Goal: Task Accomplishment & Management: Manage account settings

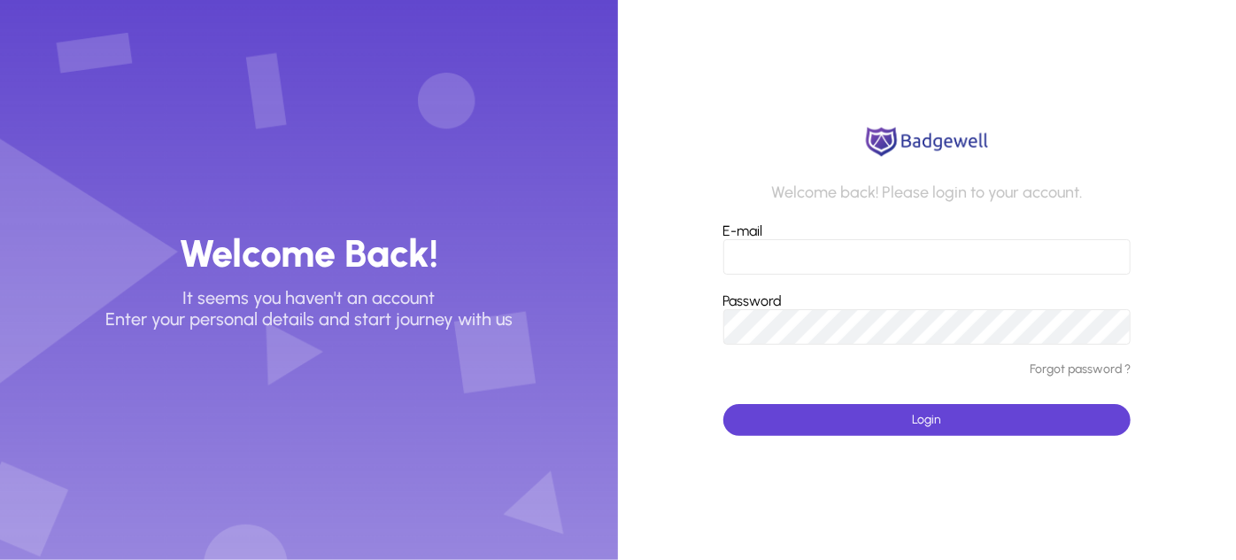
type input "**********"
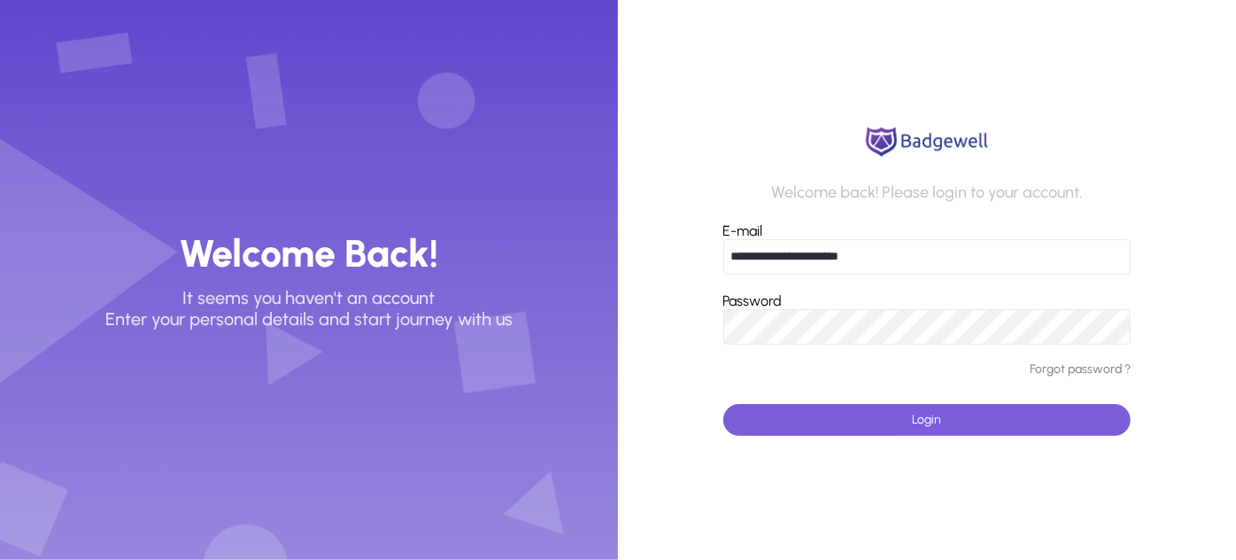
click at [790, 417] on span "submit" at bounding box center [928, 420] width 408 height 43
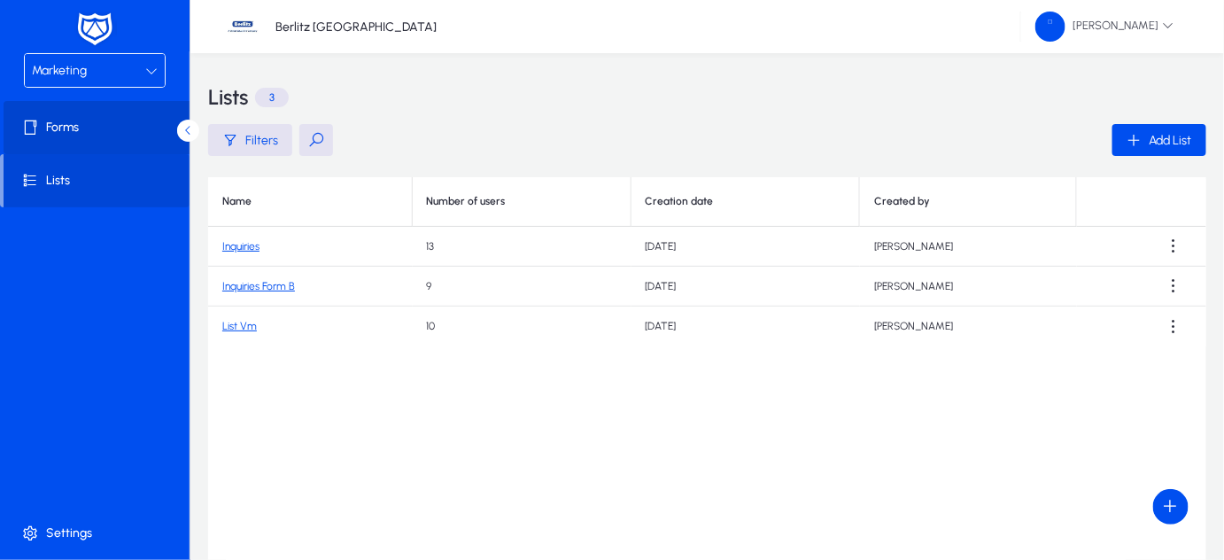
click at [51, 125] on span "Forms" at bounding box center [99, 128] width 190 height 18
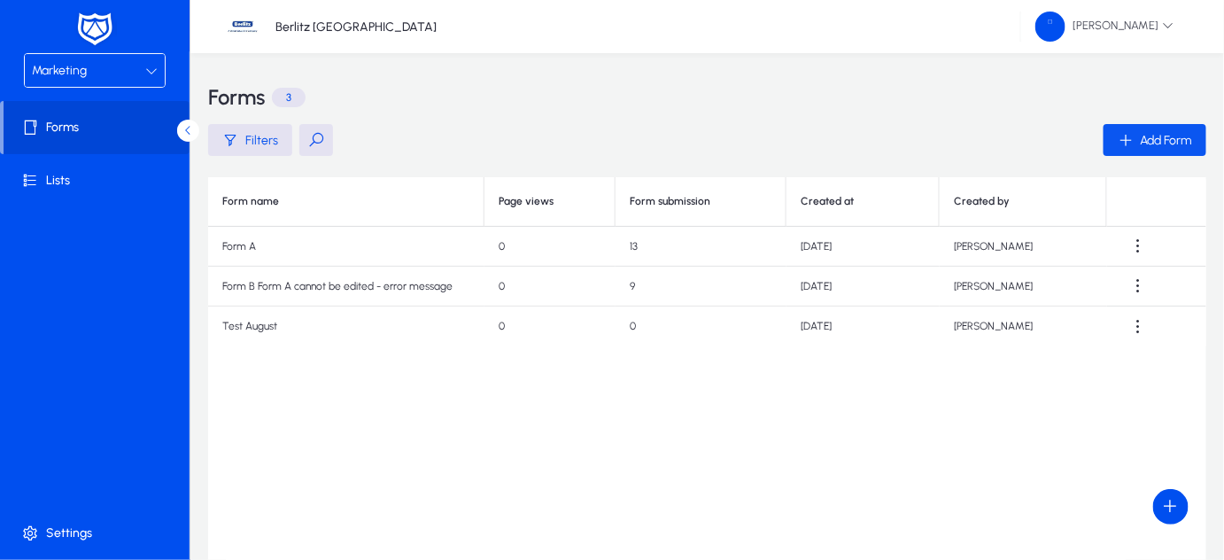
click at [1151, 139] on span "Add Form" at bounding box center [1166, 140] width 51 height 15
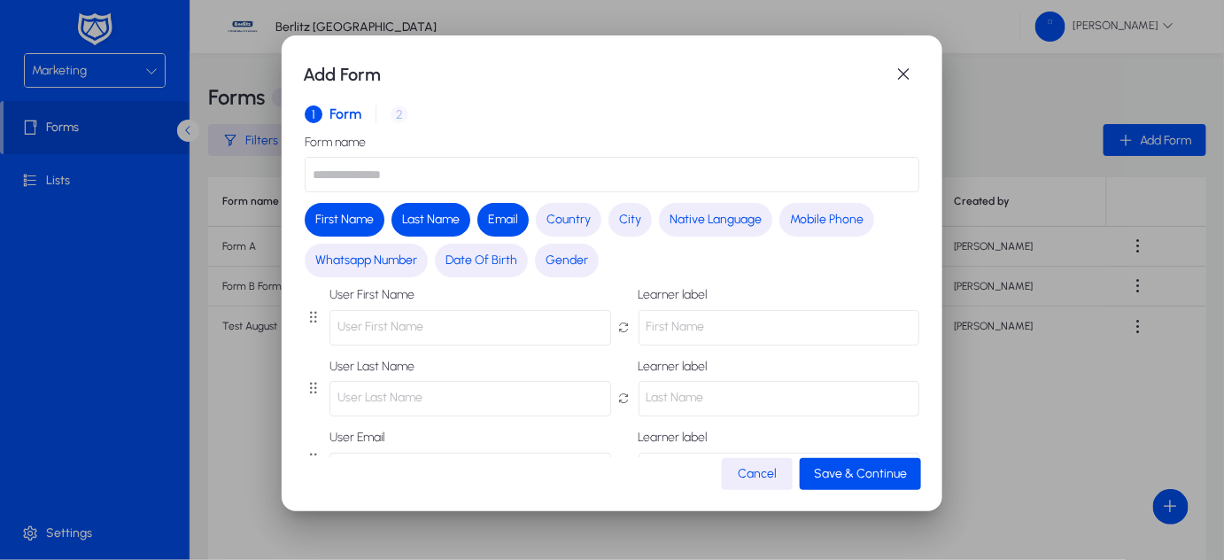
scroll to position [58, 0]
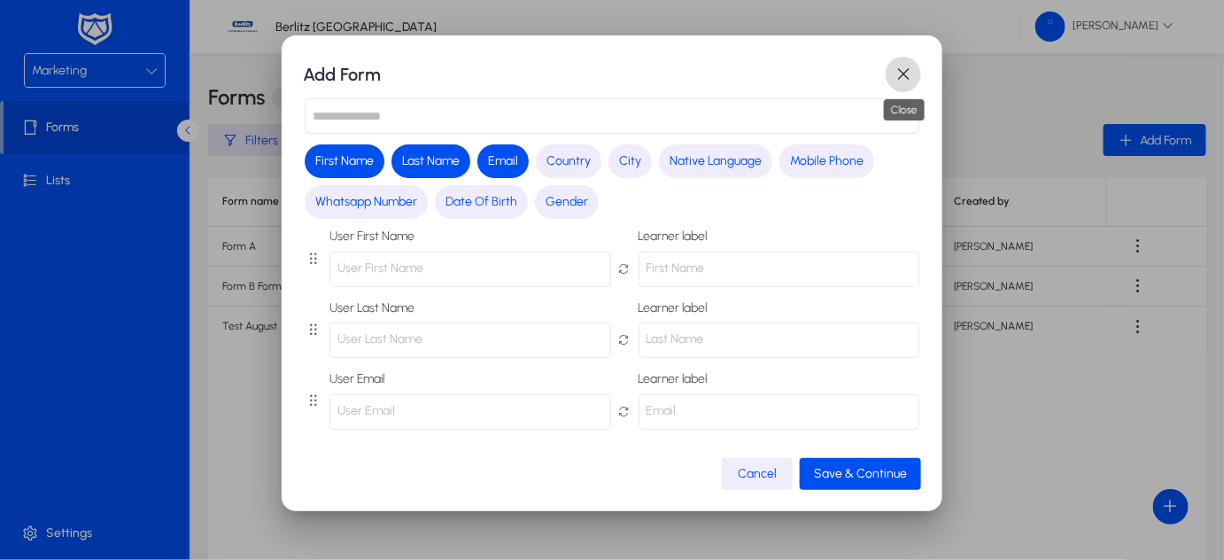
click at [899, 70] on span "button" at bounding box center [903, 74] width 35 height 35
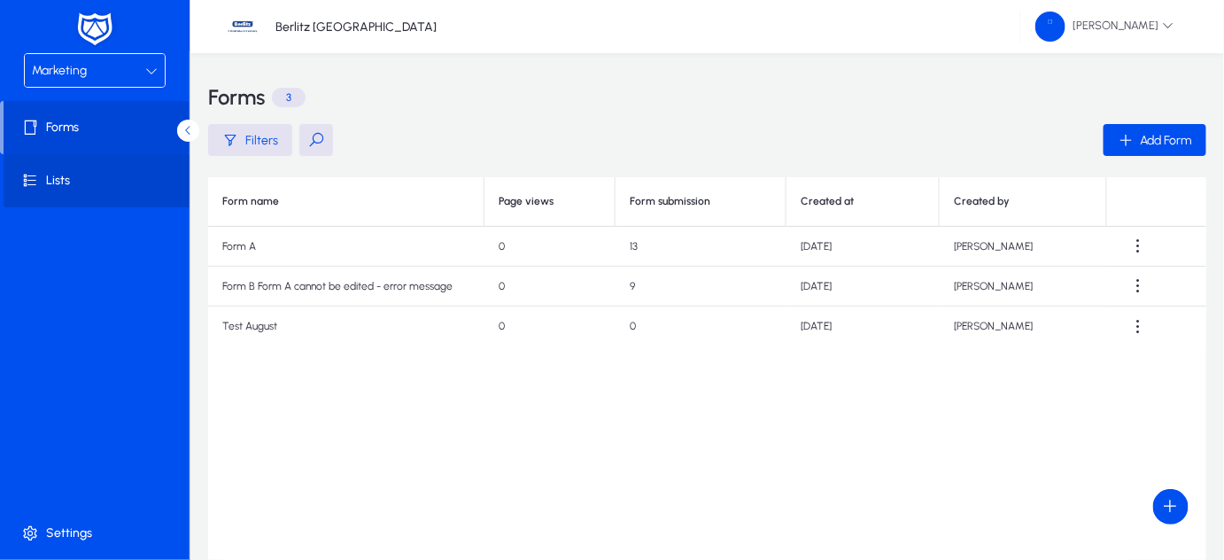
click at [70, 183] on span "Lists" at bounding box center [99, 181] width 190 height 18
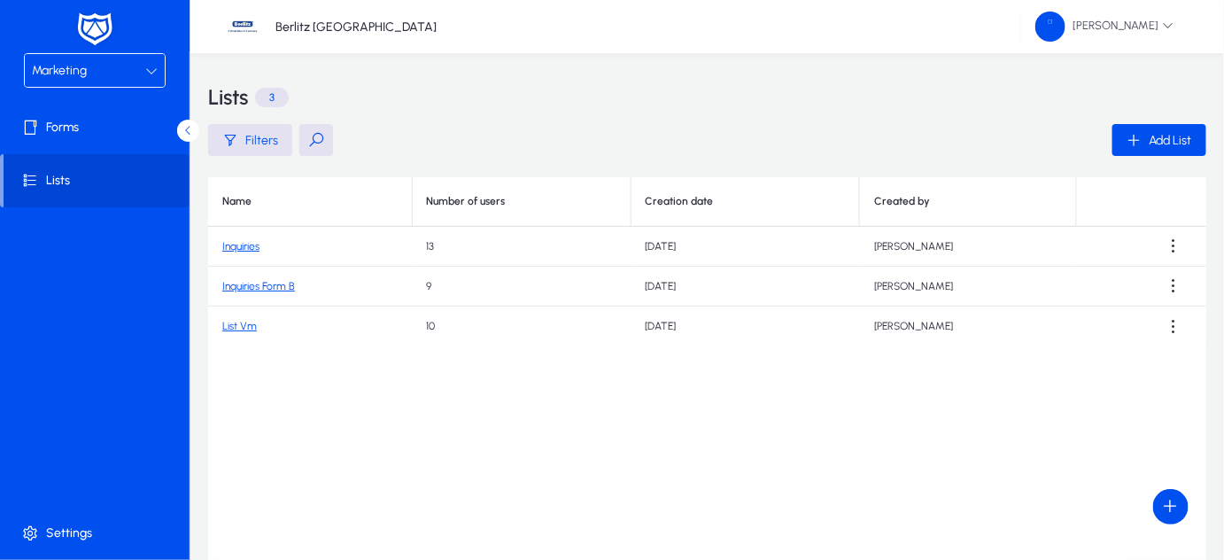
click at [262, 287] on link "Inquiries Form B" at bounding box center [258, 286] width 73 height 12
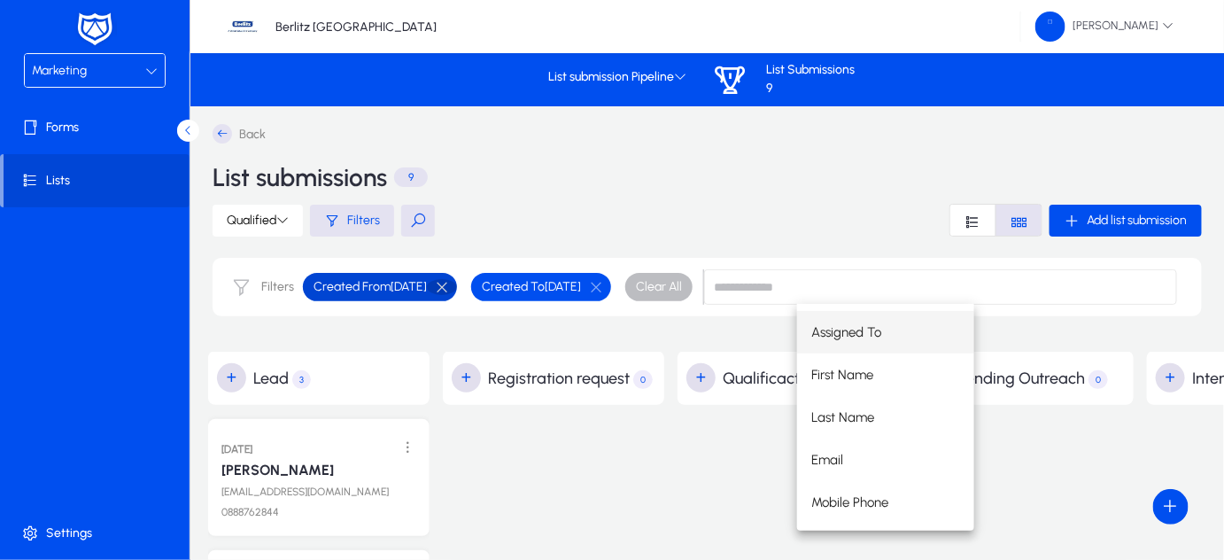
click at [457, 288] on button "button" at bounding box center [442, 287] width 30 height 16
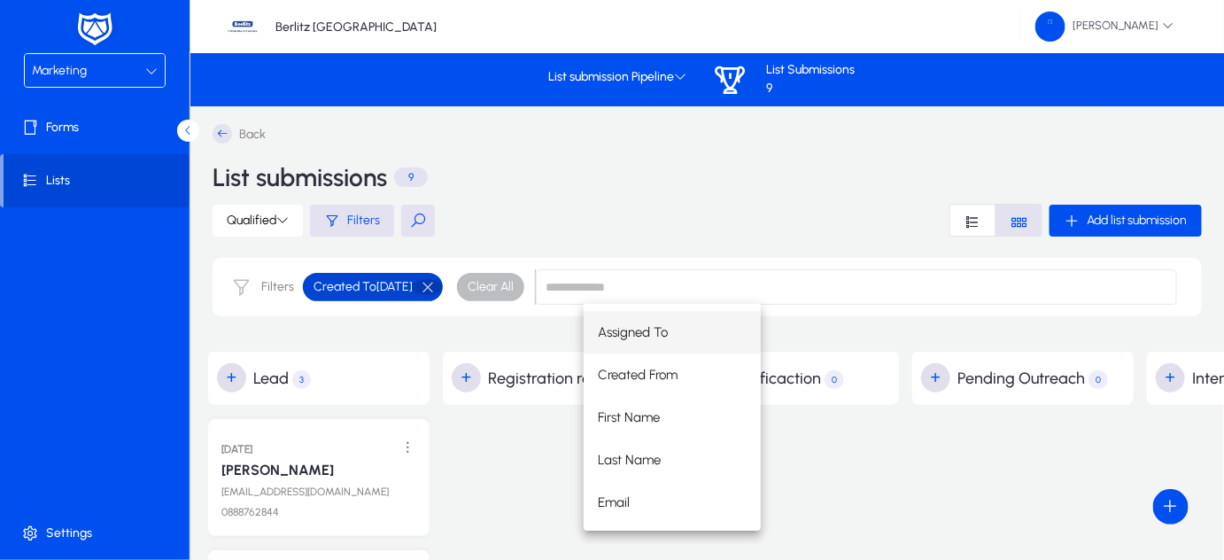
click at [443, 285] on button "button" at bounding box center [428, 287] width 30 height 16
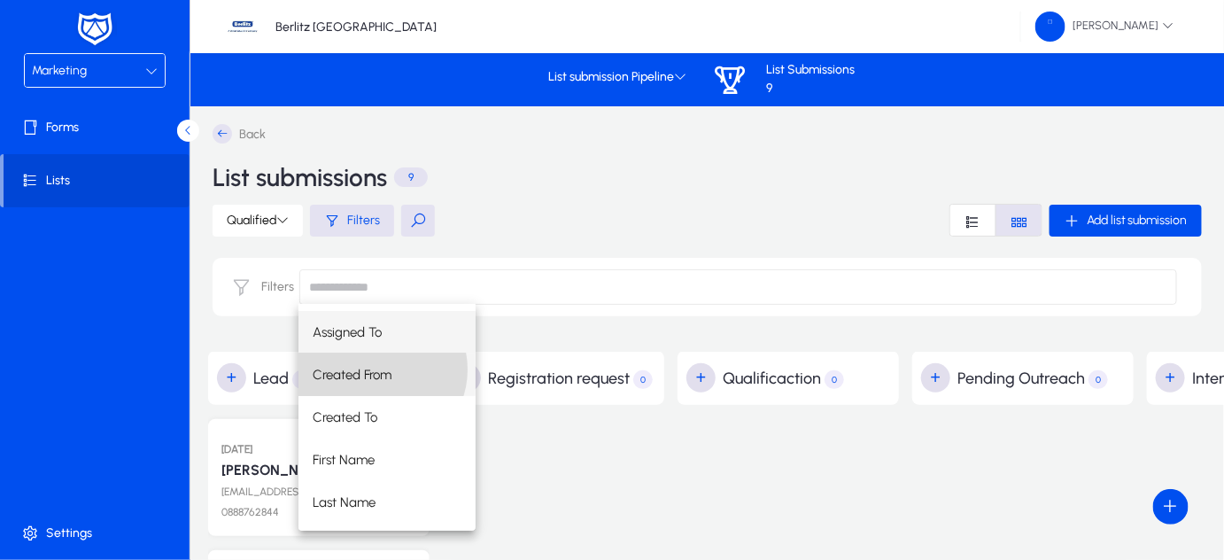
click at [380, 369] on span "Created From" at bounding box center [353, 374] width 80 height 21
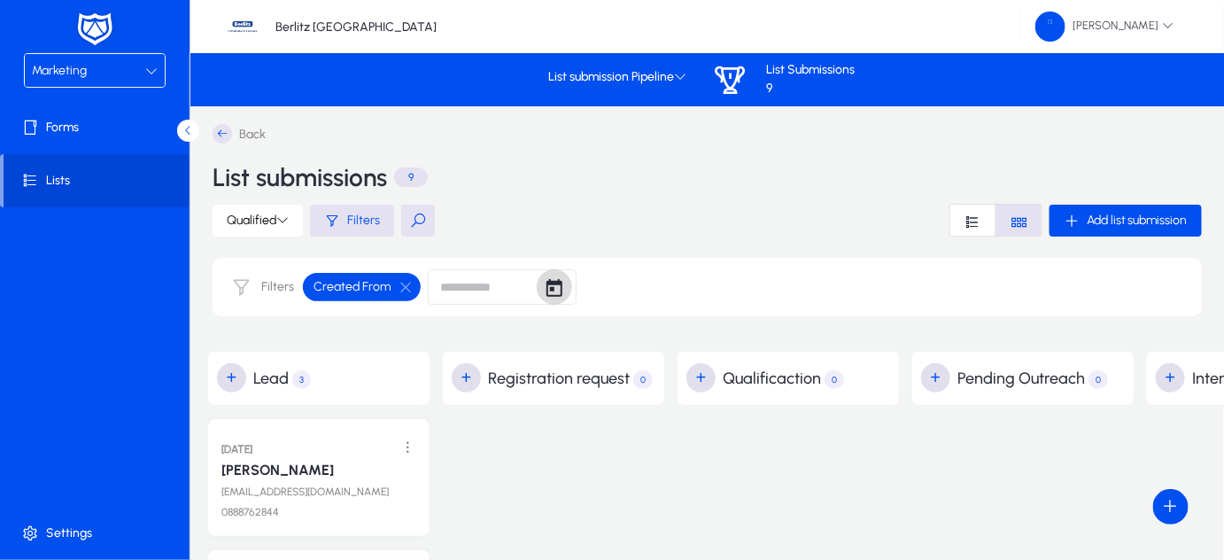
click at [572, 290] on span "Open calendar" at bounding box center [554, 286] width 35 height 35
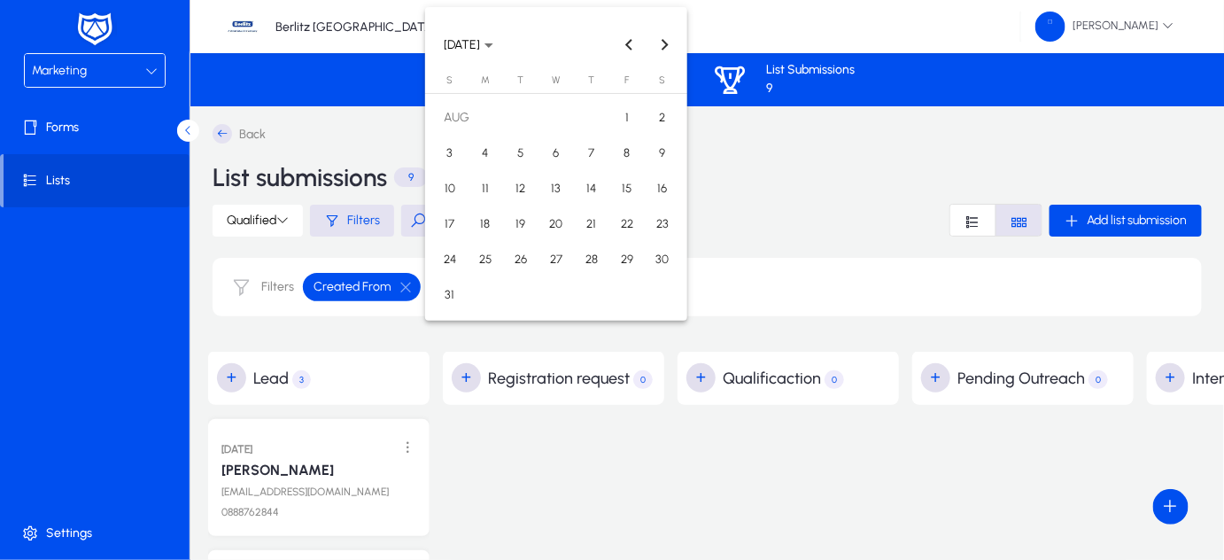
click at [623, 116] on span "1" at bounding box center [627, 118] width 32 height 32
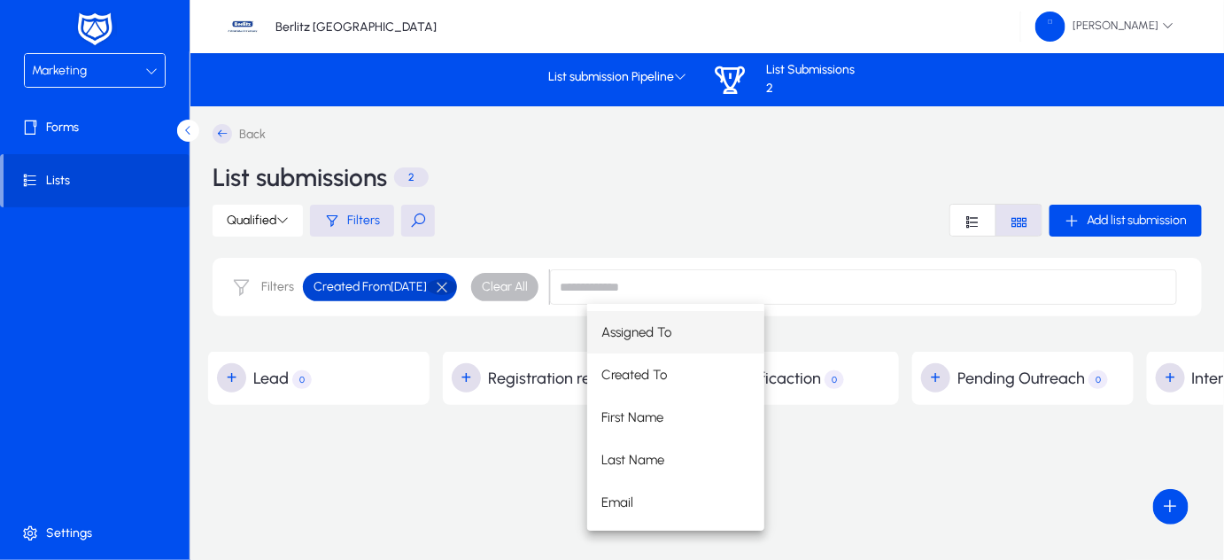
click at [457, 279] on button "button" at bounding box center [442, 287] width 30 height 16
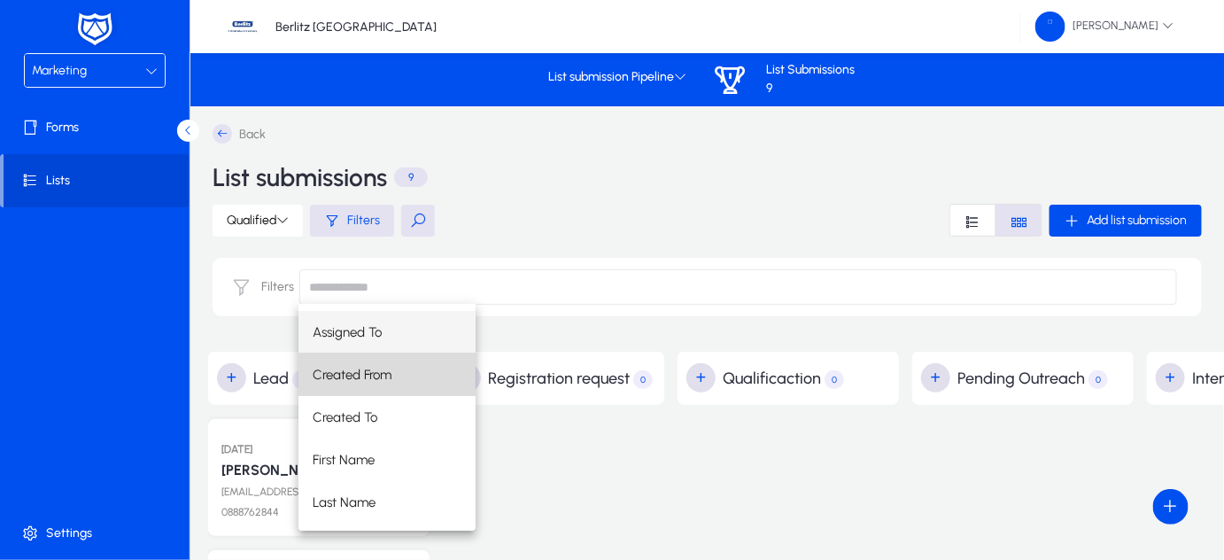
click at [388, 376] on span "Created From" at bounding box center [353, 374] width 80 height 21
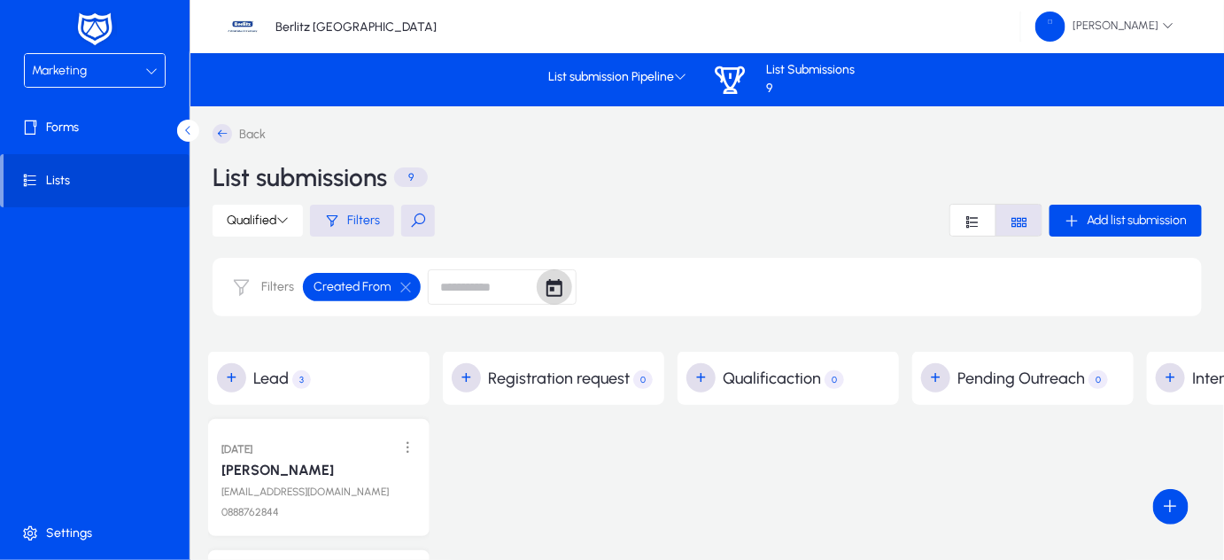
click at [567, 289] on span "Open calendar" at bounding box center [554, 286] width 35 height 35
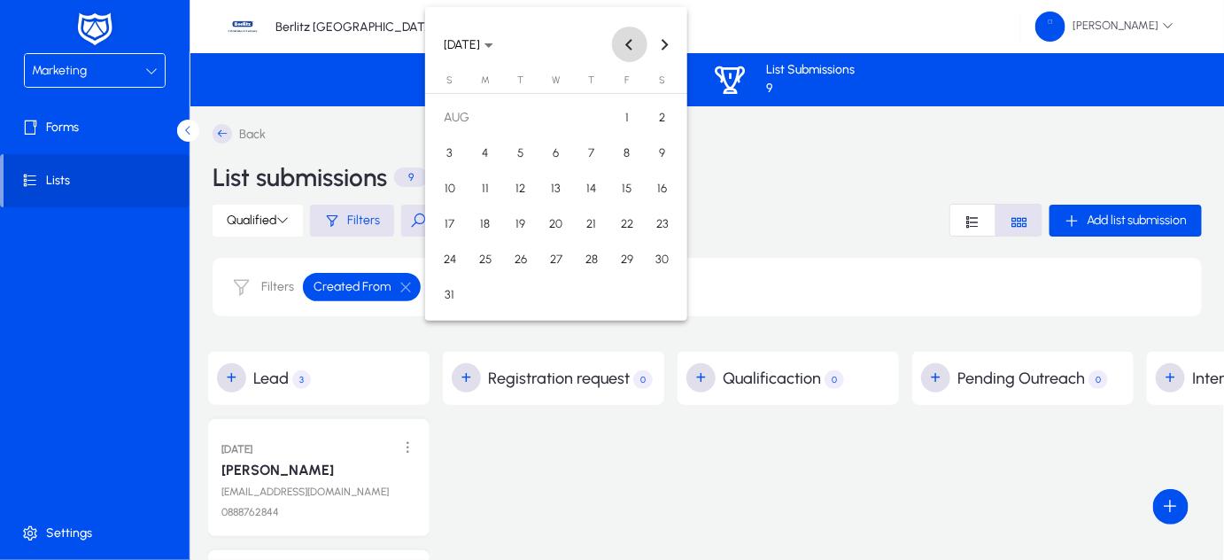
click at [631, 39] on button "Previous month" at bounding box center [629, 44] width 35 height 35
click at [515, 151] on span "1" at bounding box center [521, 153] width 32 height 32
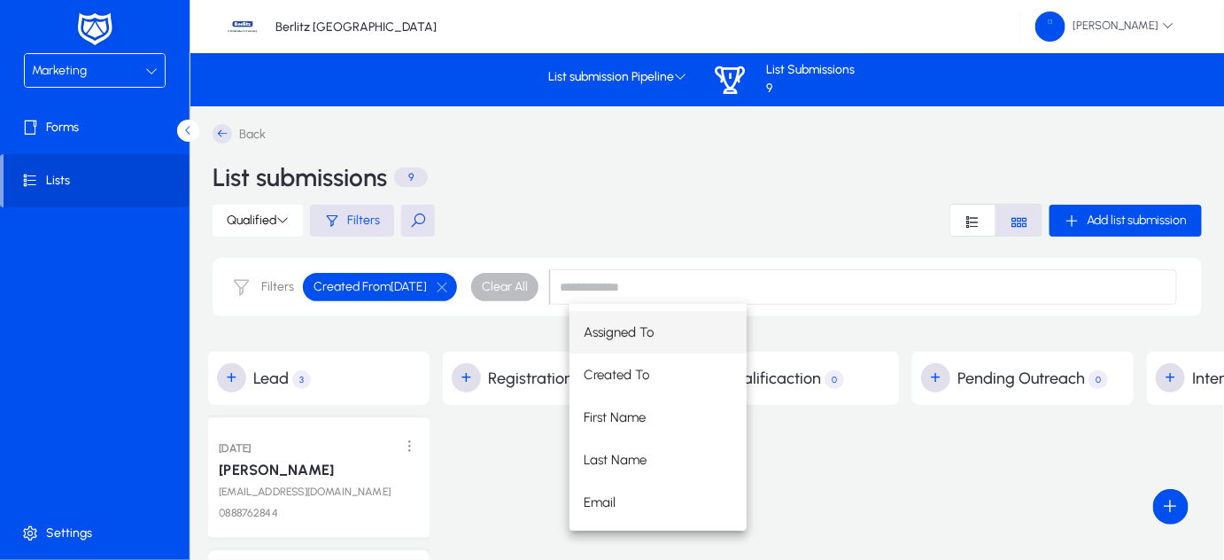
click at [356, 457] on div "[PERSON_NAME]" at bounding box center [319, 467] width 200 height 21
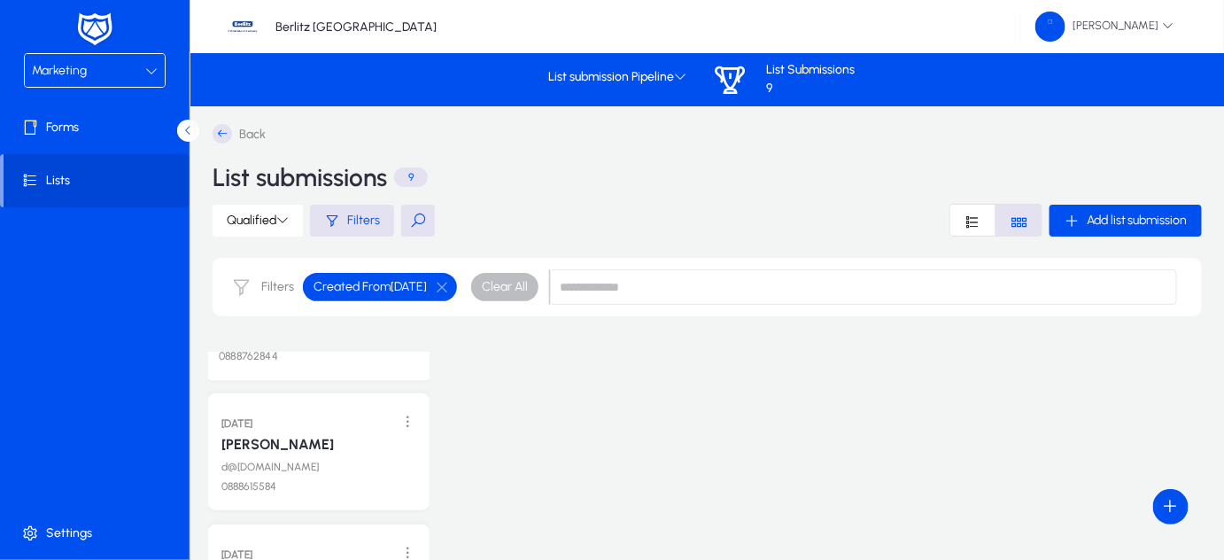
scroll to position [158, 0]
click at [287, 443] on link "[PERSON_NAME]" at bounding box center [276, 444] width 115 height 18
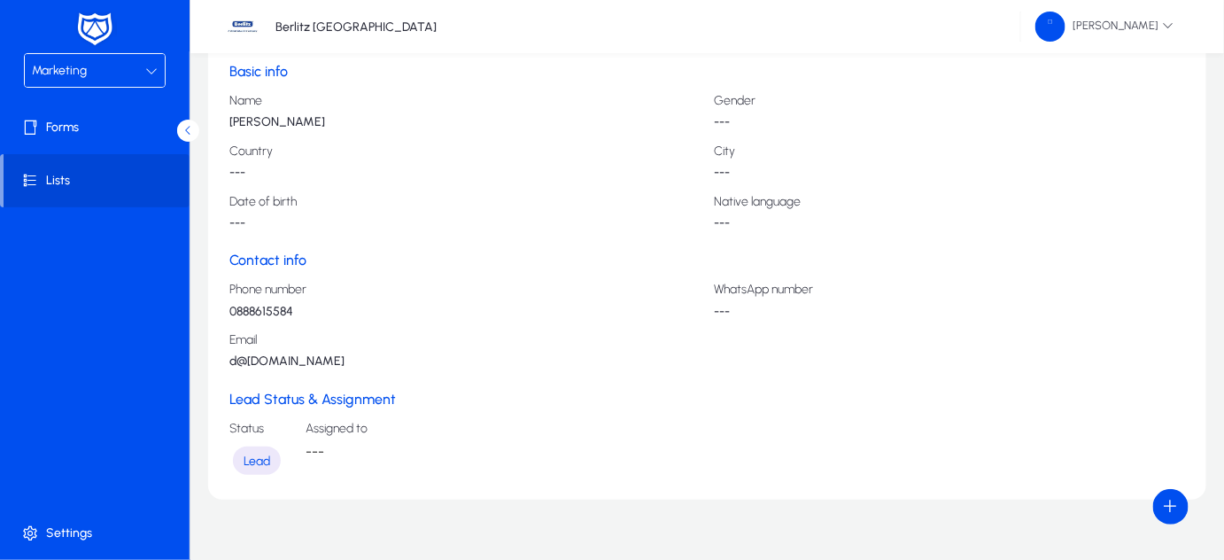
scroll to position [278, 0]
click at [259, 458] on span "Lead" at bounding box center [257, 459] width 27 height 15
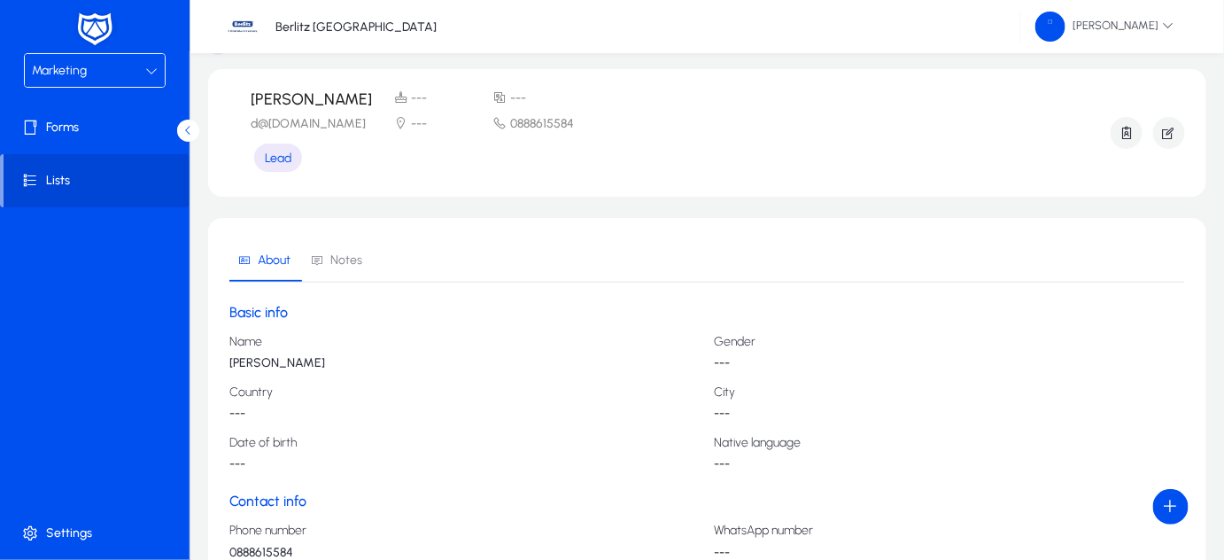
scroll to position [33, 0]
click at [349, 262] on span "Notes" at bounding box center [346, 263] width 32 height 12
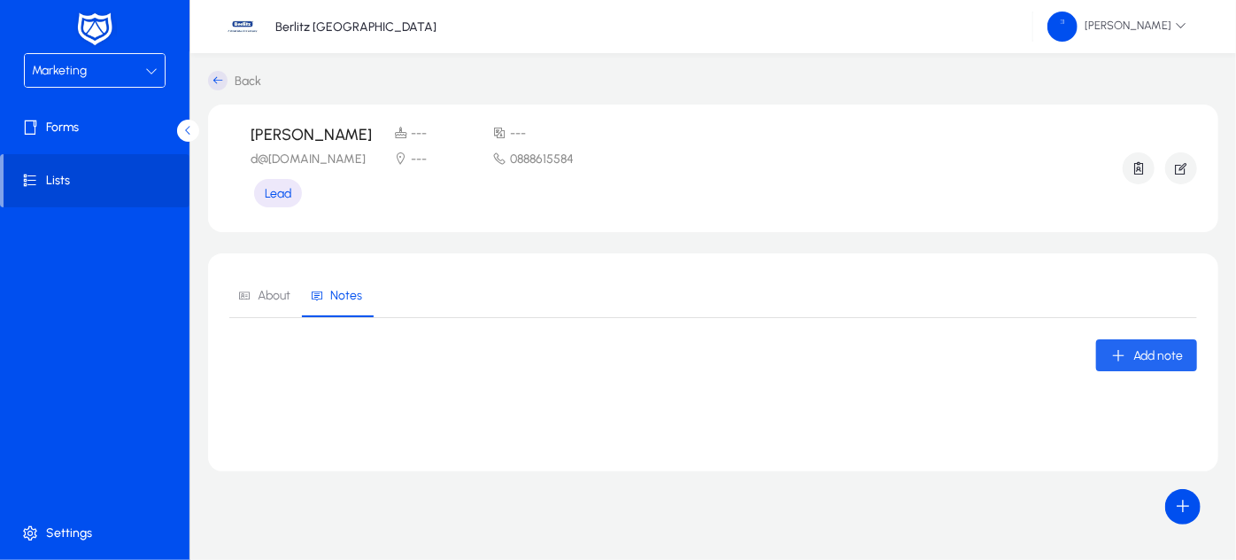
click at [1159, 348] on span "Add note" at bounding box center [1159, 355] width 50 height 15
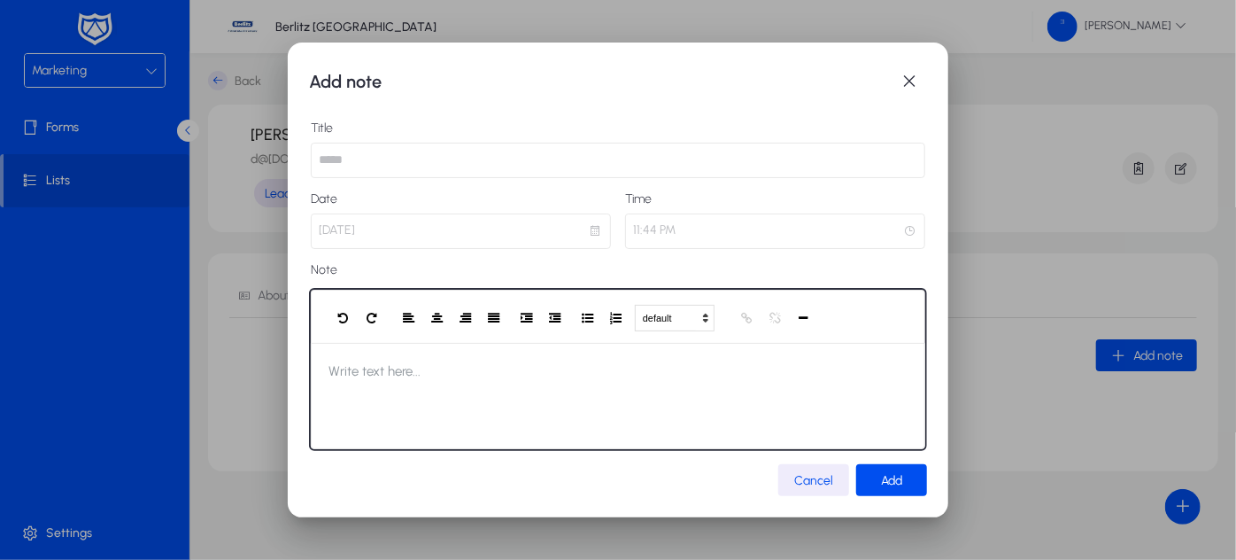
click at [490, 379] on div at bounding box center [618, 396] width 615 height 106
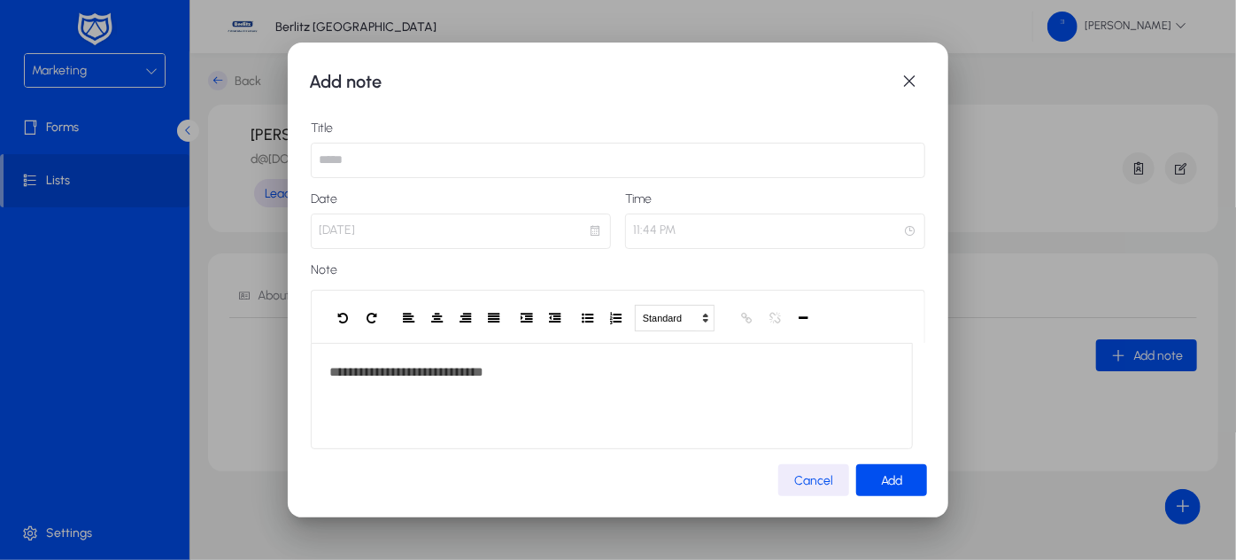
click at [482, 154] on input "text" at bounding box center [618, 160] width 615 height 35
type input "*******"
click at [904, 484] on span "submit" at bounding box center [891, 480] width 71 height 43
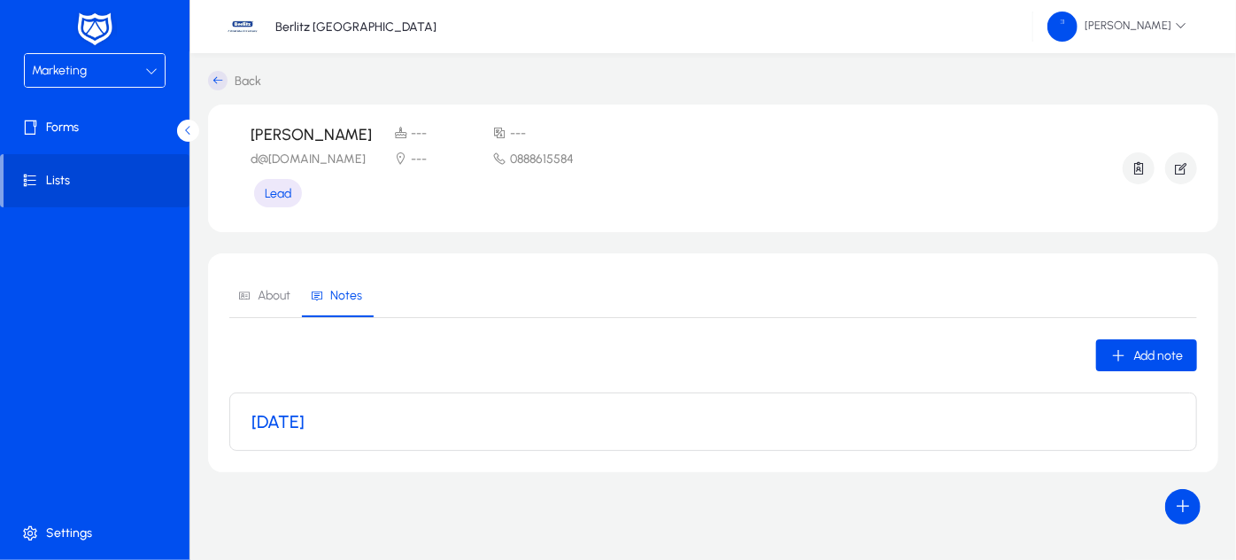
click at [635, 417] on div "[DATE]" at bounding box center [714, 421] width 924 height 21
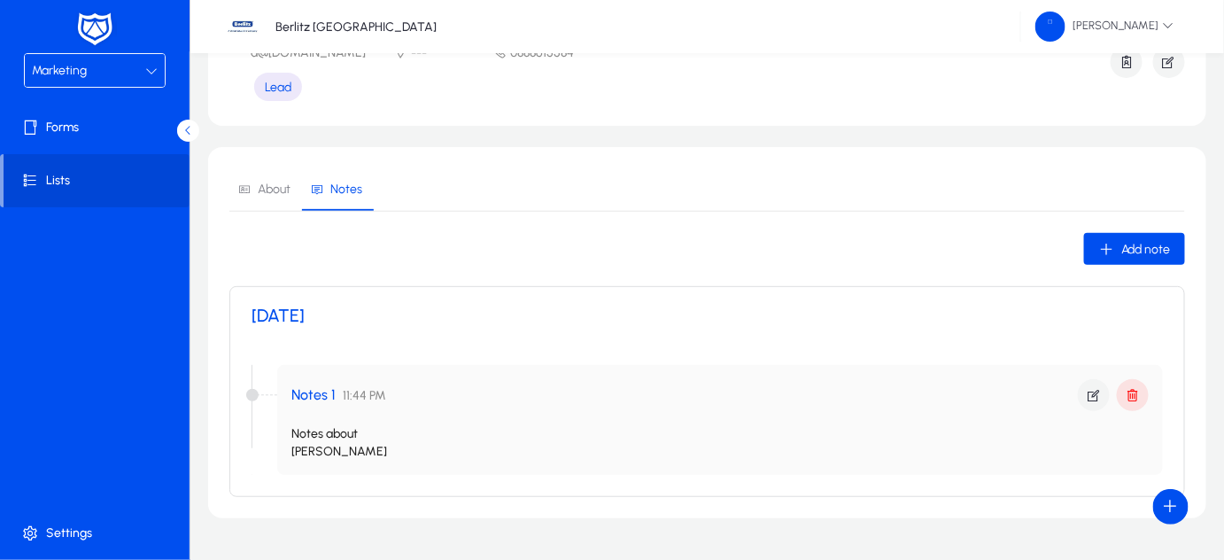
scroll to position [108, 0]
click at [394, 436] on p "Notes about [PERSON_NAME]" at bounding box center [356, 440] width 131 height 35
click at [1107, 244] on icon "button" at bounding box center [1106, 247] width 16 height 16
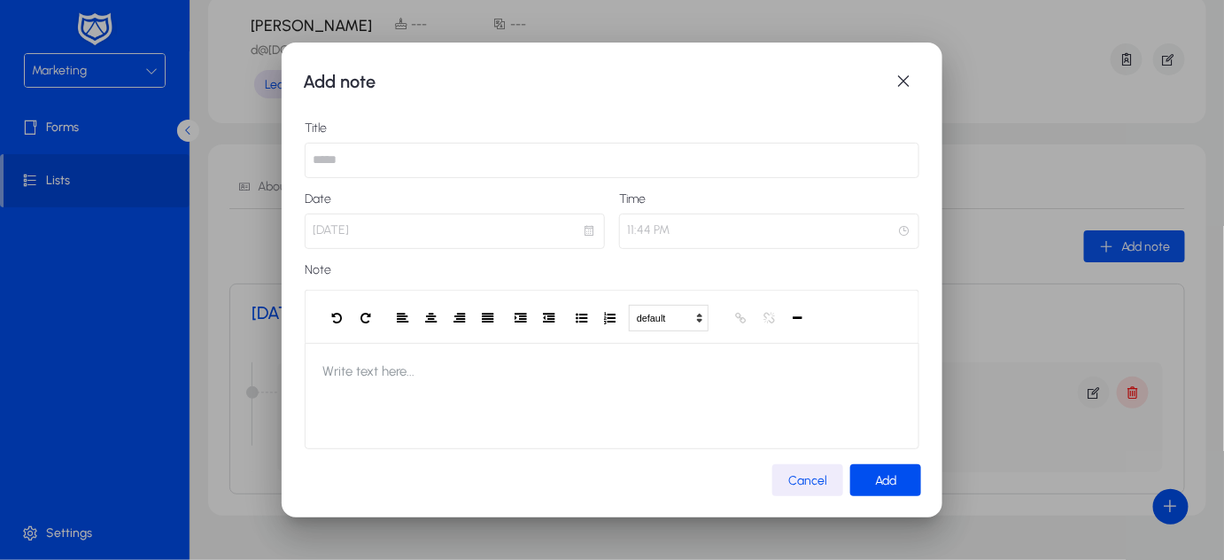
scroll to position [0, 0]
click at [628, 162] on input "text" at bounding box center [612, 160] width 615 height 35
type input "*******"
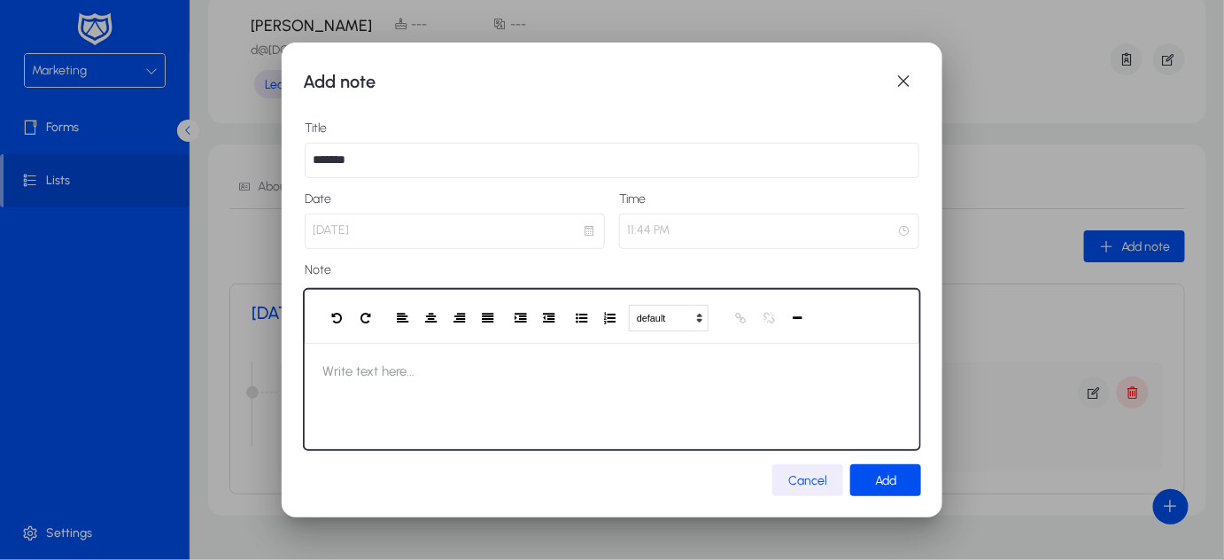
click at [450, 368] on div at bounding box center [612, 396] width 615 height 106
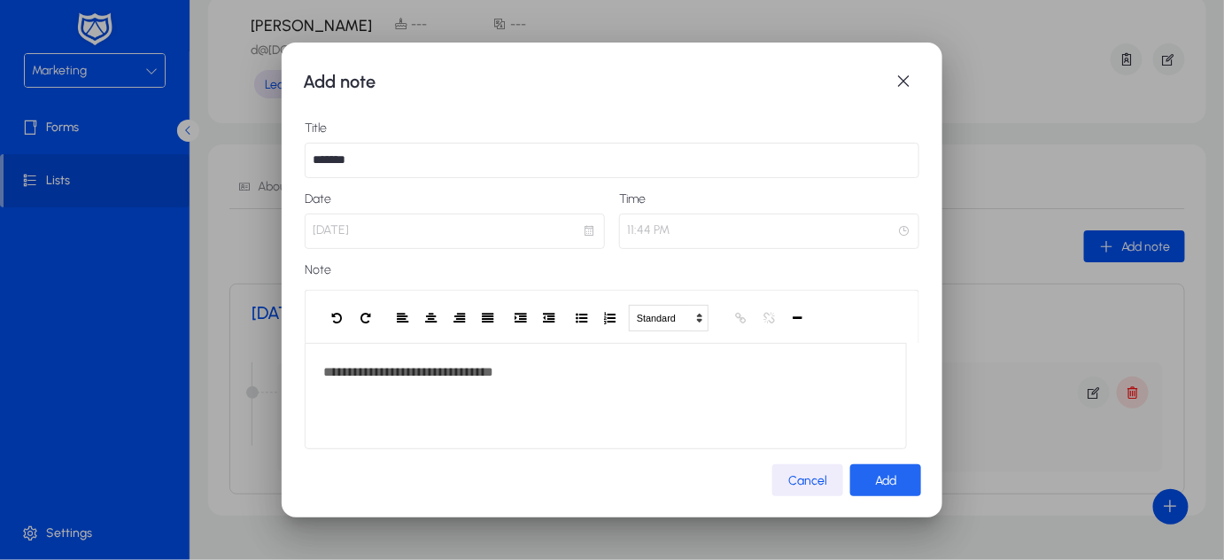
click at [889, 476] on span "Add" at bounding box center [885, 480] width 21 height 15
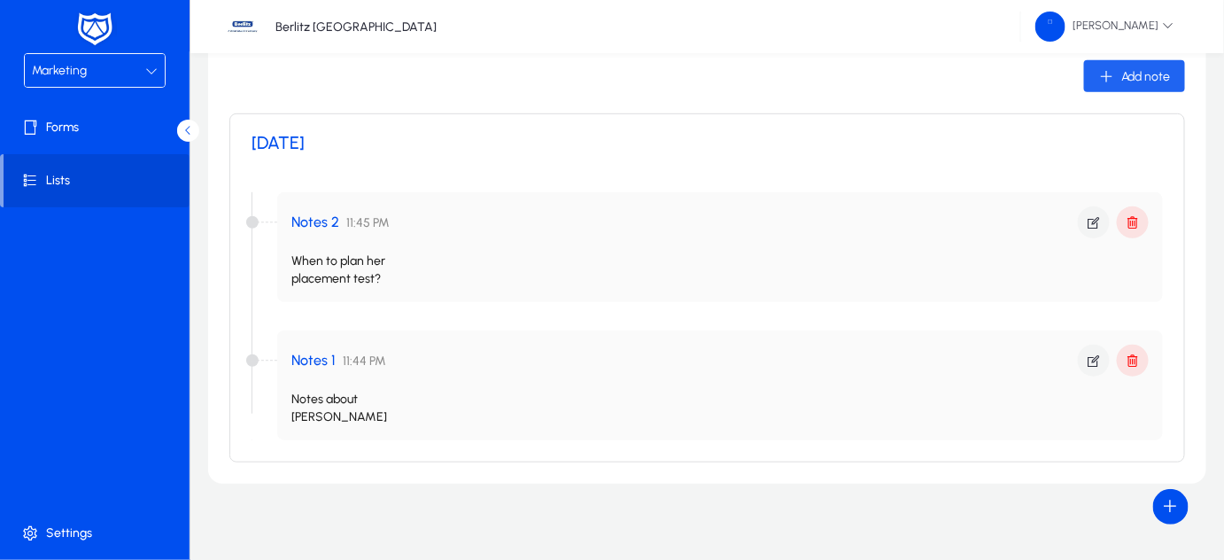
scroll to position [288, 0]
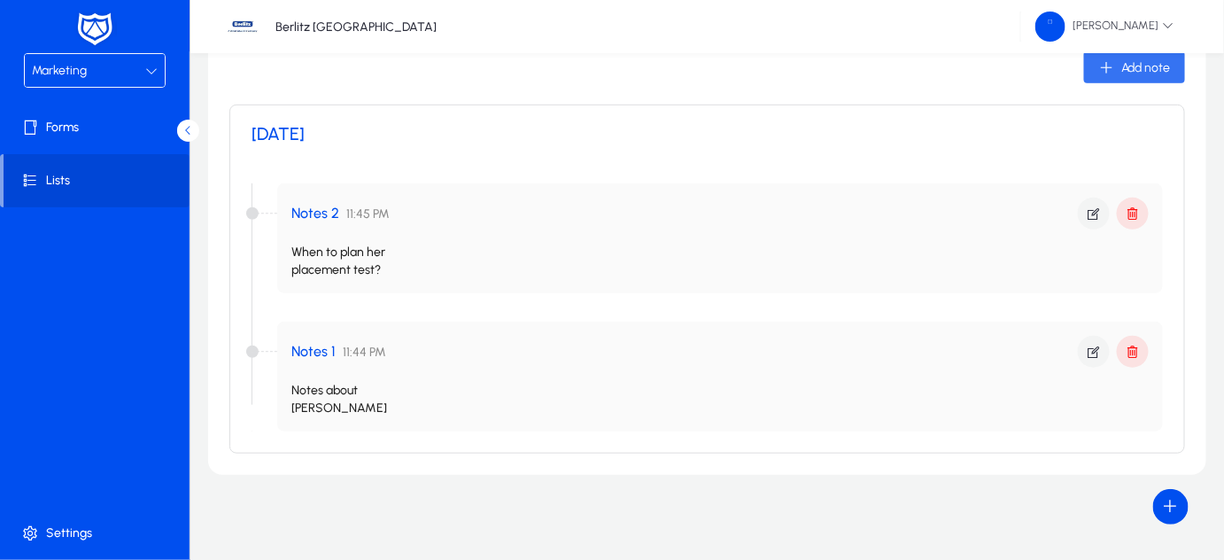
click at [1133, 66] on span "Add note" at bounding box center [1146, 67] width 50 height 15
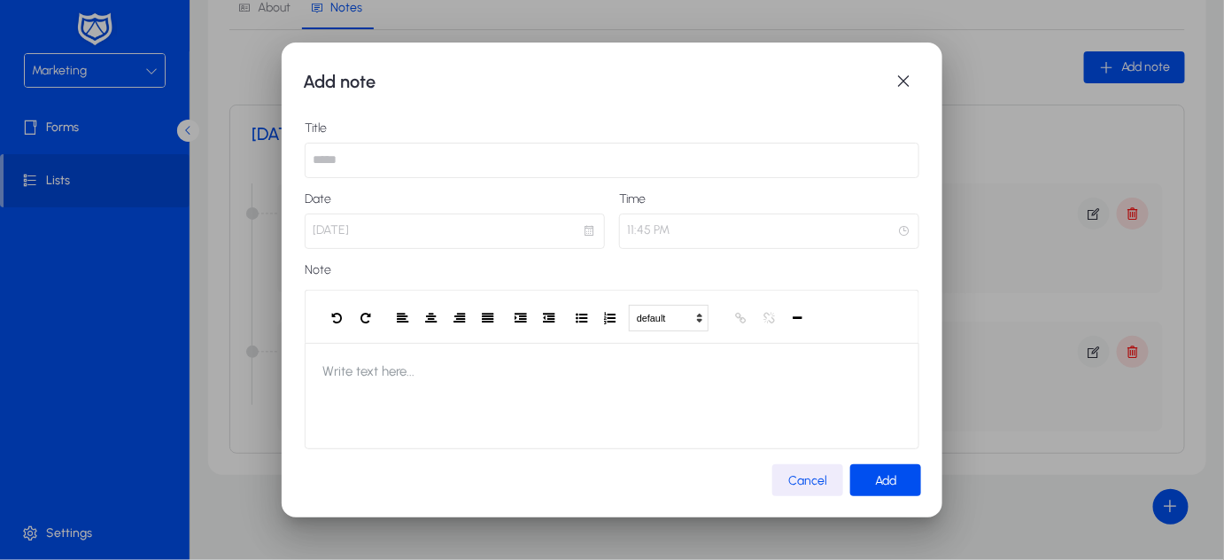
click at [730, 158] on input "text" at bounding box center [612, 160] width 615 height 35
type input "**********"
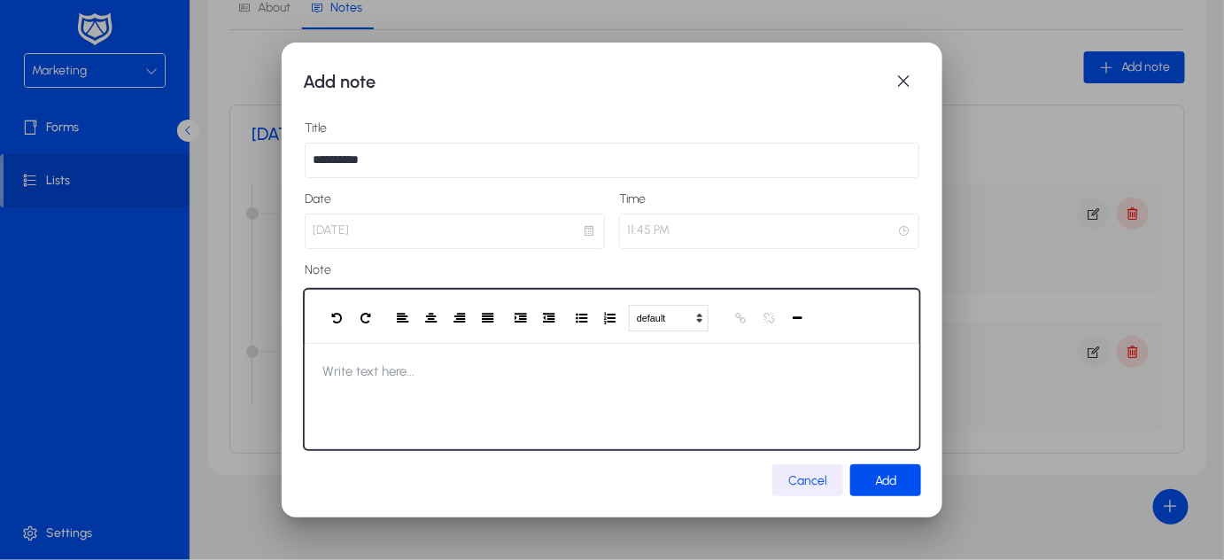
click at [600, 358] on div at bounding box center [612, 396] width 615 height 106
click at [406, 367] on div "**********" at bounding box center [606, 396] width 602 height 106
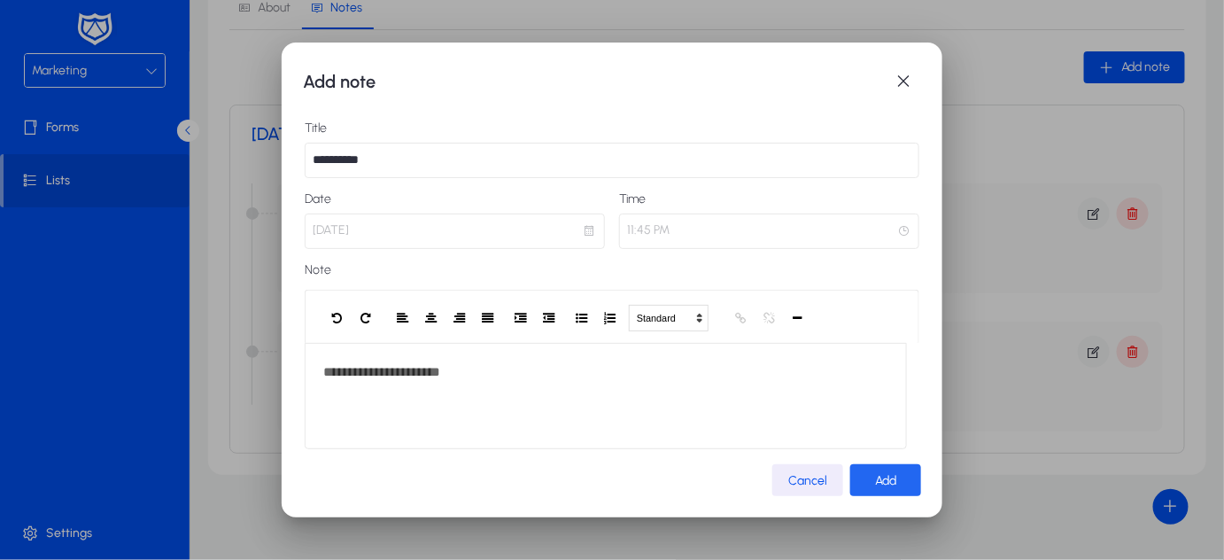
click at [897, 481] on span "submit" at bounding box center [885, 480] width 71 height 43
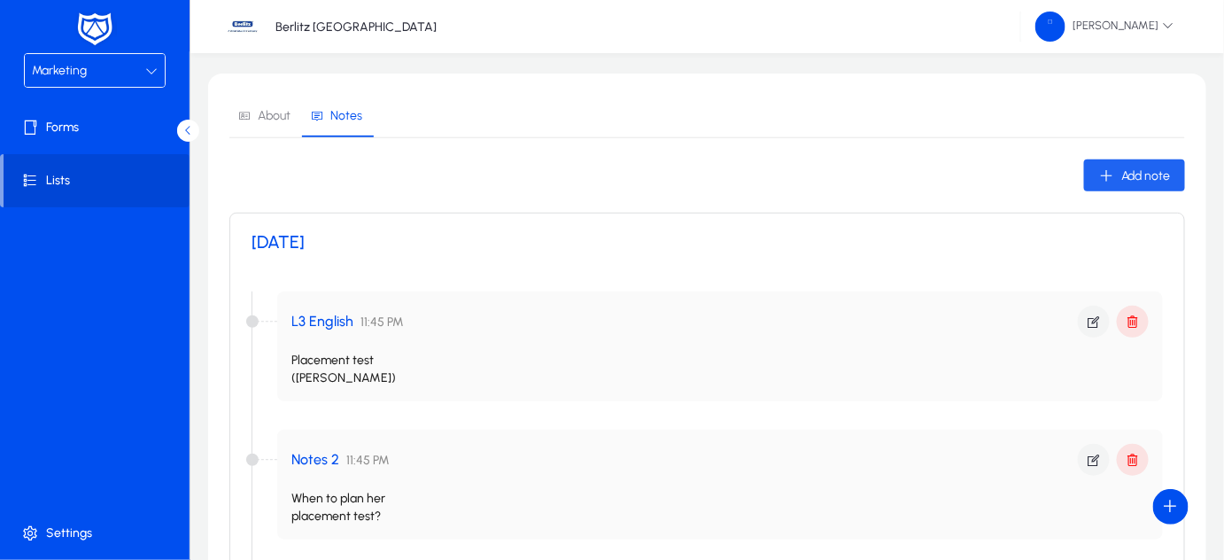
scroll to position [177, 0]
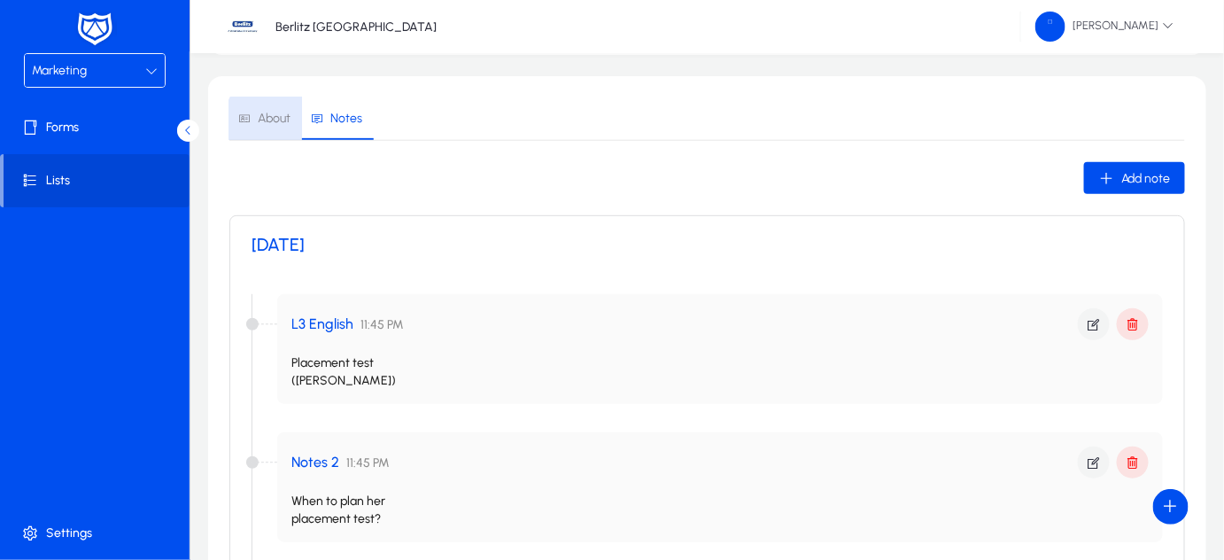
click at [282, 121] on span "About" at bounding box center [274, 118] width 33 height 12
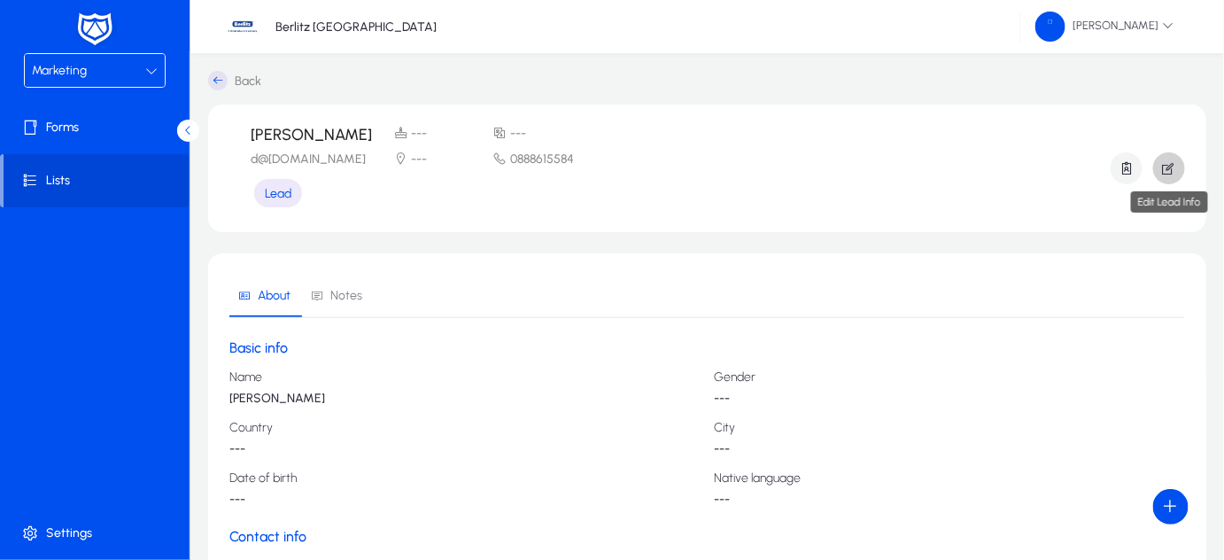
click at [1176, 172] on icon "button" at bounding box center [1169, 168] width 16 height 16
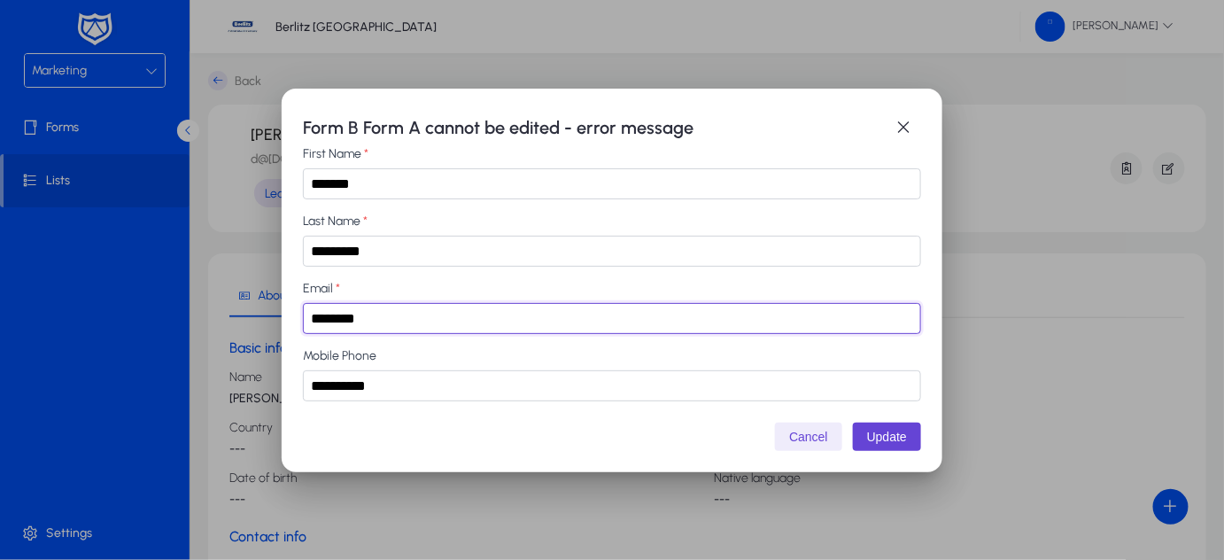
click at [425, 317] on input "********" at bounding box center [612, 318] width 618 height 31
type input "********"
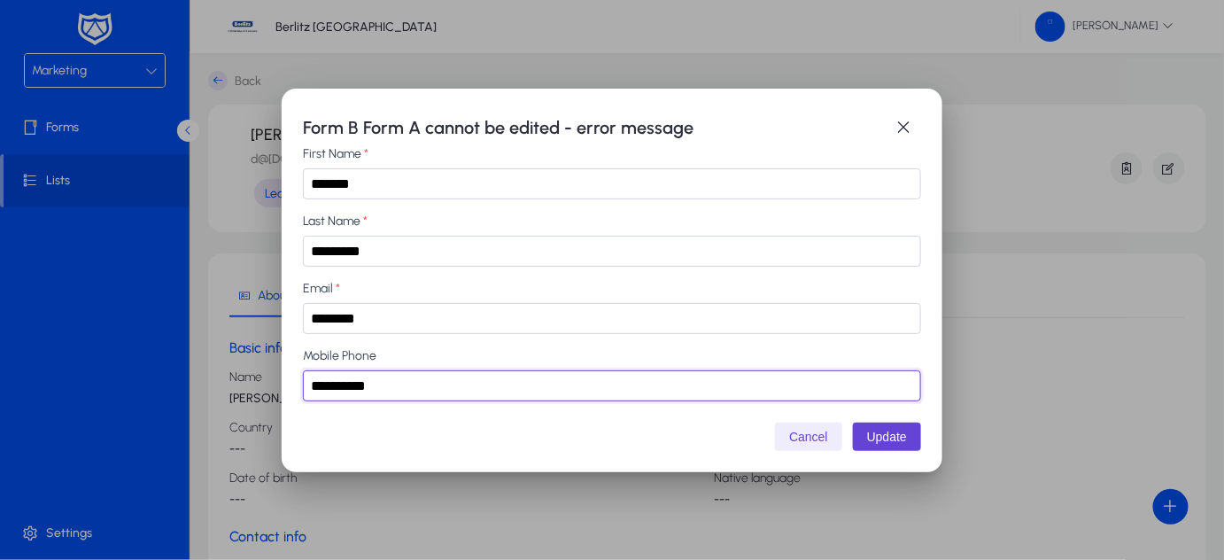
click at [424, 386] on input "**********" at bounding box center [612, 385] width 618 height 31
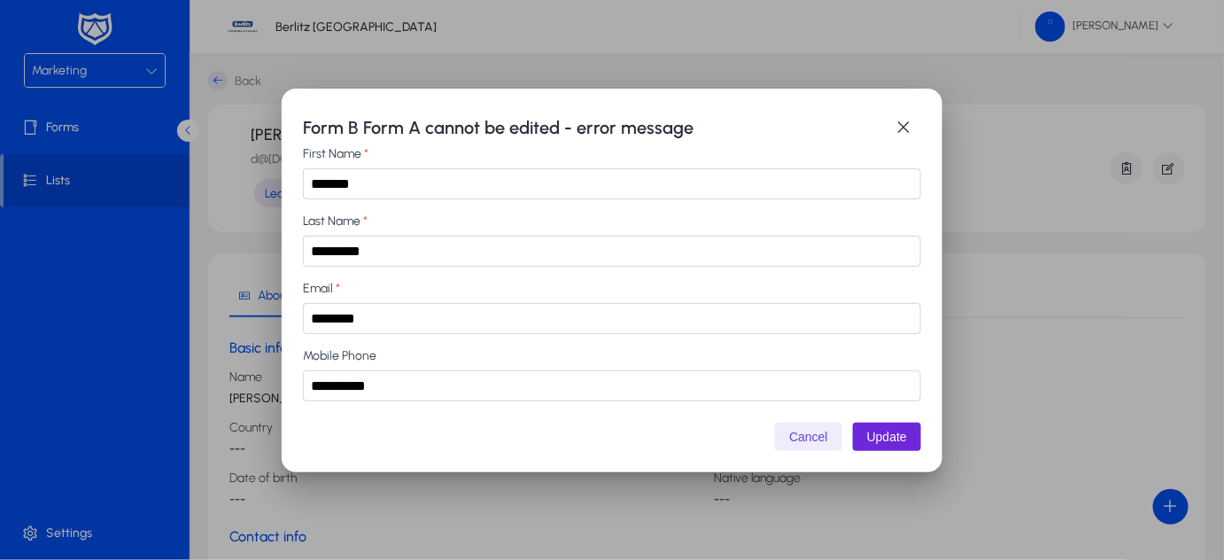
click at [900, 440] on button "Update" at bounding box center [887, 436] width 68 height 28
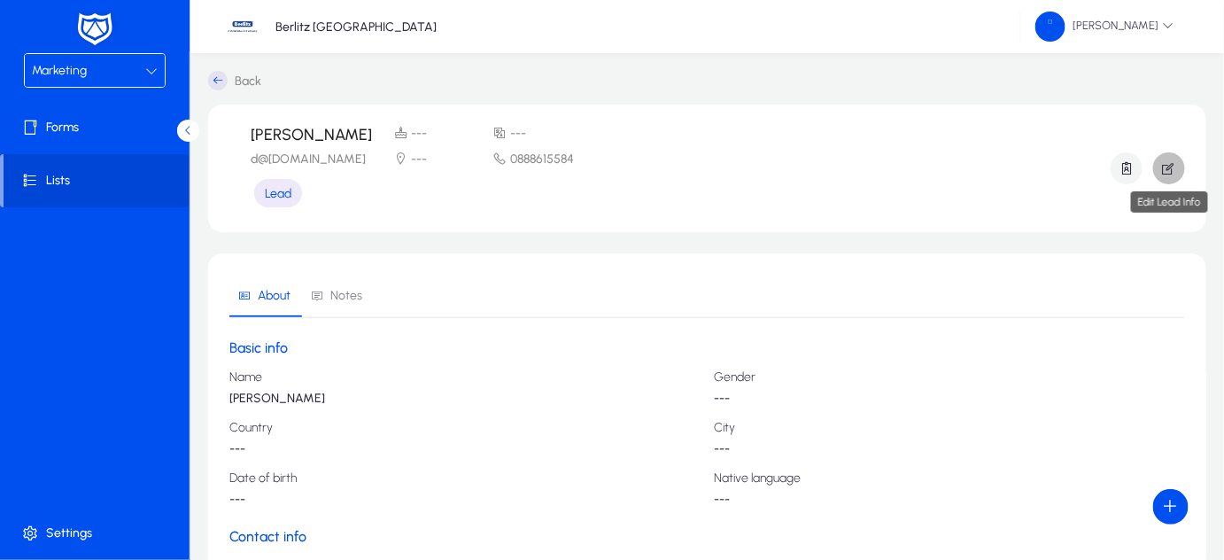
click at [1169, 165] on icon "button" at bounding box center [1169, 168] width 16 height 16
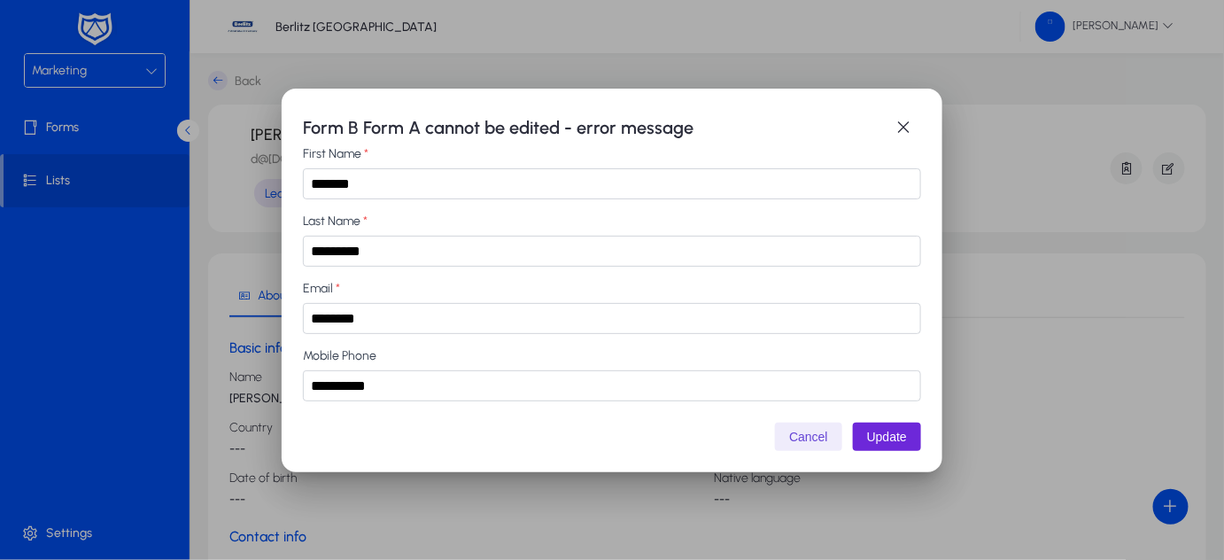
click at [865, 442] on button "Update" at bounding box center [887, 436] width 68 height 28
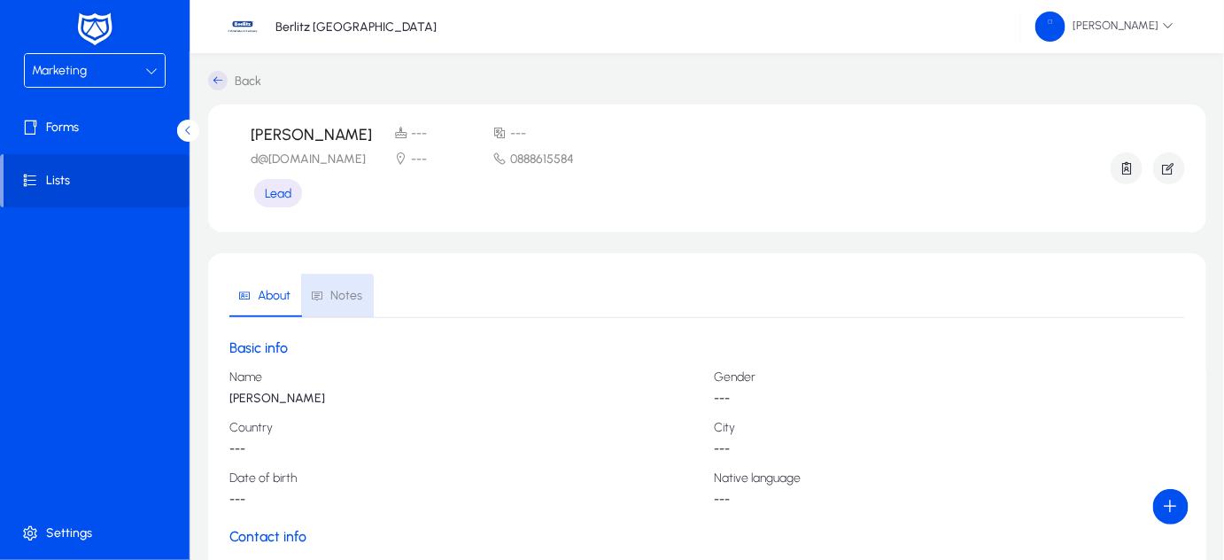
click at [329, 308] on span "Notes" at bounding box center [336, 296] width 51 height 43
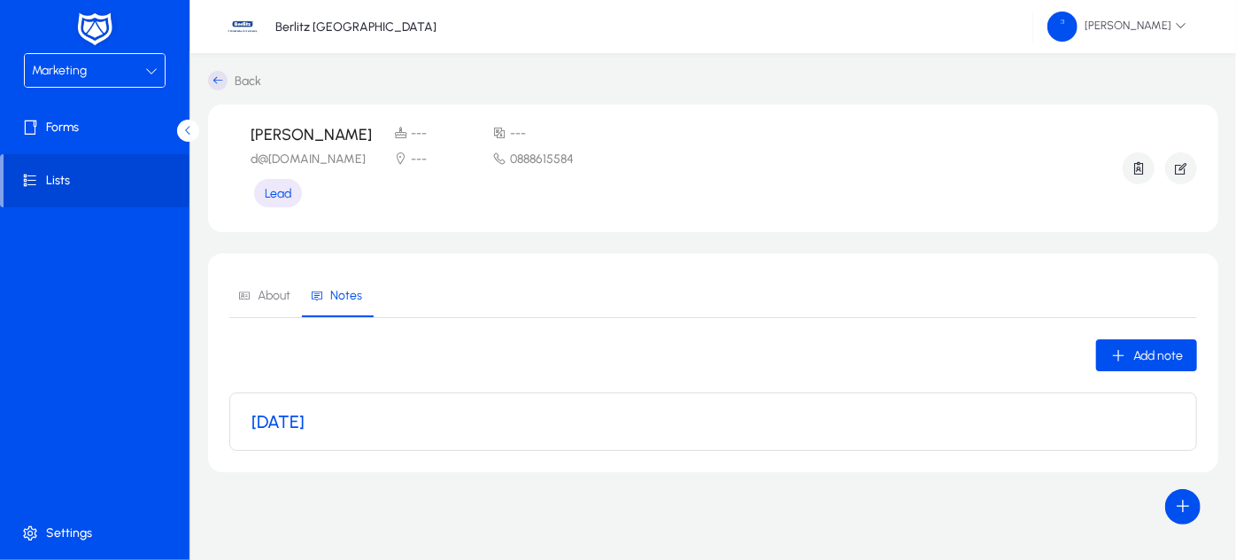
click at [305, 429] on h3 "[DATE]" at bounding box center [278, 421] width 53 height 21
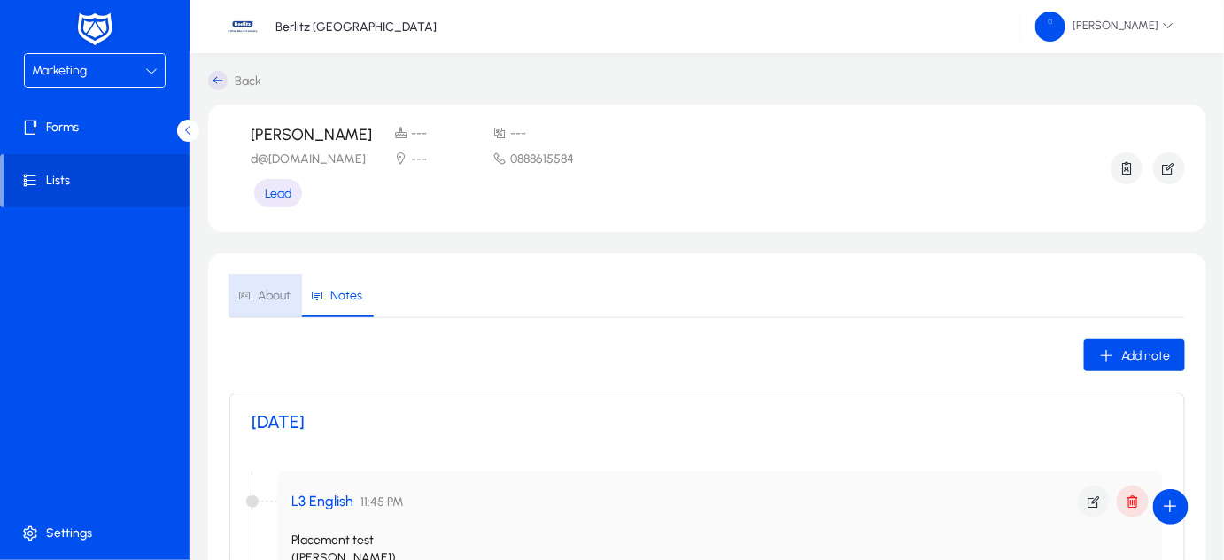
click at [276, 294] on span "About" at bounding box center [274, 296] width 33 height 12
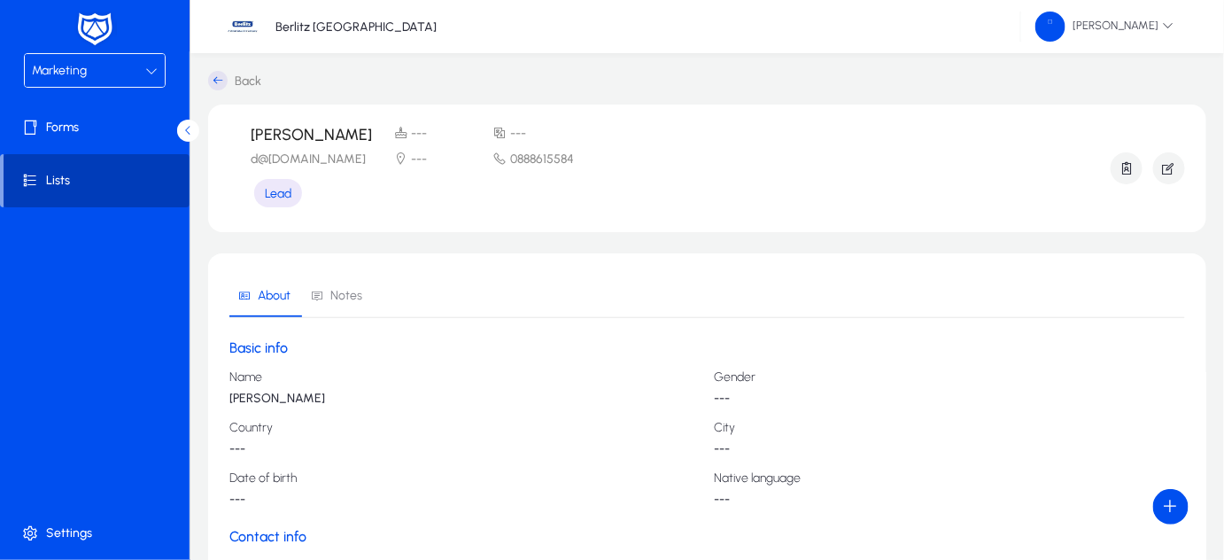
click at [111, 175] on span "Lists" at bounding box center [97, 181] width 186 height 18
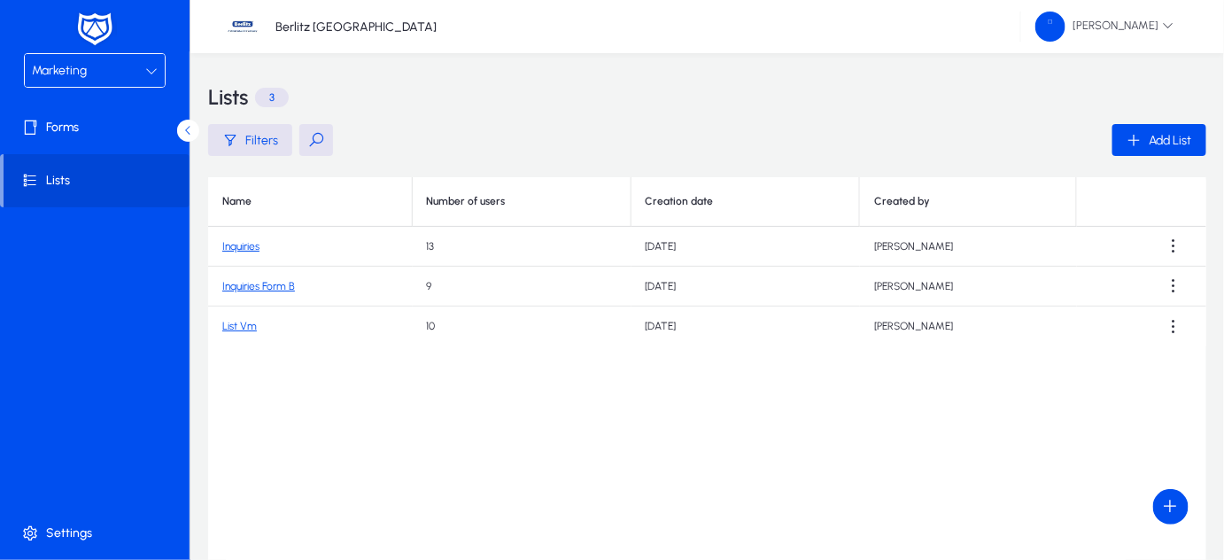
click at [252, 289] on link "Inquiries Form B" at bounding box center [258, 286] width 73 height 12
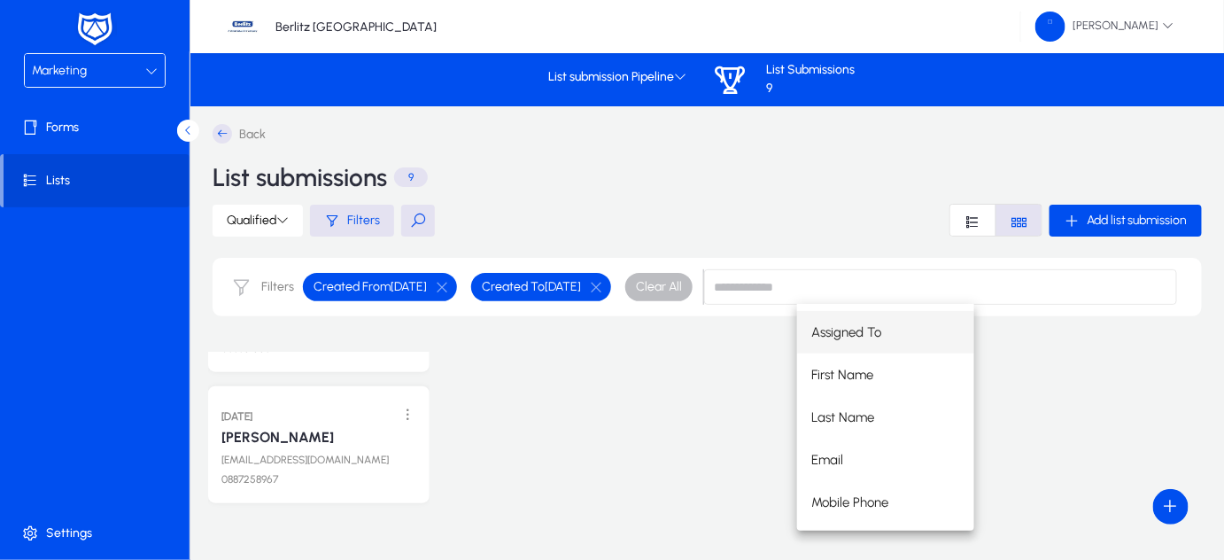
scroll to position [190, 0]
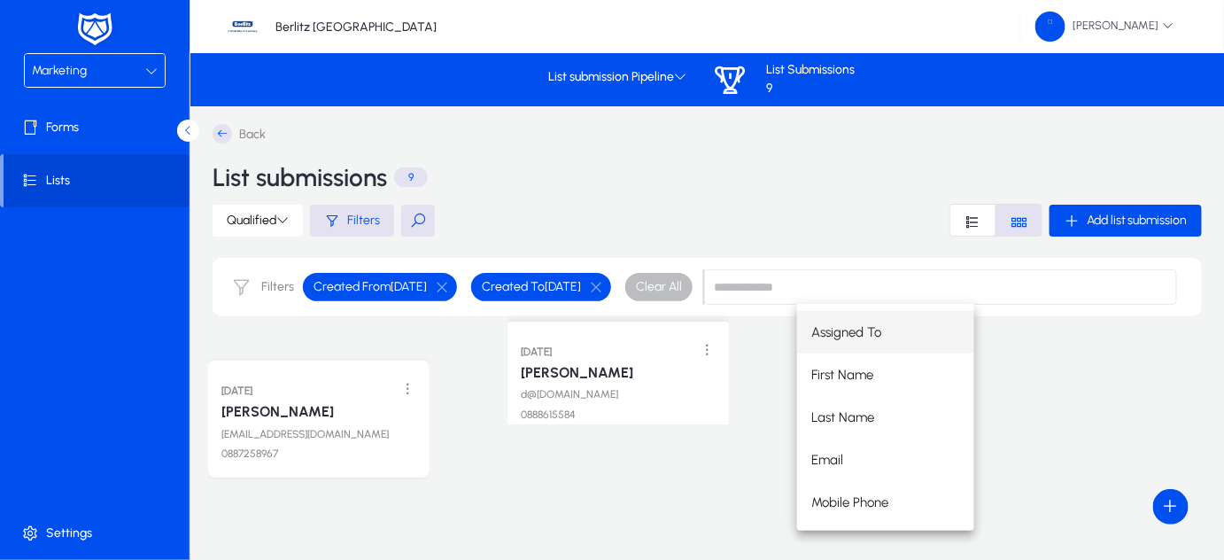
drag, startPoint x: 325, startPoint y: 429, endPoint x: 623, endPoint y: 376, distance: 303.2
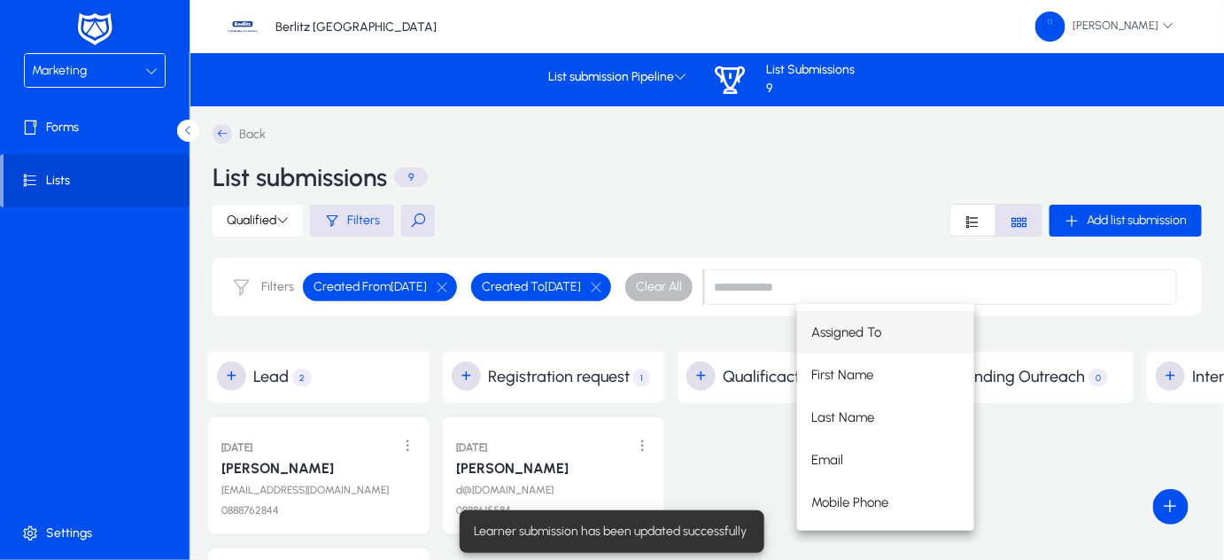
scroll to position [0, 0]
click at [588, 452] on div "[DATE]" at bounding box center [553, 447] width 200 height 22
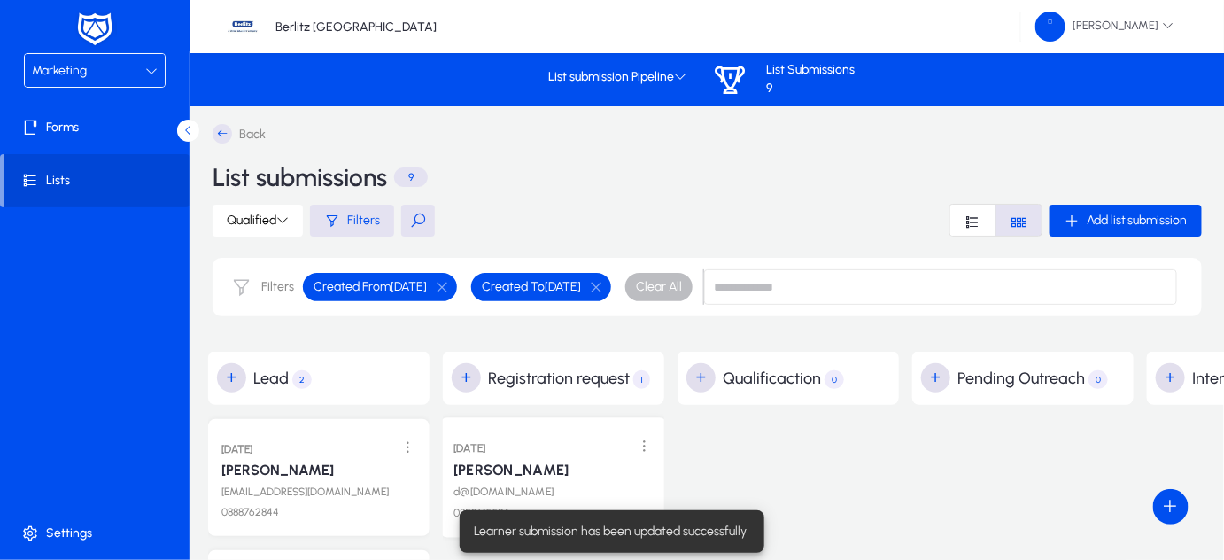
click at [588, 452] on div "[DATE]" at bounding box center [553, 447] width 200 height 22
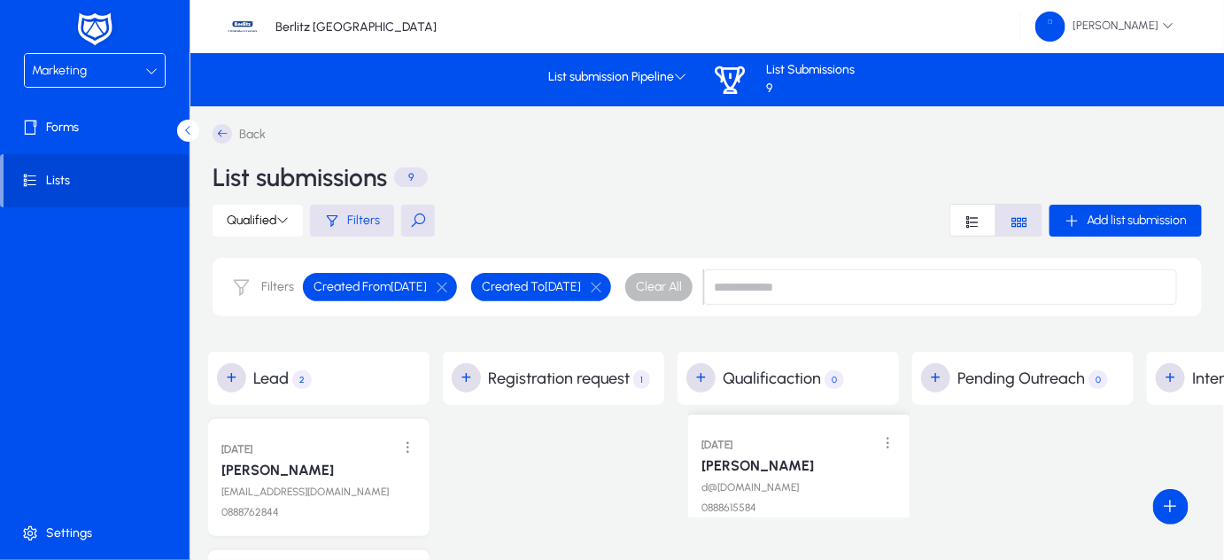
drag, startPoint x: 570, startPoint y: 460, endPoint x: 817, endPoint y: 441, distance: 246.9
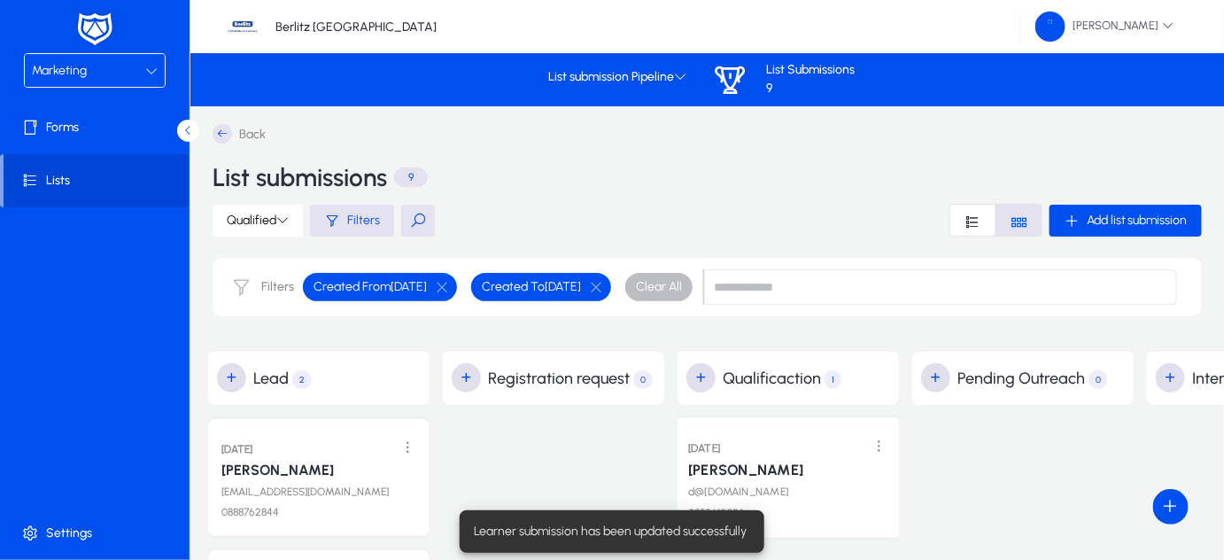
click at [784, 467] on link "[PERSON_NAME]" at bounding box center [745, 470] width 115 height 18
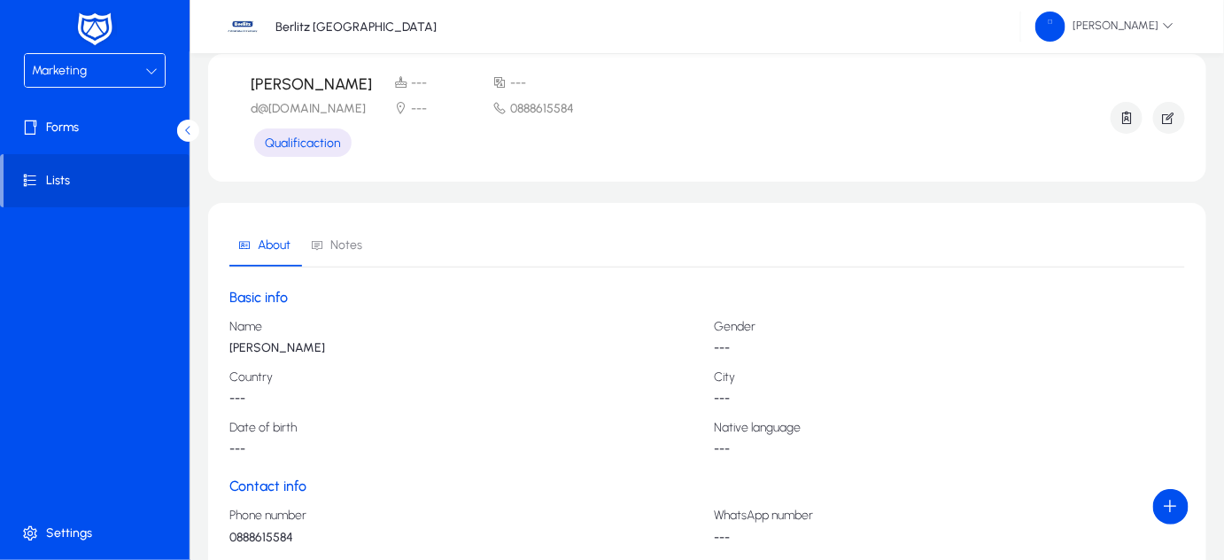
scroll to position [275, 0]
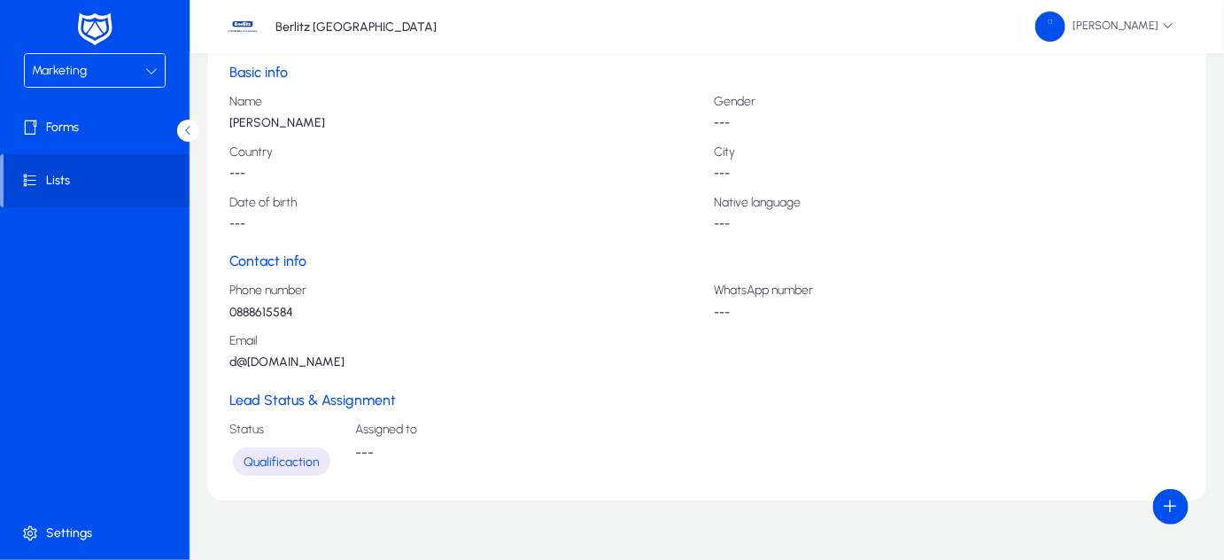
click at [370, 444] on span "---" at bounding box center [364, 452] width 19 height 17
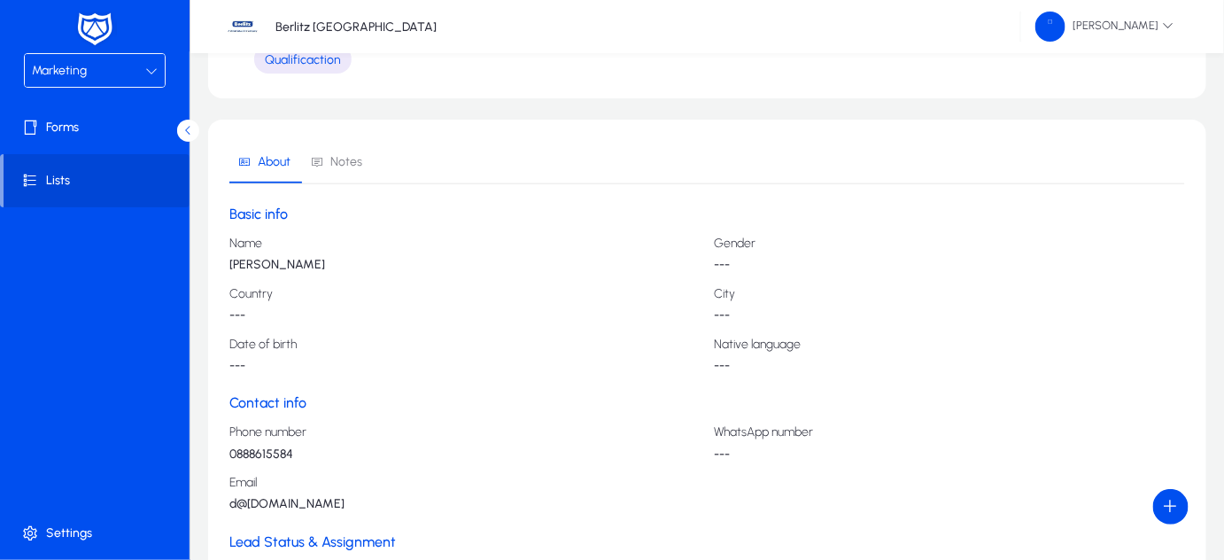
scroll to position [0, 0]
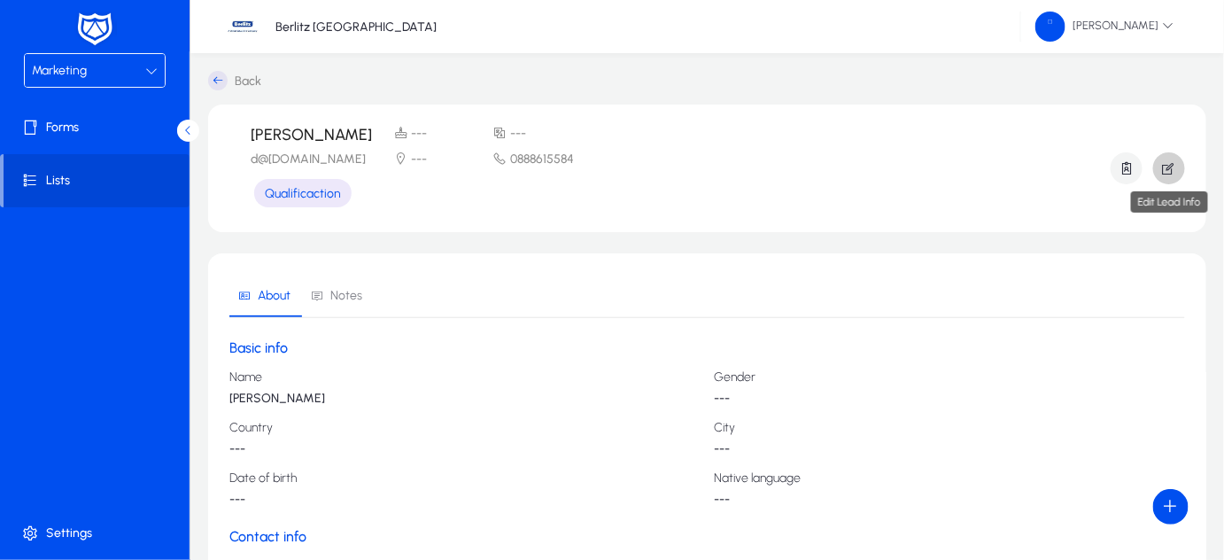
click at [1172, 163] on icon "button" at bounding box center [1169, 168] width 16 height 16
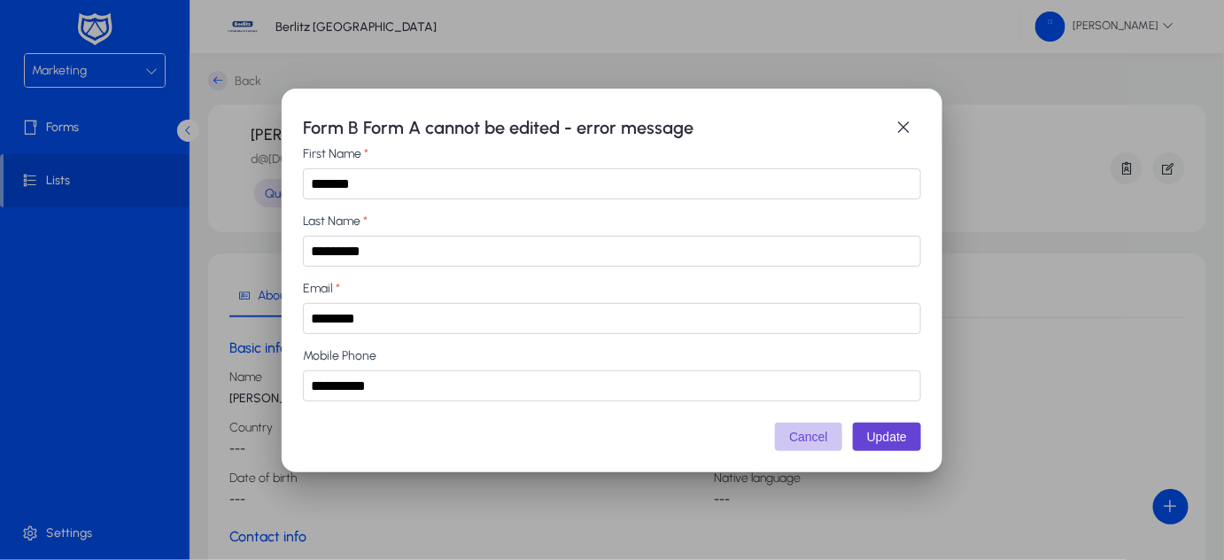
click at [819, 438] on button "Cancel" at bounding box center [808, 436] width 67 height 28
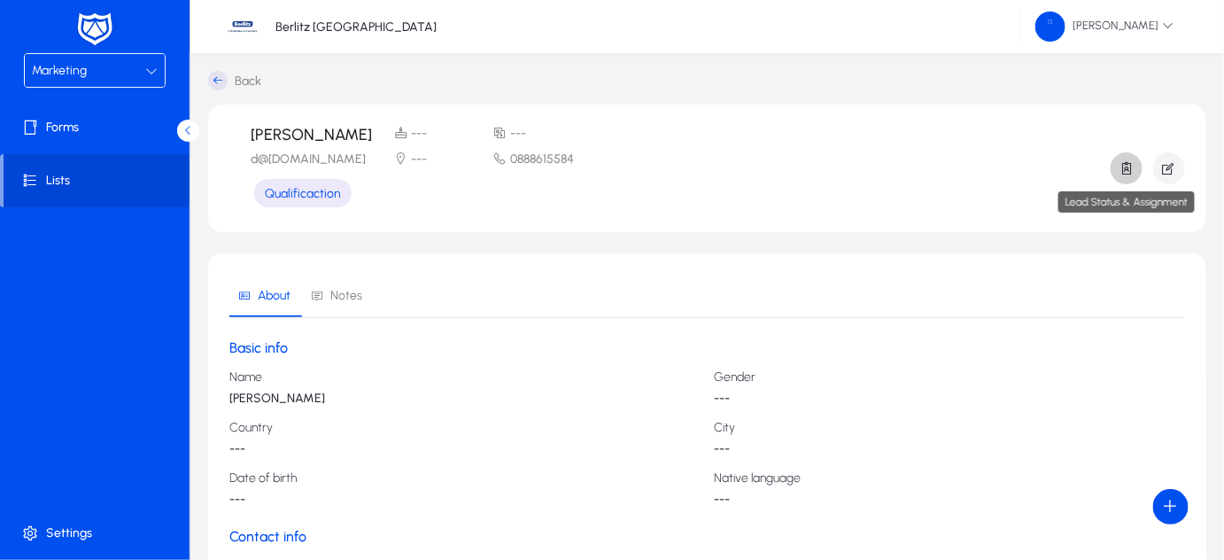
click at [1124, 173] on icon "button" at bounding box center [1127, 168] width 16 height 16
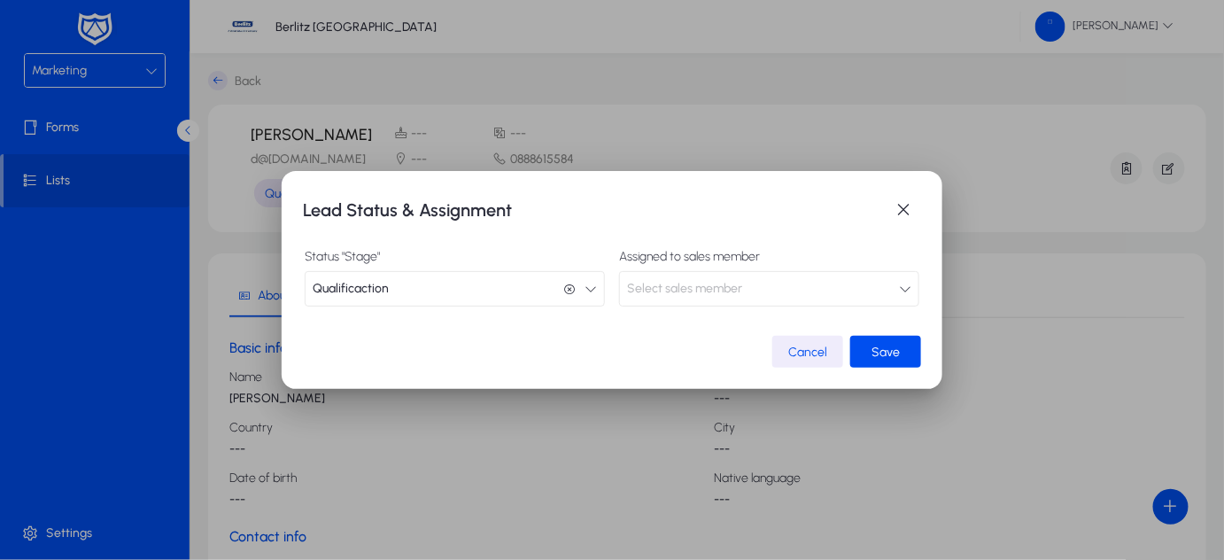
click at [590, 287] on icon "button" at bounding box center [591, 289] width 12 height 12
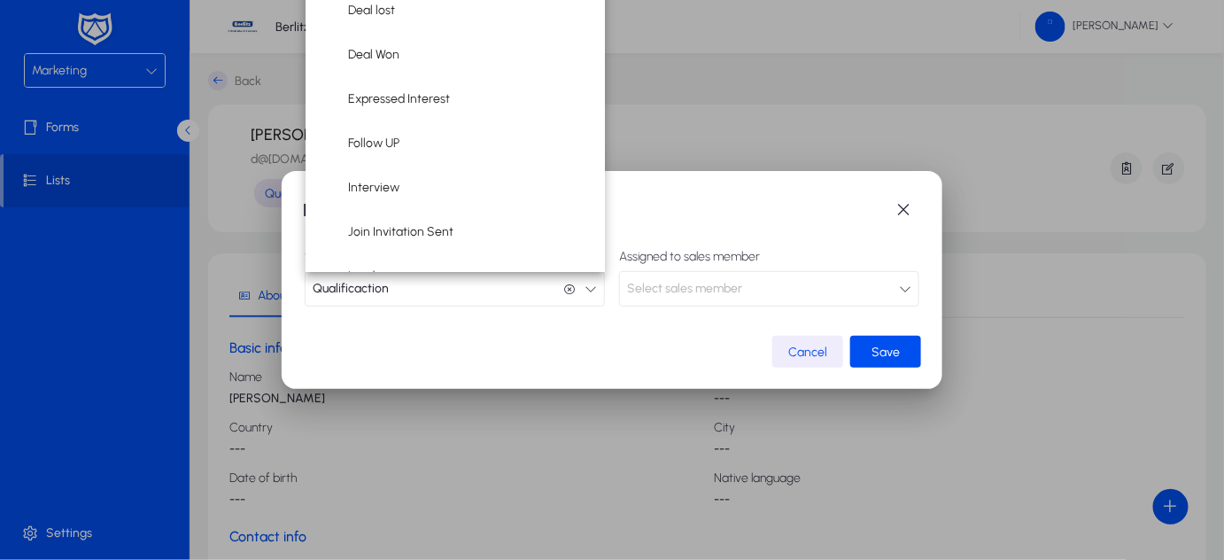
scroll to position [200, 0]
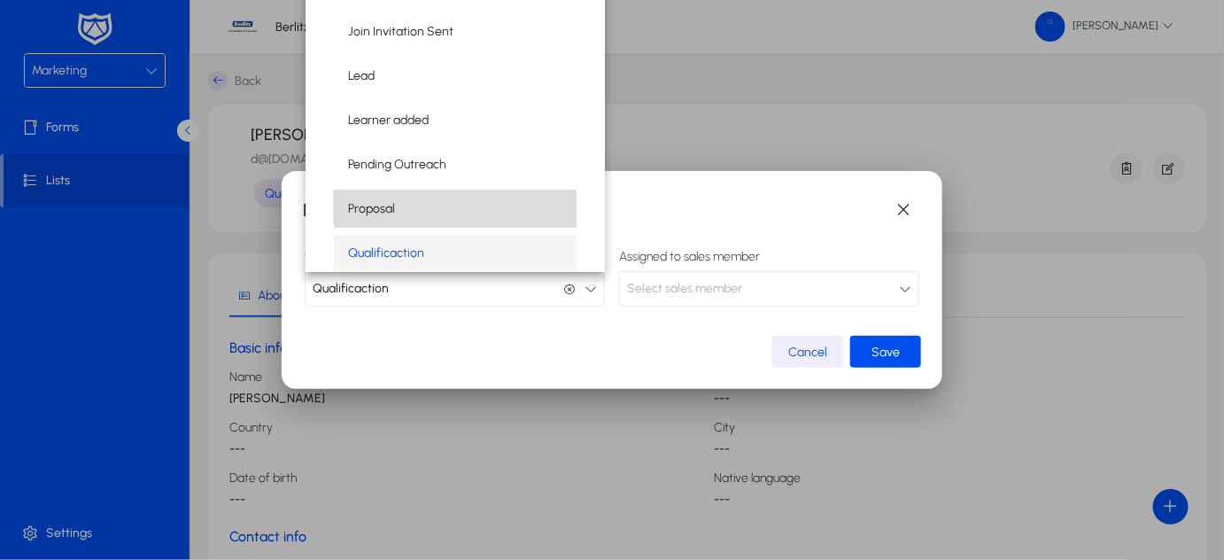
click at [512, 202] on mat-option "Proposal" at bounding box center [455, 208] width 243 height 37
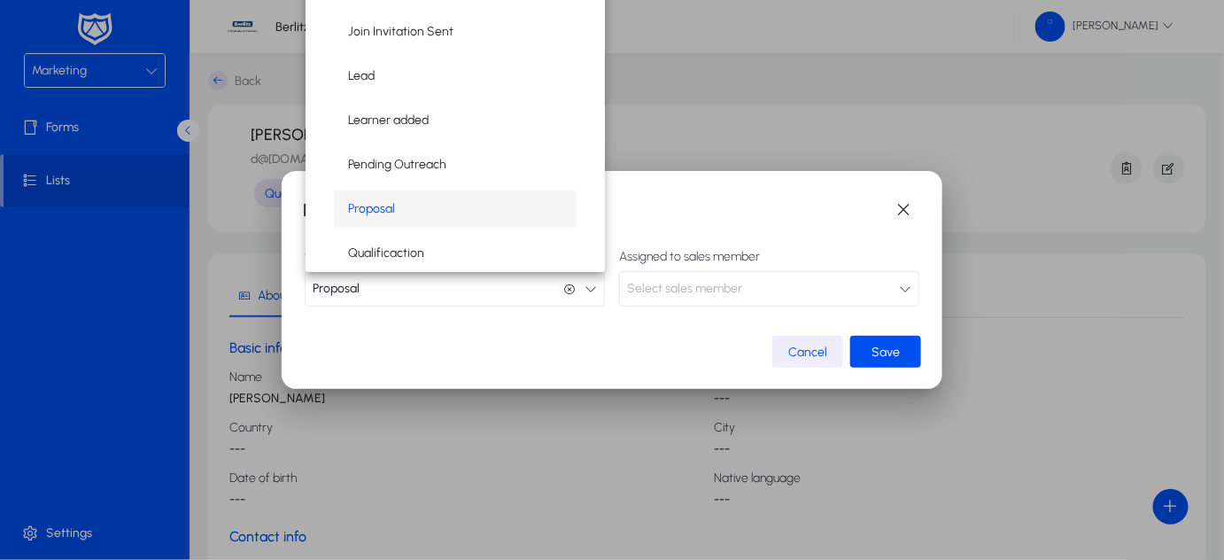
scroll to position [0, 0]
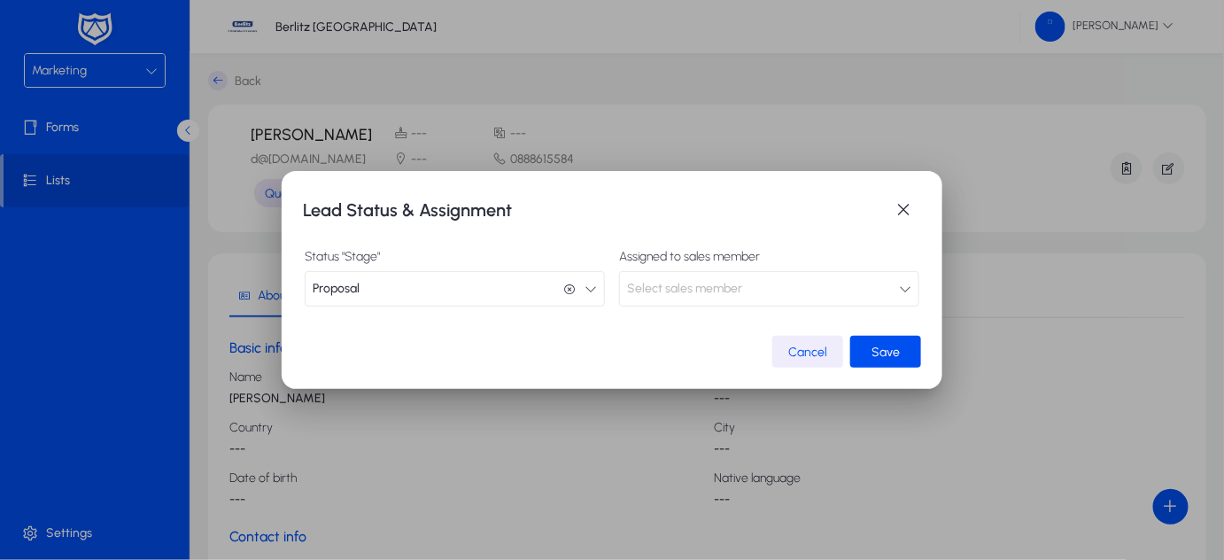
click at [666, 293] on span "Select sales member" at bounding box center [684, 288] width 115 height 35
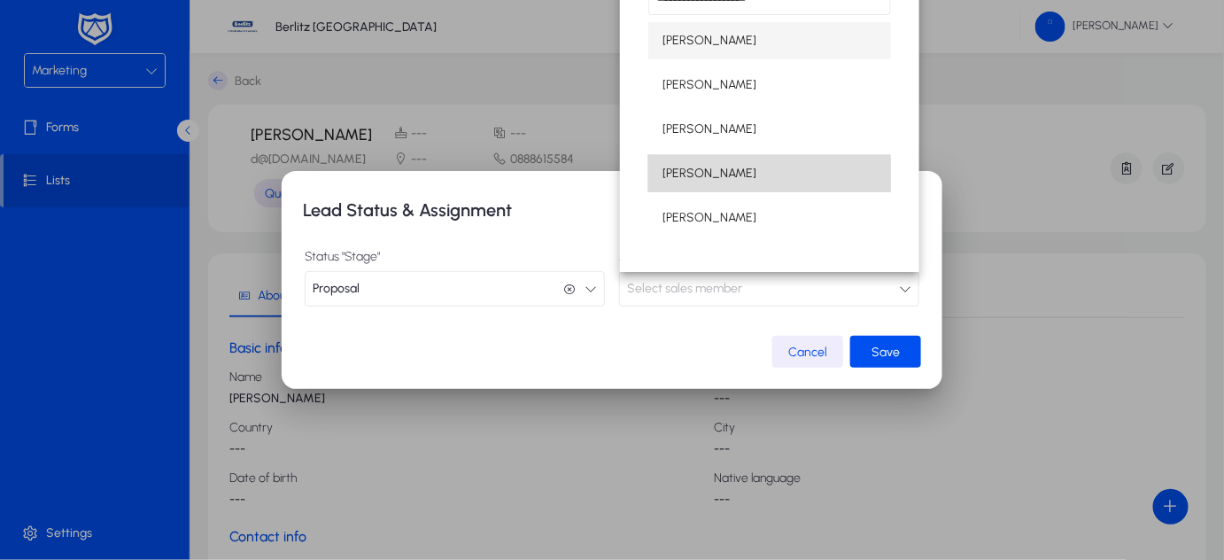
click at [685, 176] on span "[PERSON_NAME]" at bounding box center [709, 173] width 94 height 21
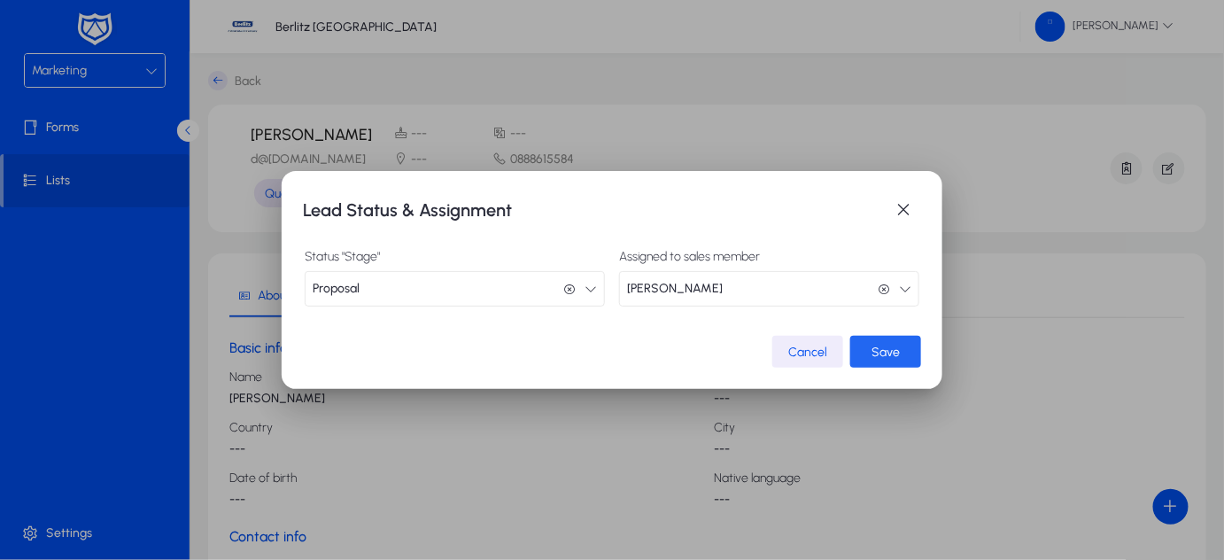
click at [867, 346] on span "submit" at bounding box center [885, 351] width 71 height 43
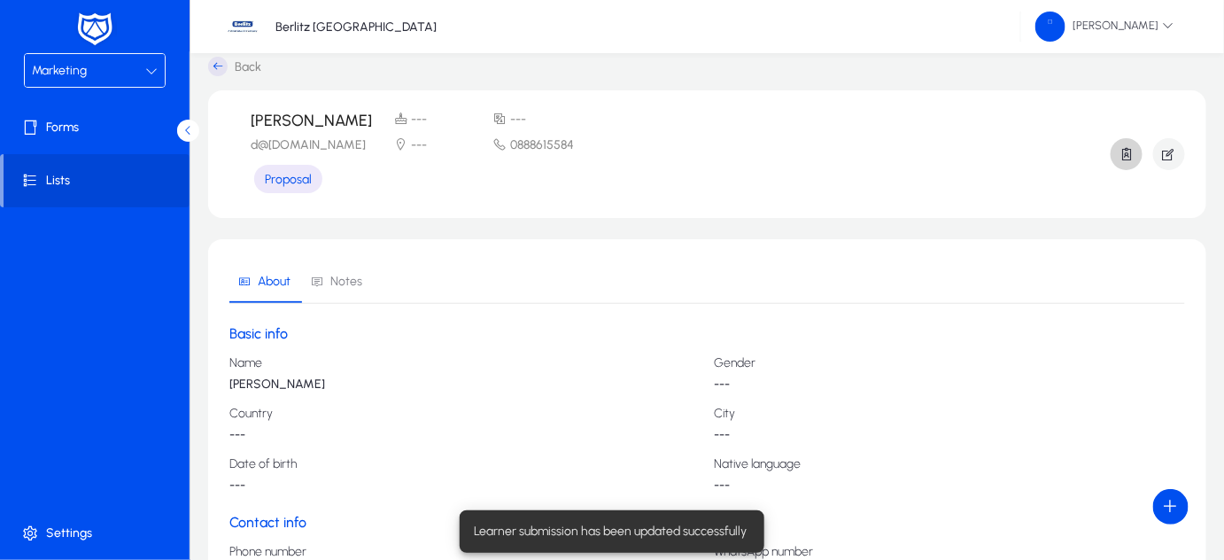
scroll to position [16, 0]
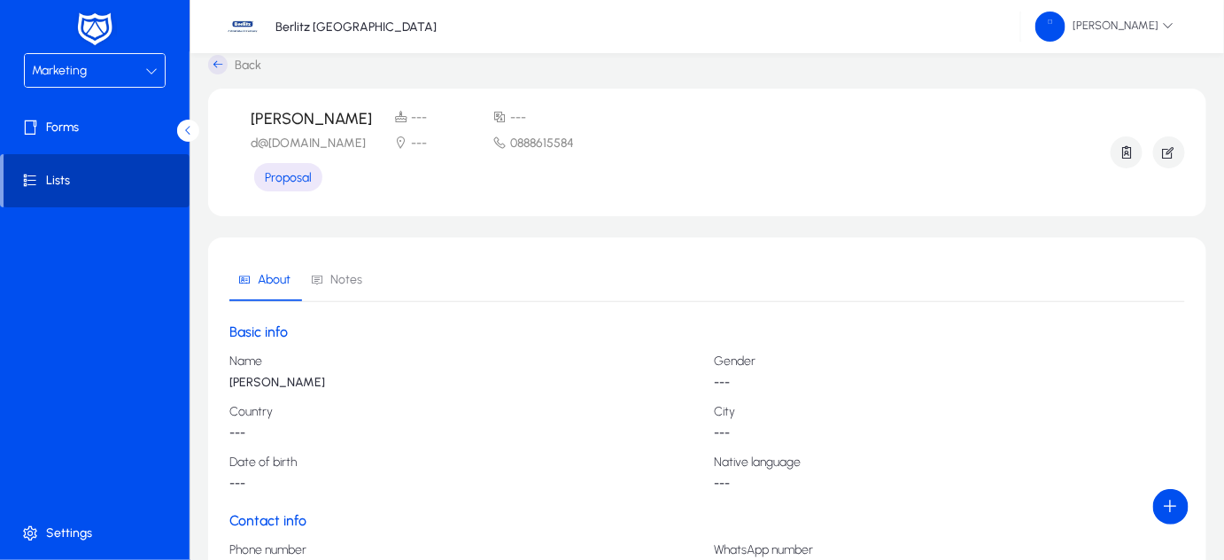
click at [119, 183] on span "Lists" at bounding box center [97, 181] width 186 height 18
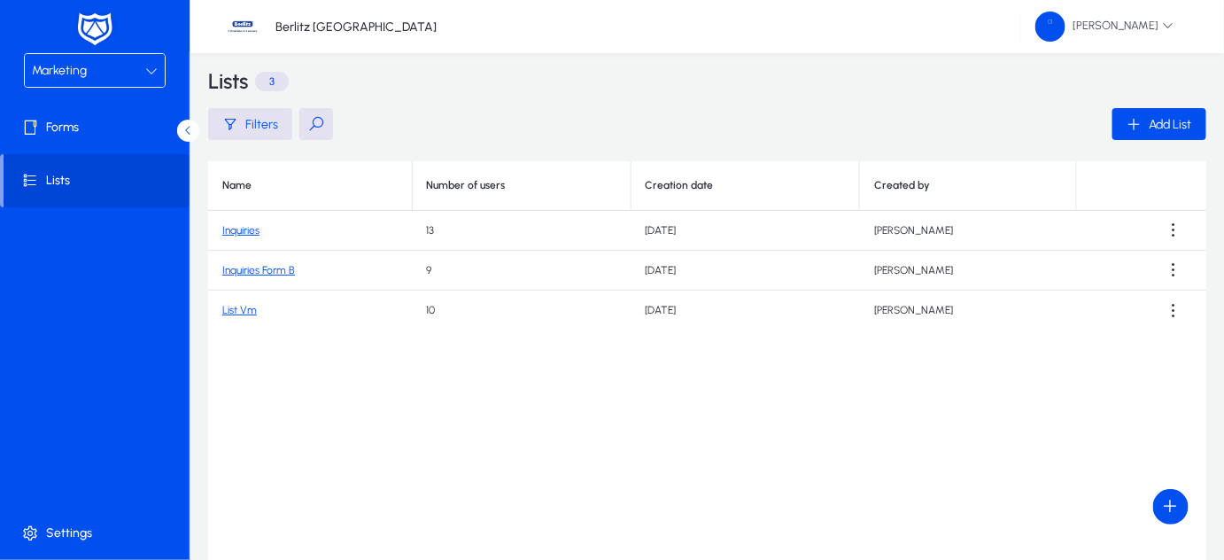
click at [274, 268] on link "Inquiries Form B" at bounding box center [258, 270] width 73 height 12
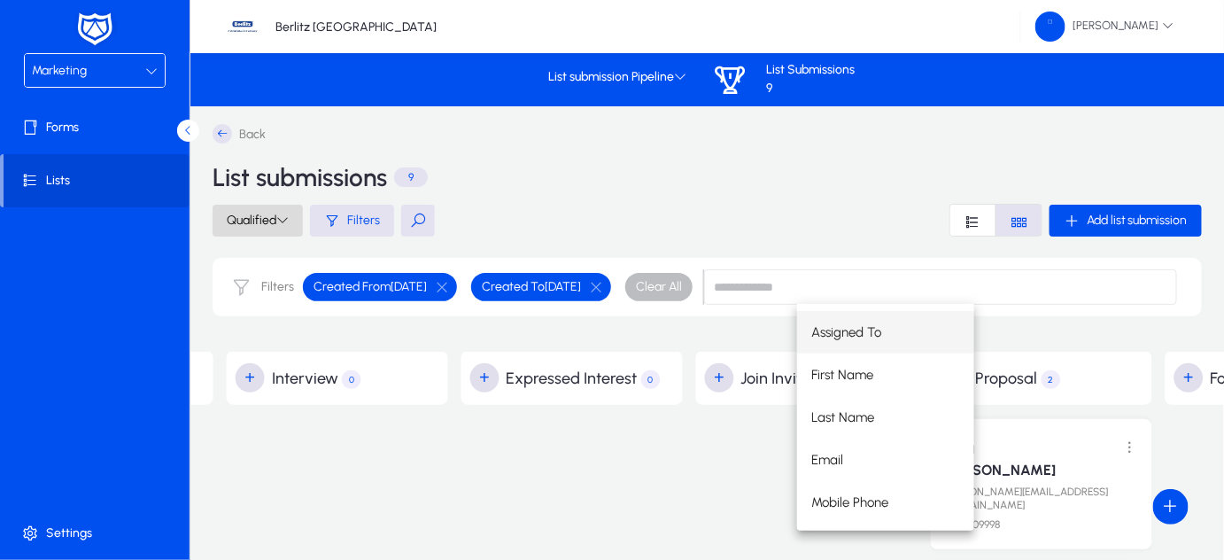
click at [281, 221] on icon at bounding box center [282, 219] width 12 height 12
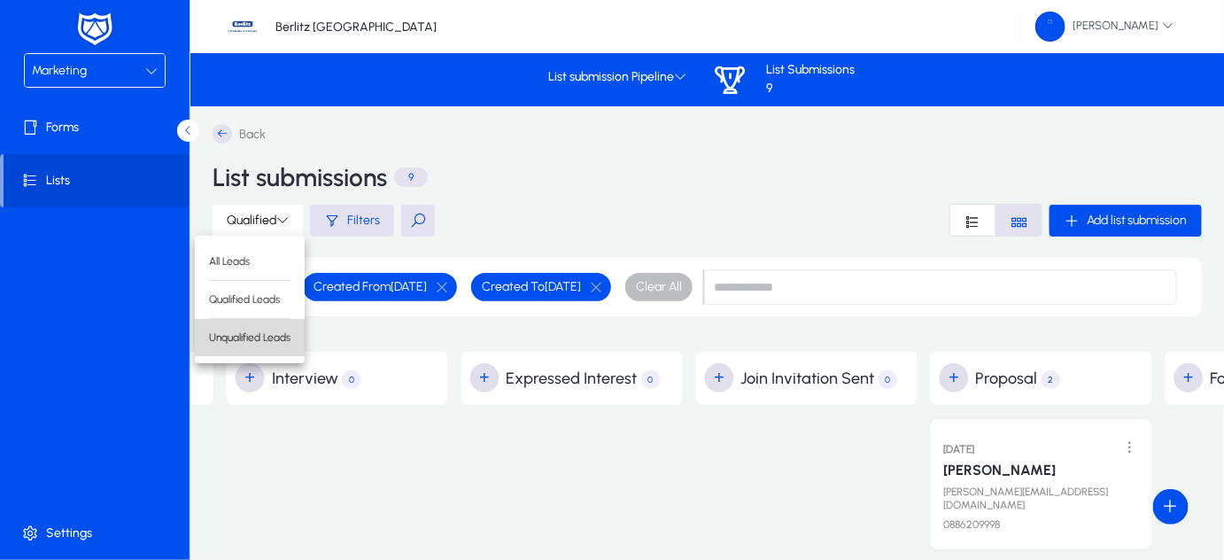
click at [245, 332] on span "Unqualified Leads" at bounding box center [249, 337] width 81 height 16
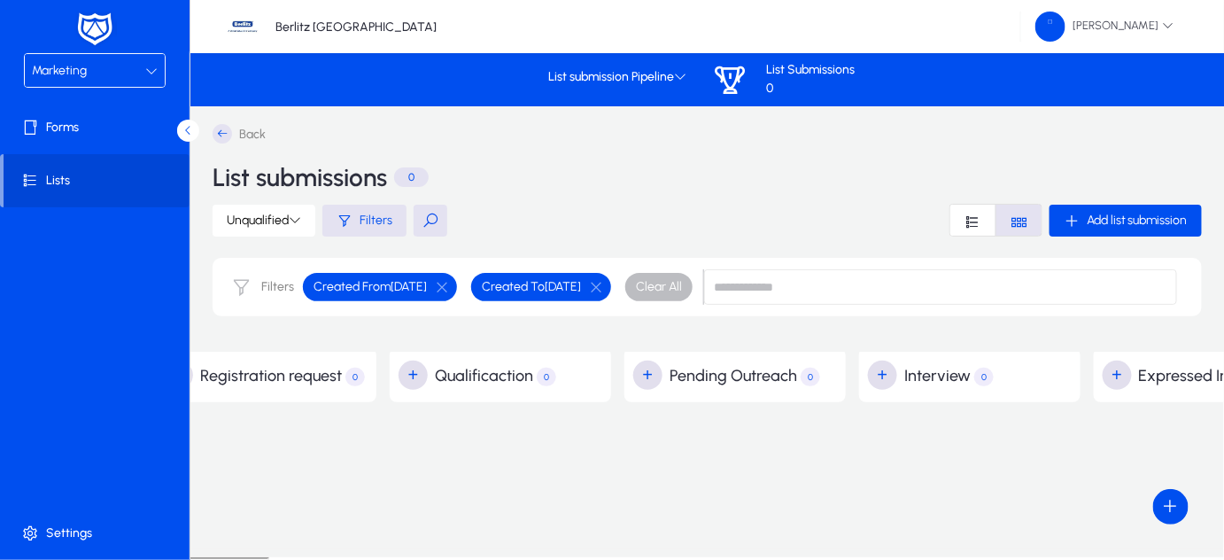
scroll to position [0, 281]
click at [298, 215] on icon at bounding box center [295, 219] width 12 height 12
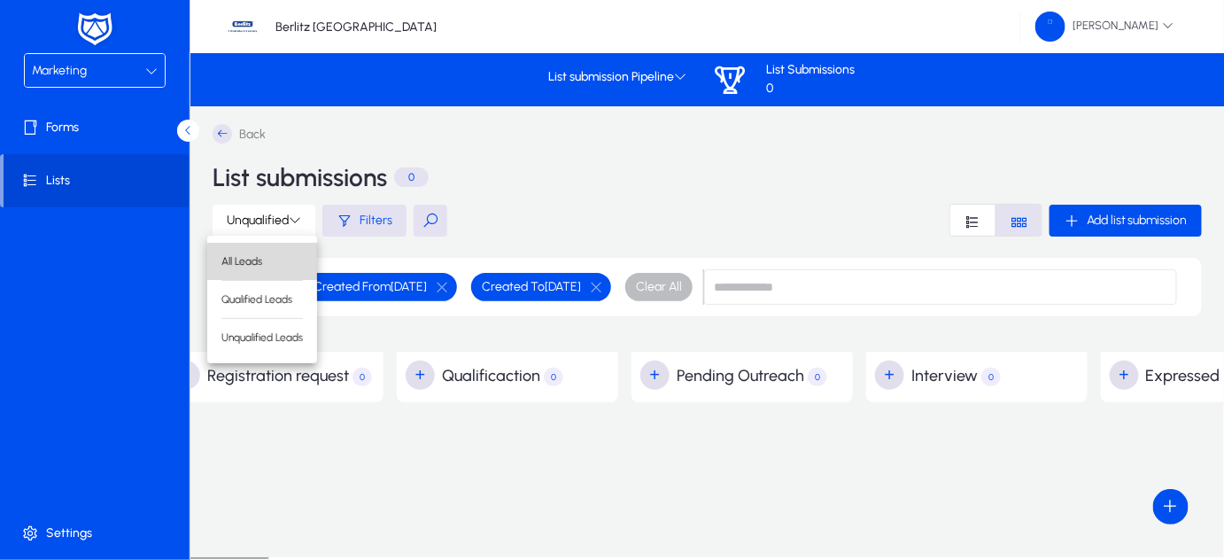
click at [269, 265] on span "All Leads" at bounding box center [261, 261] width 81 height 16
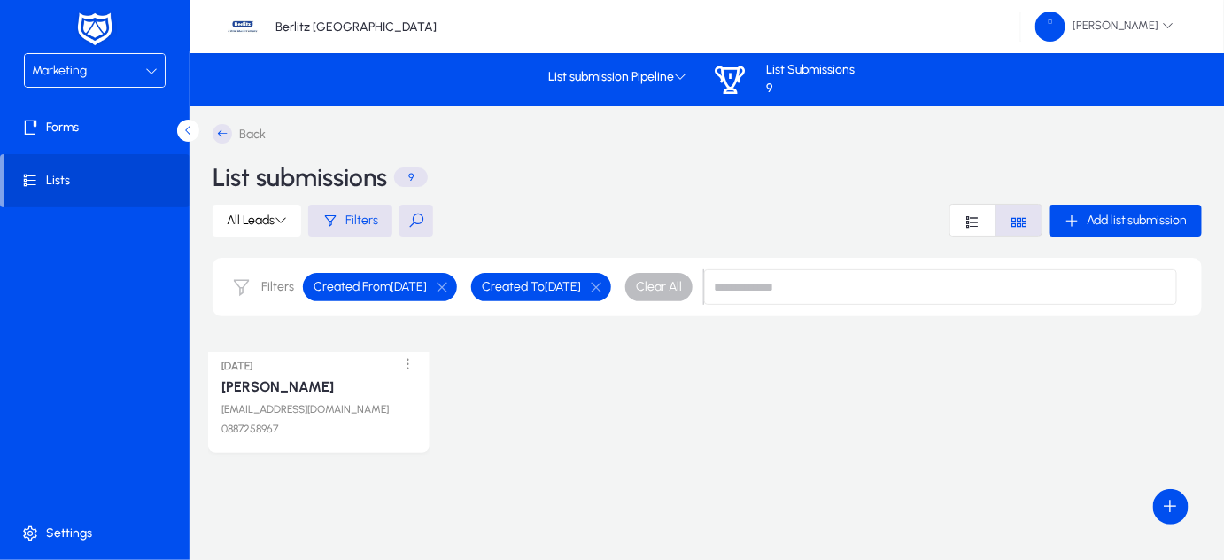
scroll to position [143, 0]
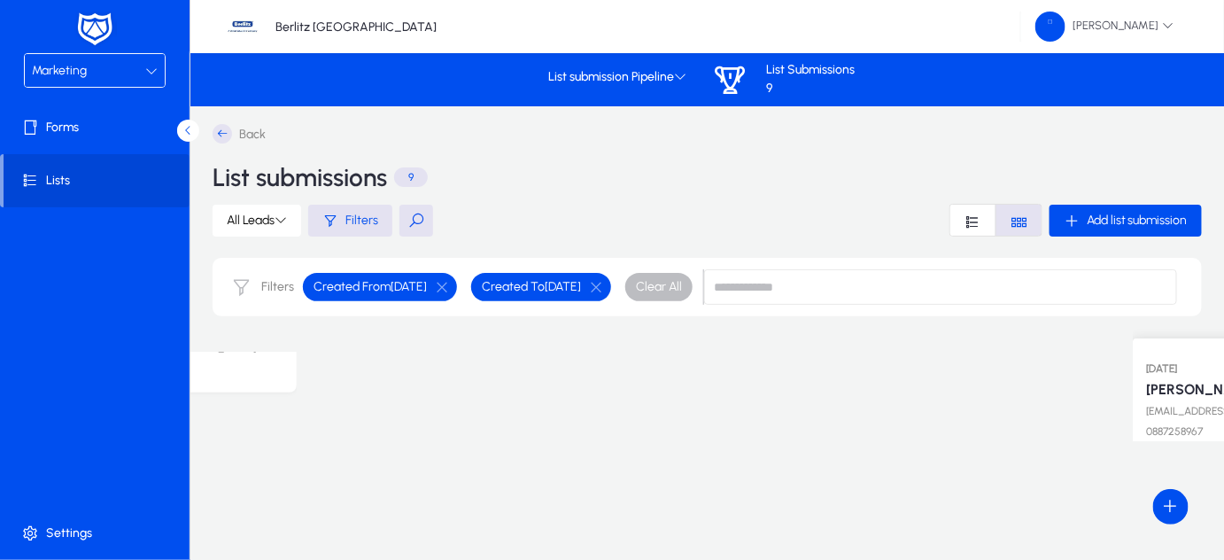
drag, startPoint x: 310, startPoint y: 484, endPoint x: 1235, endPoint y: 403, distance: 929.1
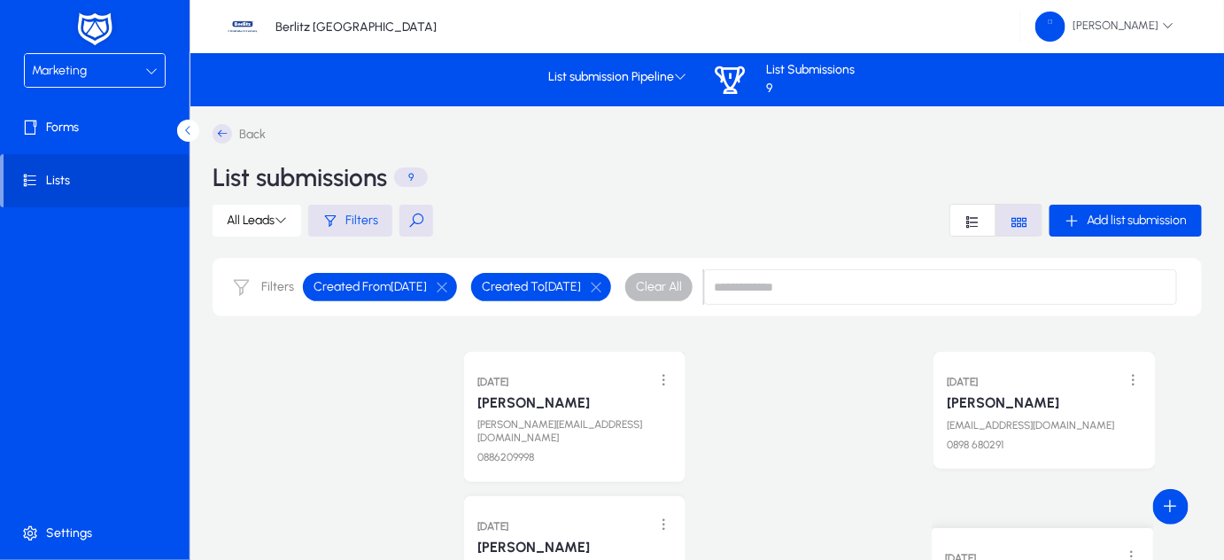
scroll to position [79, 0]
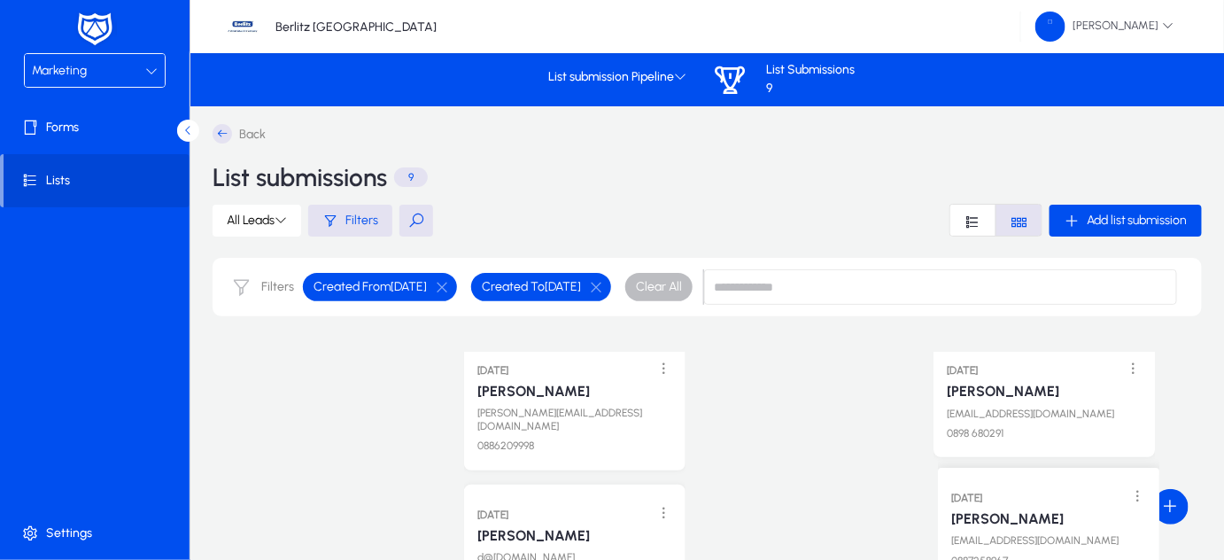
drag, startPoint x: 1088, startPoint y: 469, endPoint x: 1013, endPoint y: 503, distance: 82.5
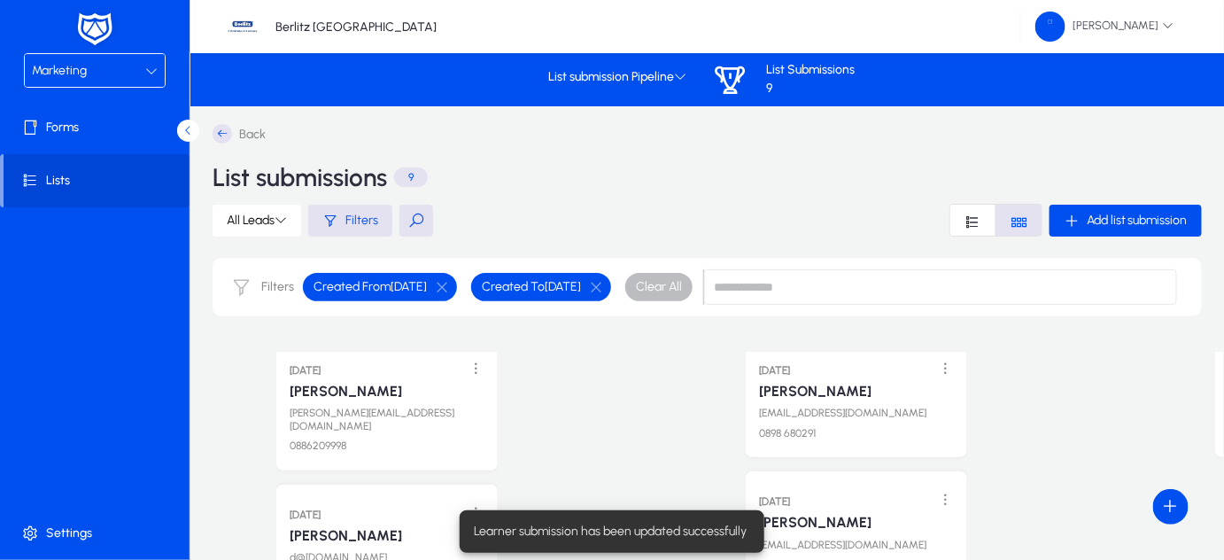
scroll to position [0, 0]
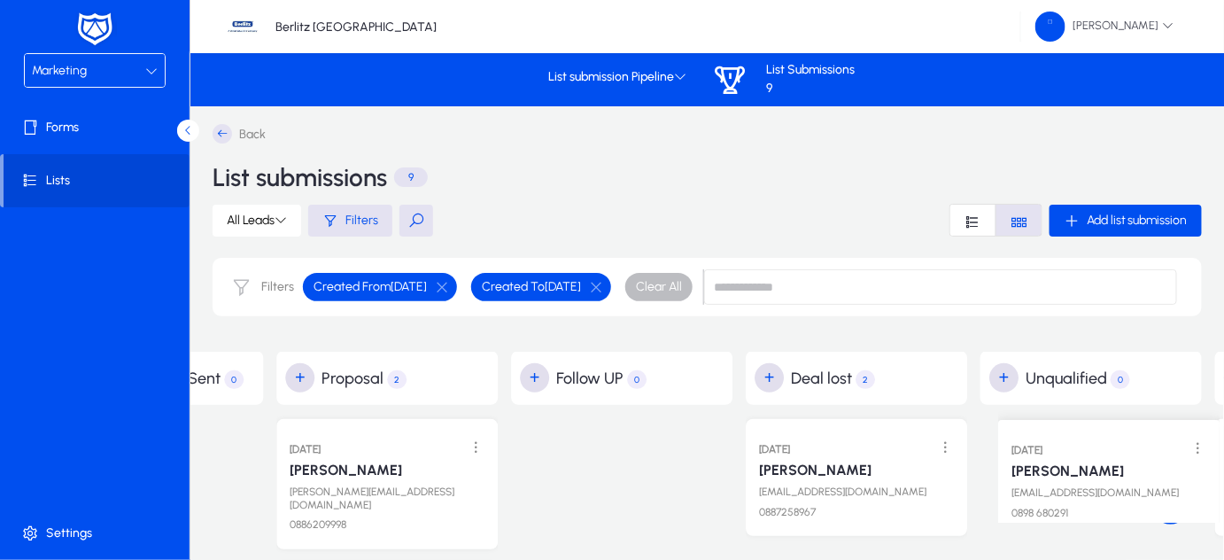
drag, startPoint x: 899, startPoint y: 470, endPoint x: 1152, endPoint y: 457, distance: 253.6
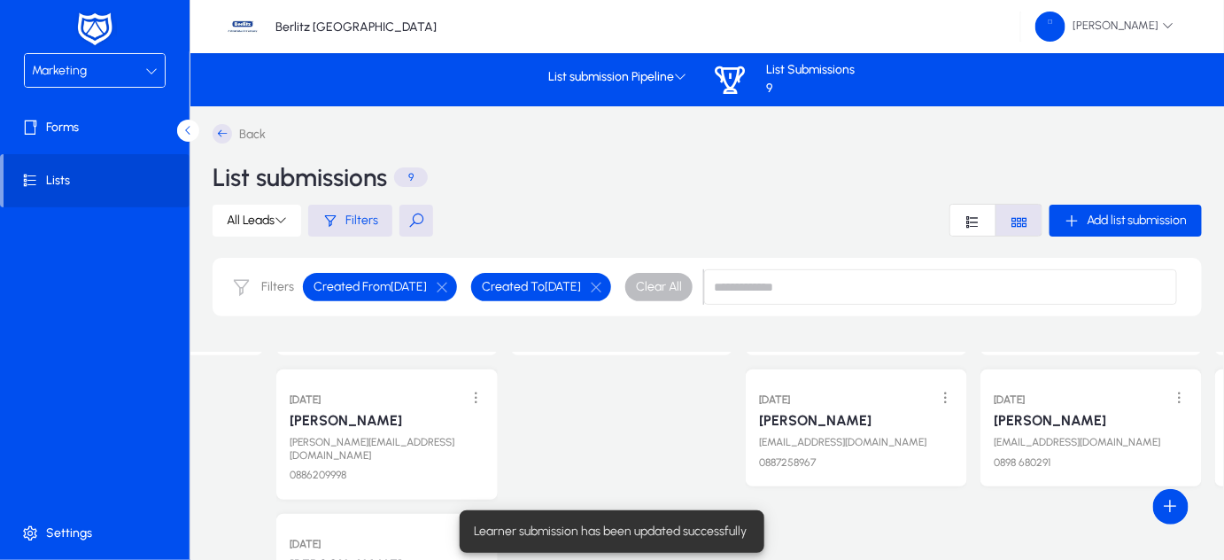
scroll to position [50, 0]
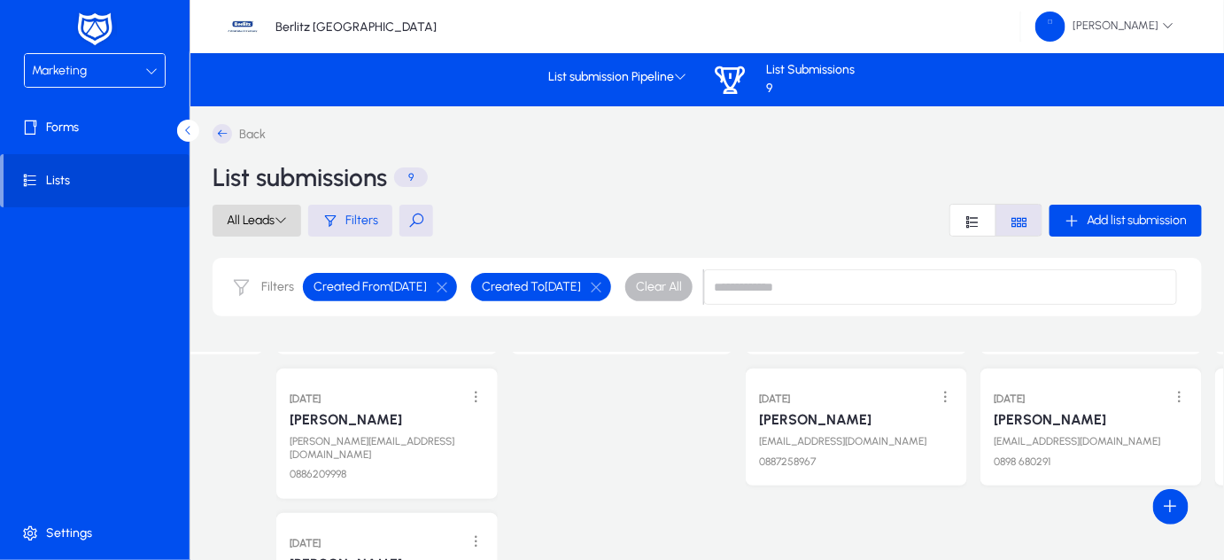
click at [285, 212] on span at bounding box center [257, 220] width 89 height 43
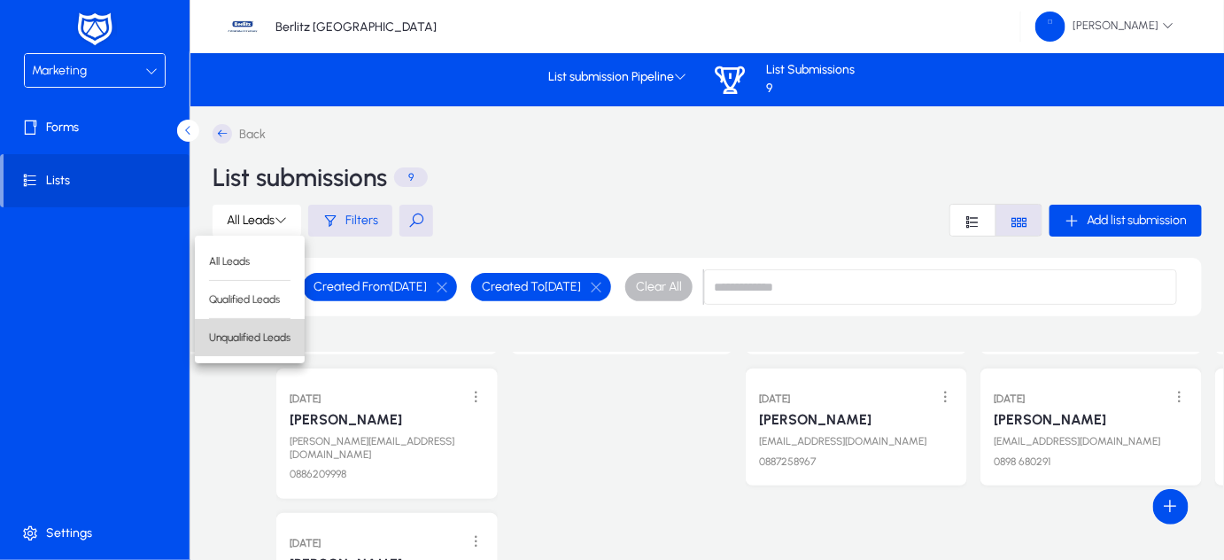
click at [241, 329] on span "Unqualified Leads" at bounding box center [249, 337] width 81 height 16
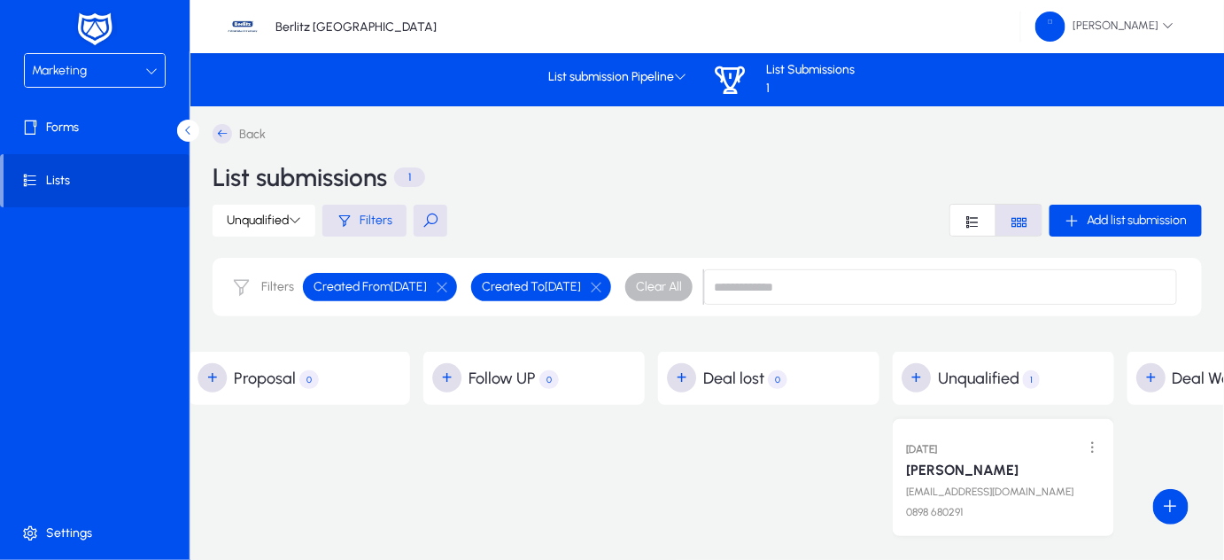
scroll to position [68, 0]
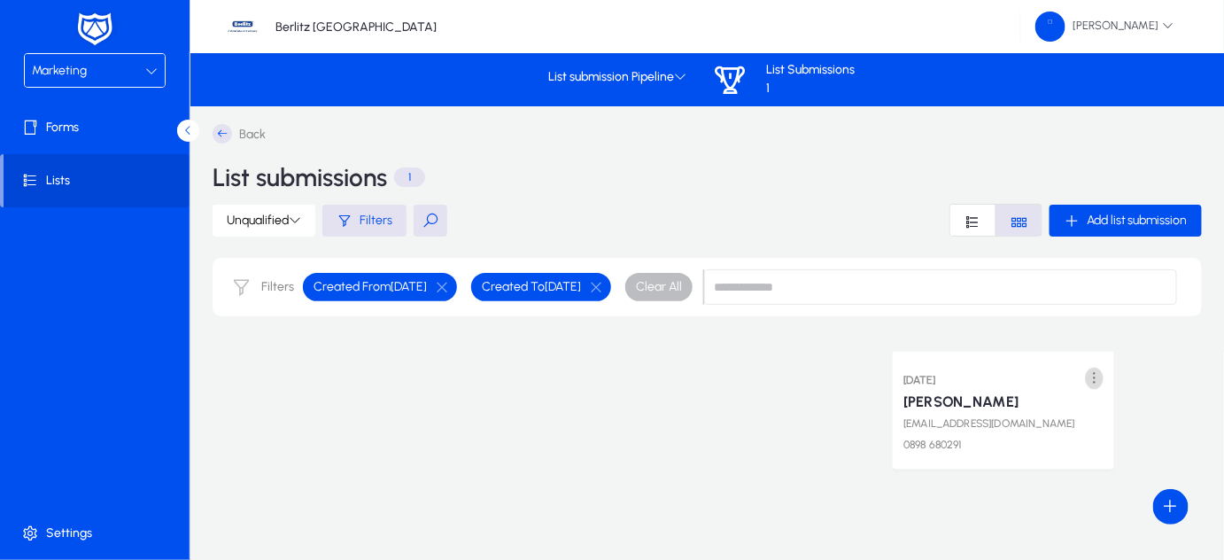
click at [1095, 379] on span at bounding box center [1094, 378] width 36 height 36
click at [1049, 407] on span "Edit" at bounding box center [1053, 415] width 71 height 16
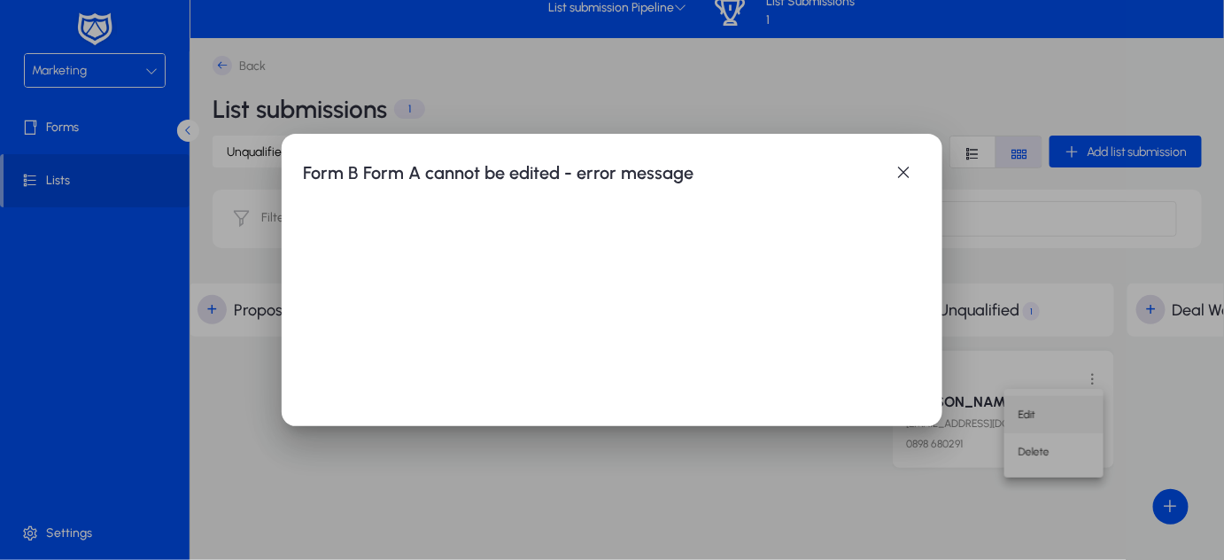
scroll to position [0, 0]
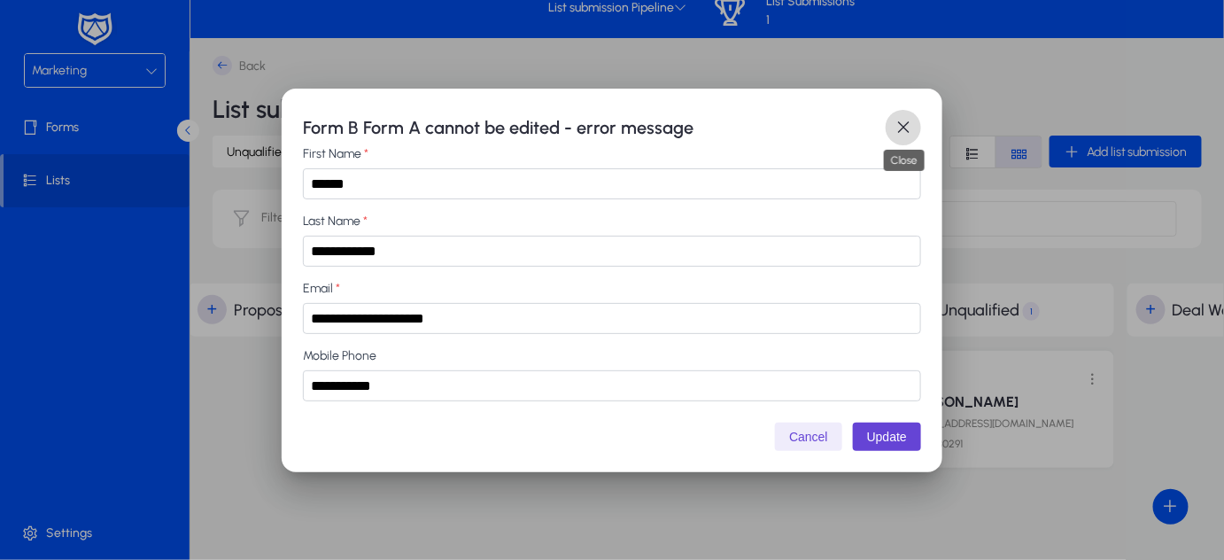
click at [899, 122] on span "button" at bounding box center [903, 127] width 35 height 35
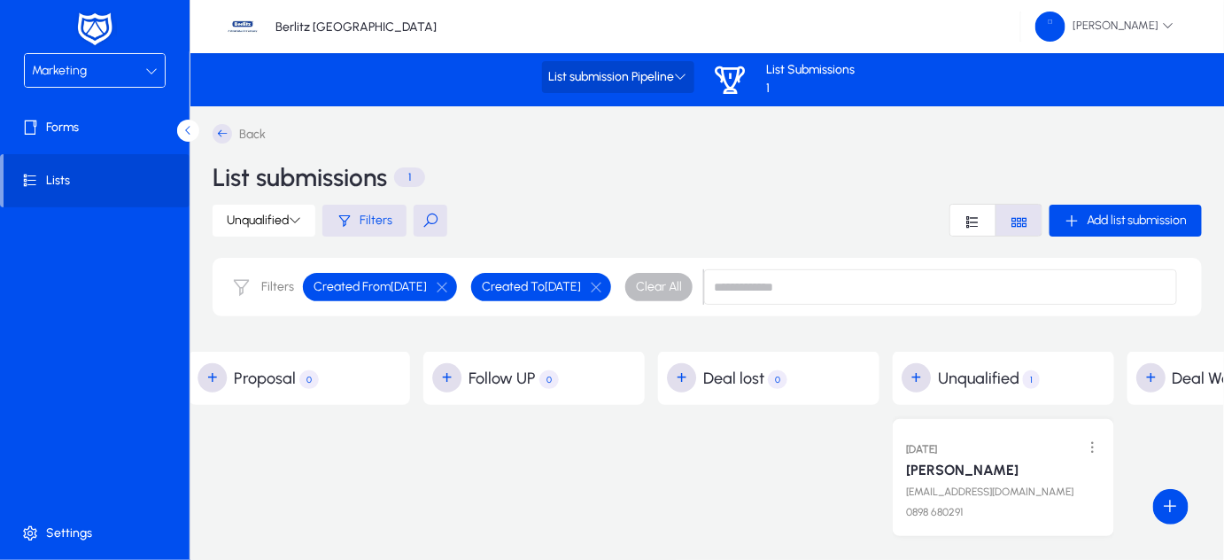
click at [682, 74] on icon at bounding box center [681, 76] width 12 height 12
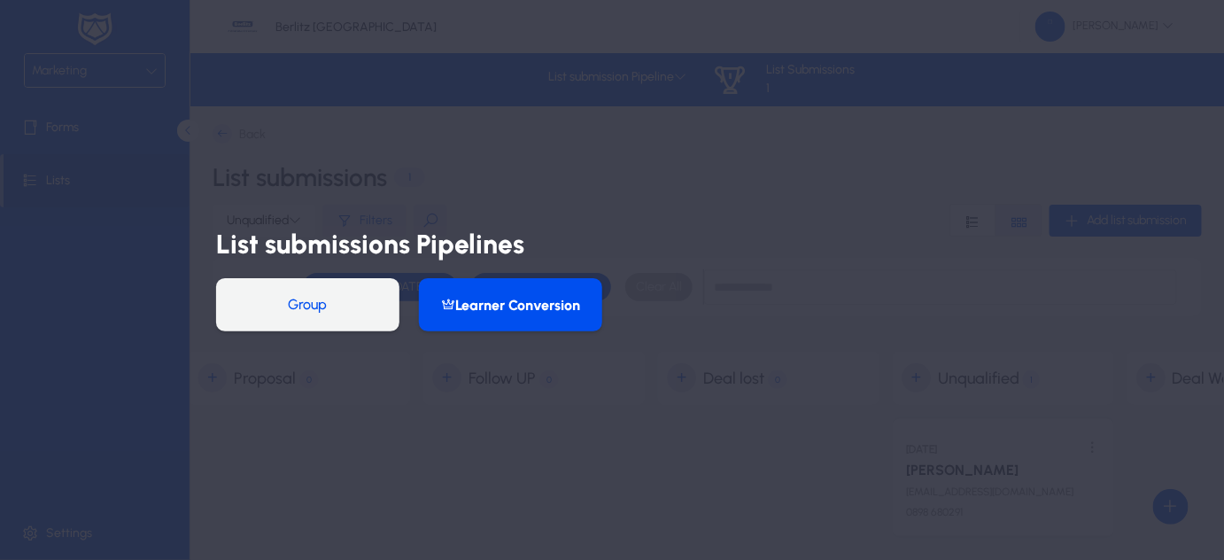
click at [314, 320] on button "Group" at bounding box center [307, 304] width 183 height 53
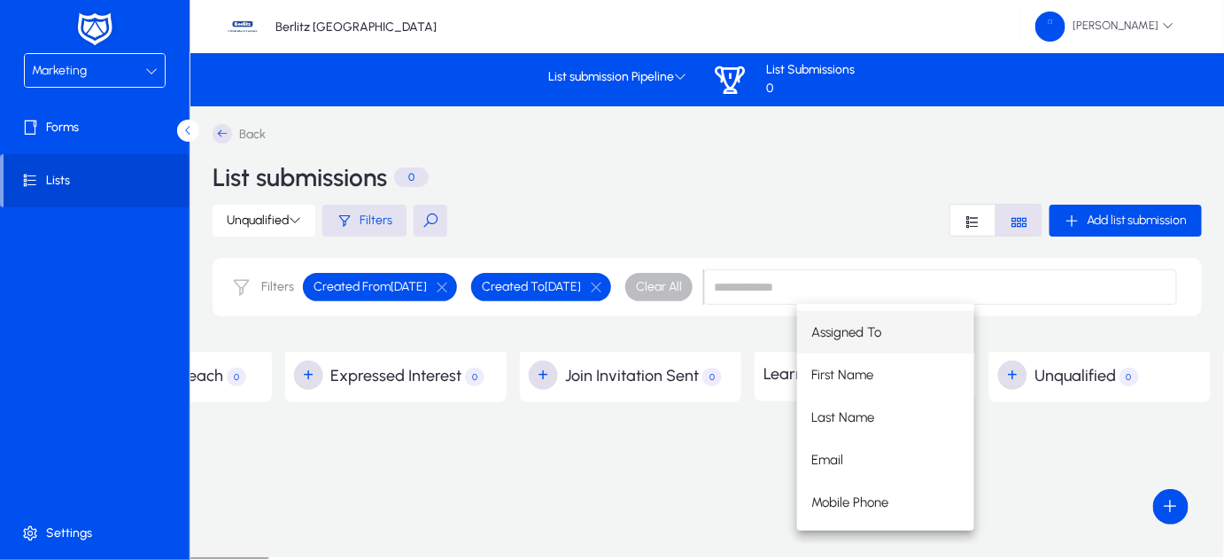
scroll to position [0, 644]
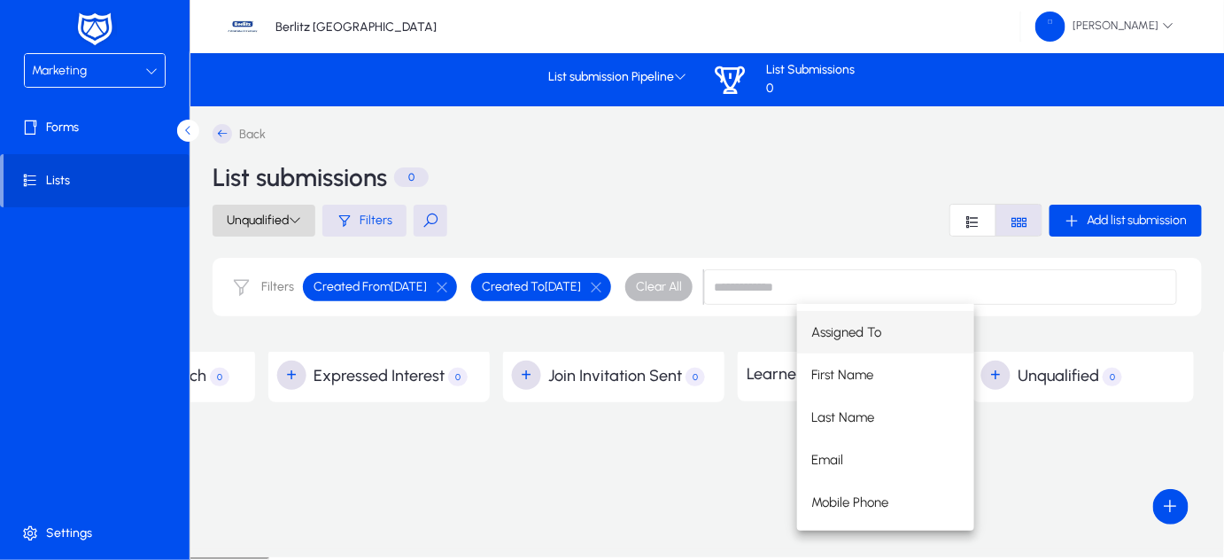
click at [298, 218] on icon at bounding box center [295, 219] width 12 height 12
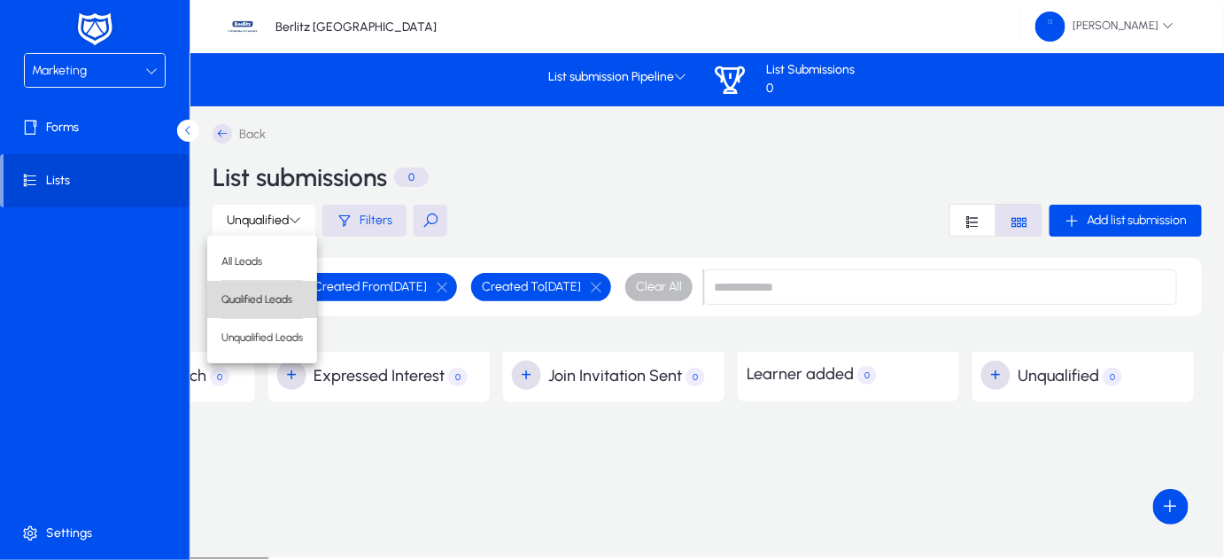
click at [267, 290] on button "Qualified Leads" at bounding box center [262, 299] width 110 height 37
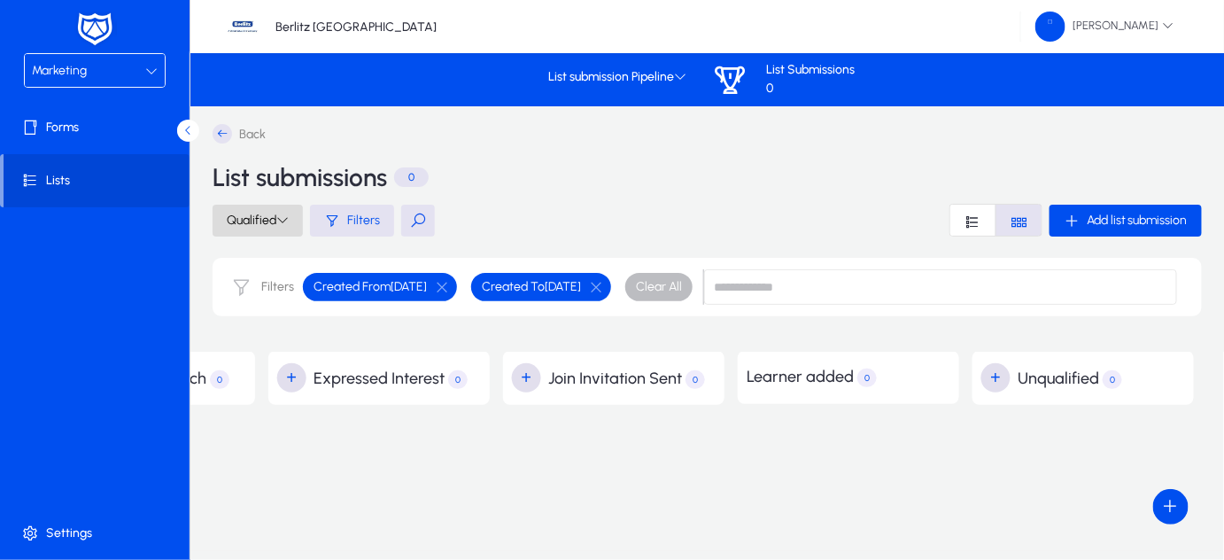
click at [285, 215] on icon at bounding box center [282, 219] width 12 height 12
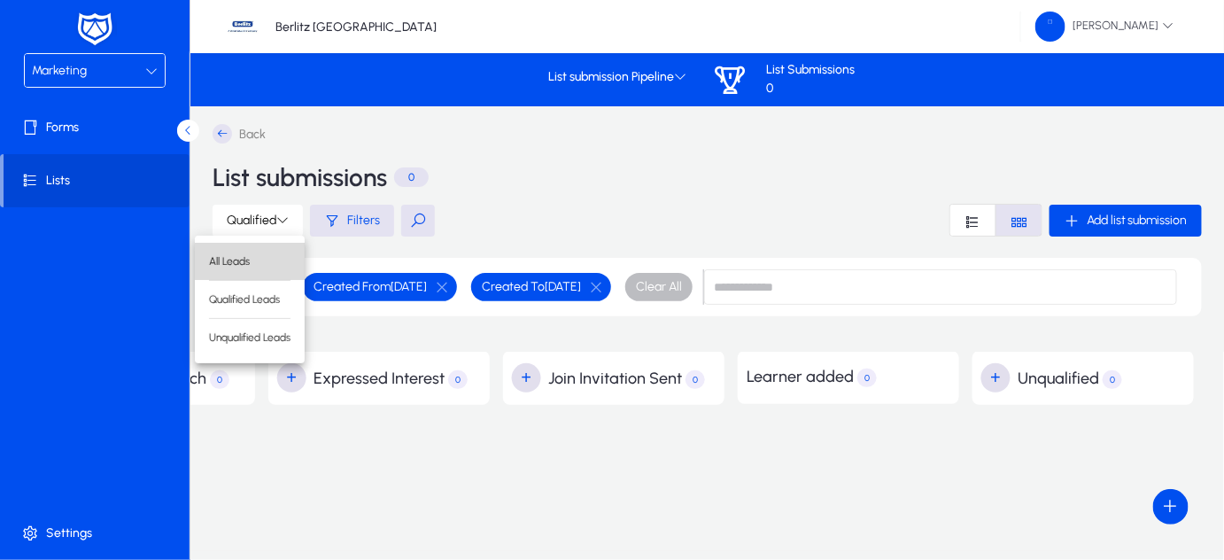
click at [248, 254] on span "All Leads" at bounding box center [249, 261] width 81 height 16
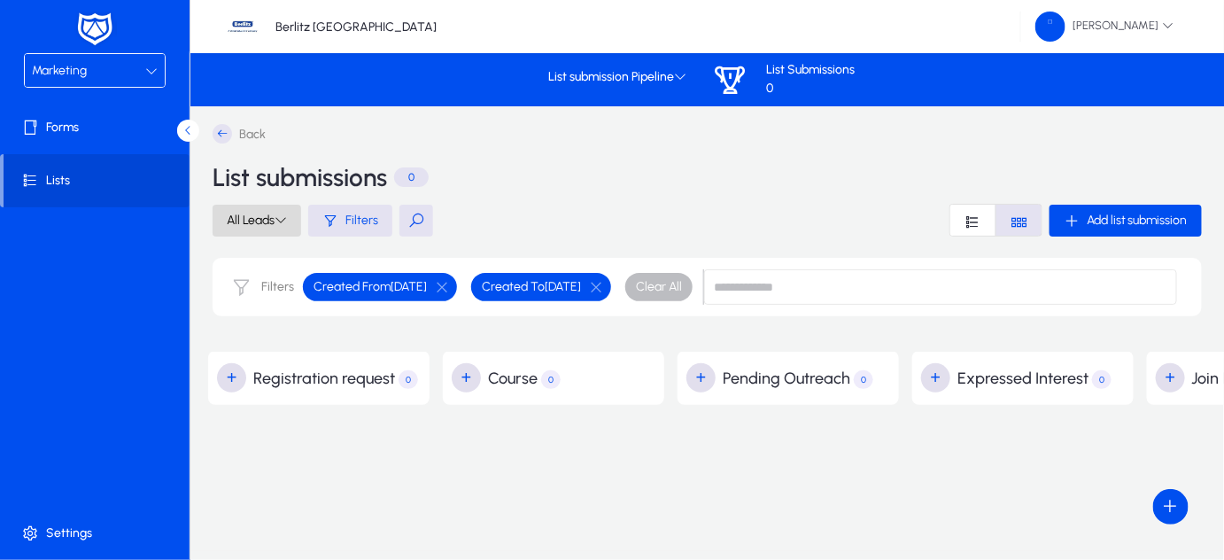
click at [283, 216] on icon at bounding box center [281, 219] width 12 height 12
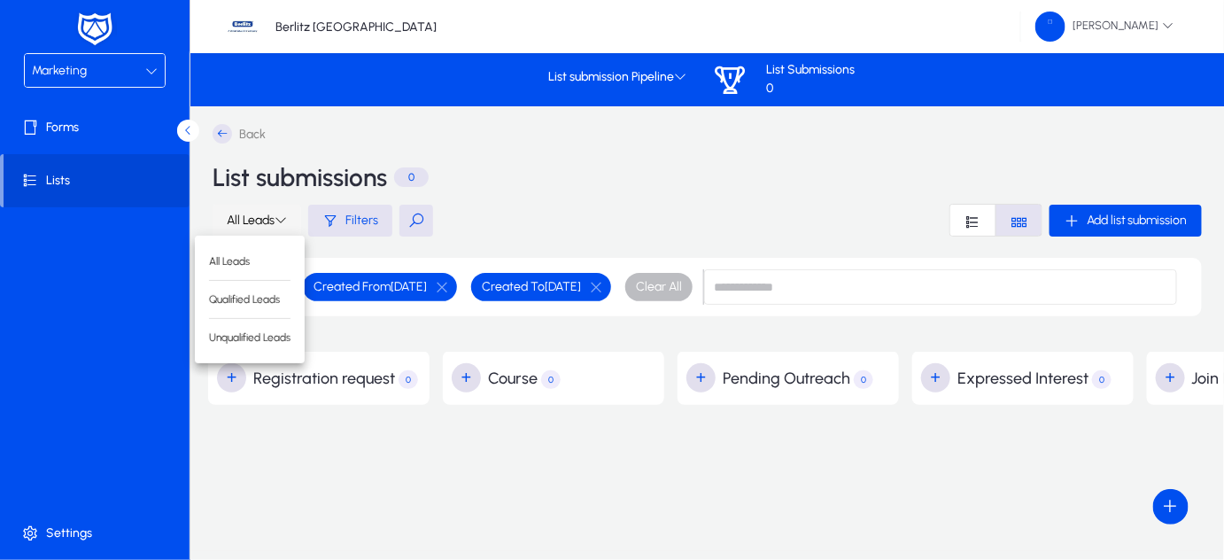
click at [283, 216] on div at bounding box center [612, 280] width 1224 height 560
click at [352, 213] on span "Filters" at bounding box center [361, 220] width 33 height 15
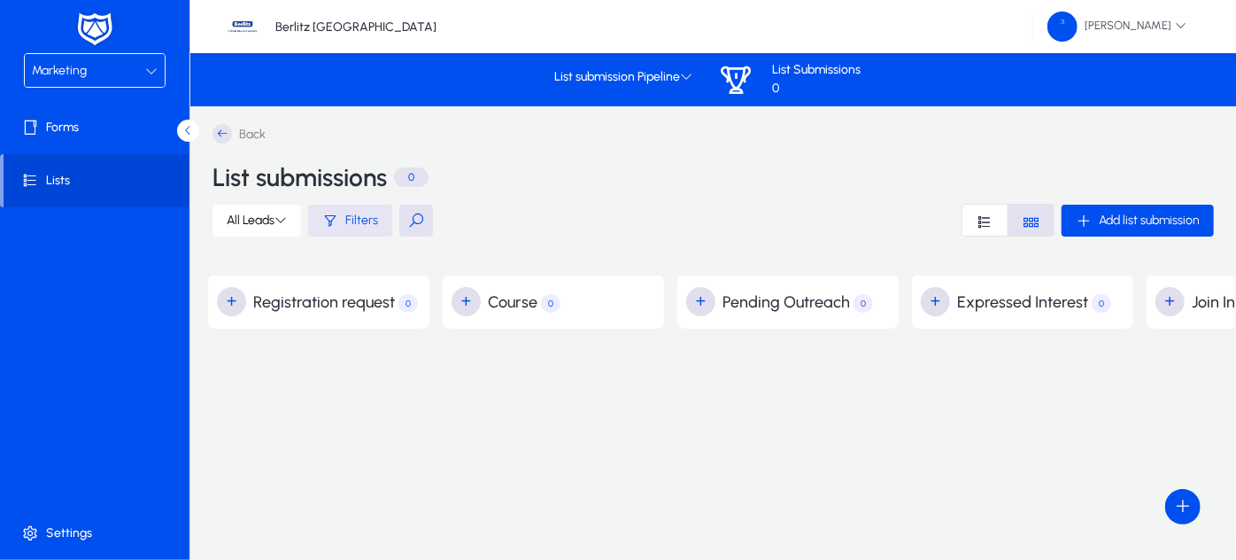
click at [352, 213] on span "Filters" at bounding box center [361, 220] width 33 height 15
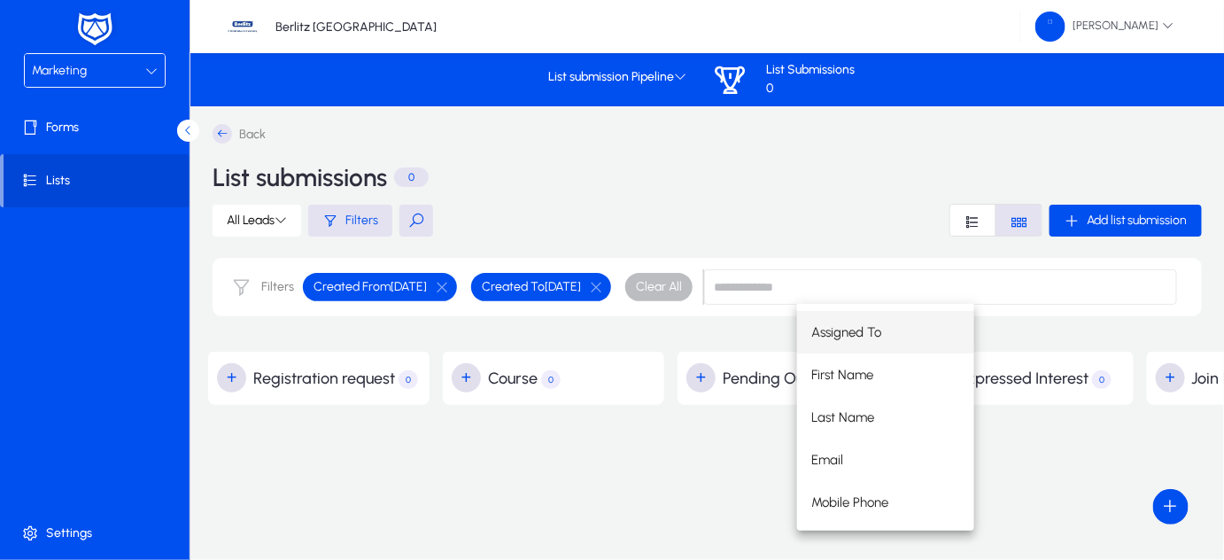
click at [857, 328] on span "Assigned To" at bounding box center [846, 331] width 70 height 21
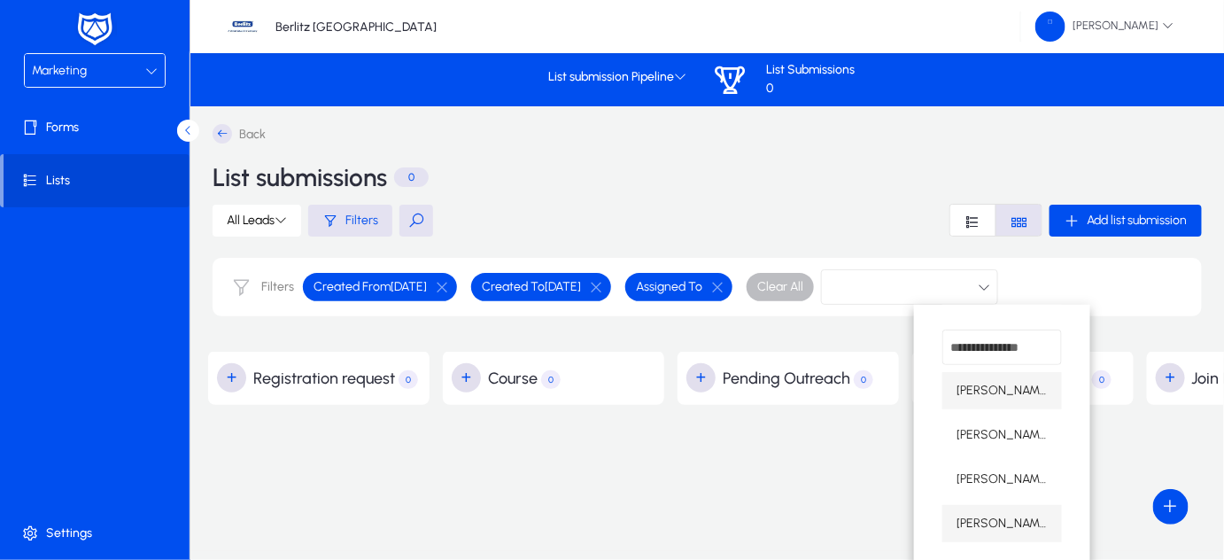
click at [987, 523] on span "[PERSON_NAME]" at bounding box center [1001, 523] width 91 height 21
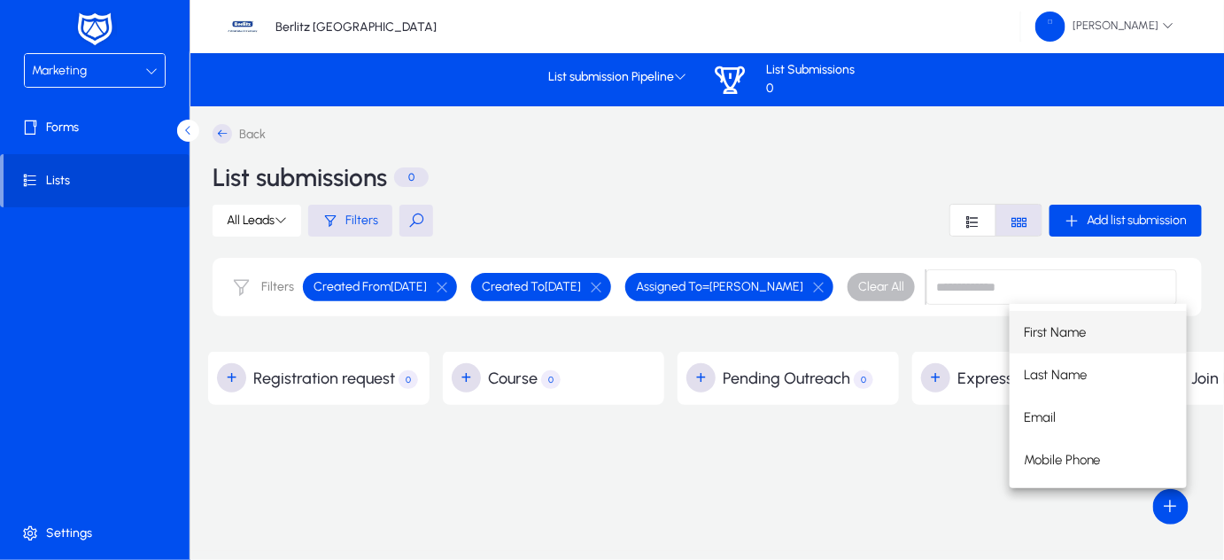
click at [873, 481] on div "Back List submissions 0 All Leads Filters Add list submission Filters Created F…" at bounding box center [1029, 328] width 1678 height 445
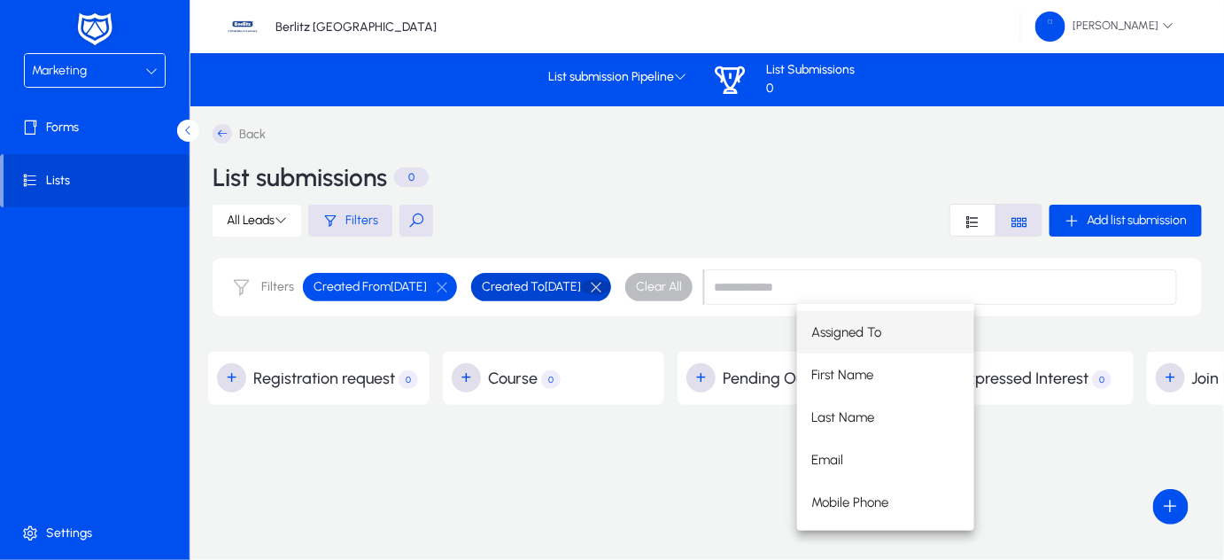
click at [611, 280] on button "button" at bounding box center [596, 287] width 30 height 16
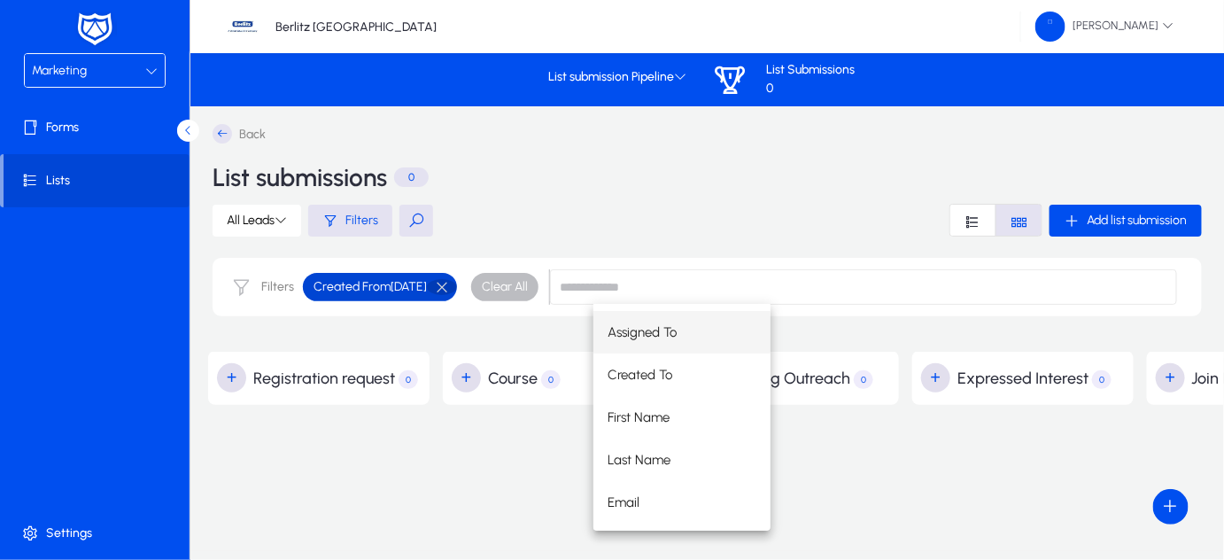
click at [457, 283] on button "button" at bounding box center [442, 287] width 30 height 16
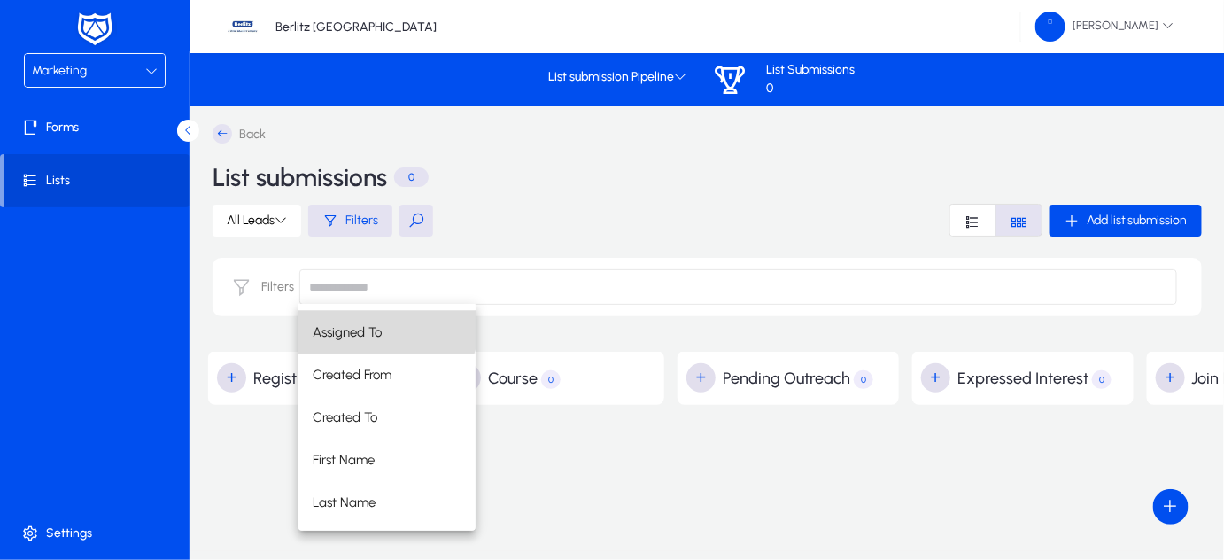
click at [386, 316] on mat-option "Assigned To" at bounding box center [386, 332] width 177 height 43
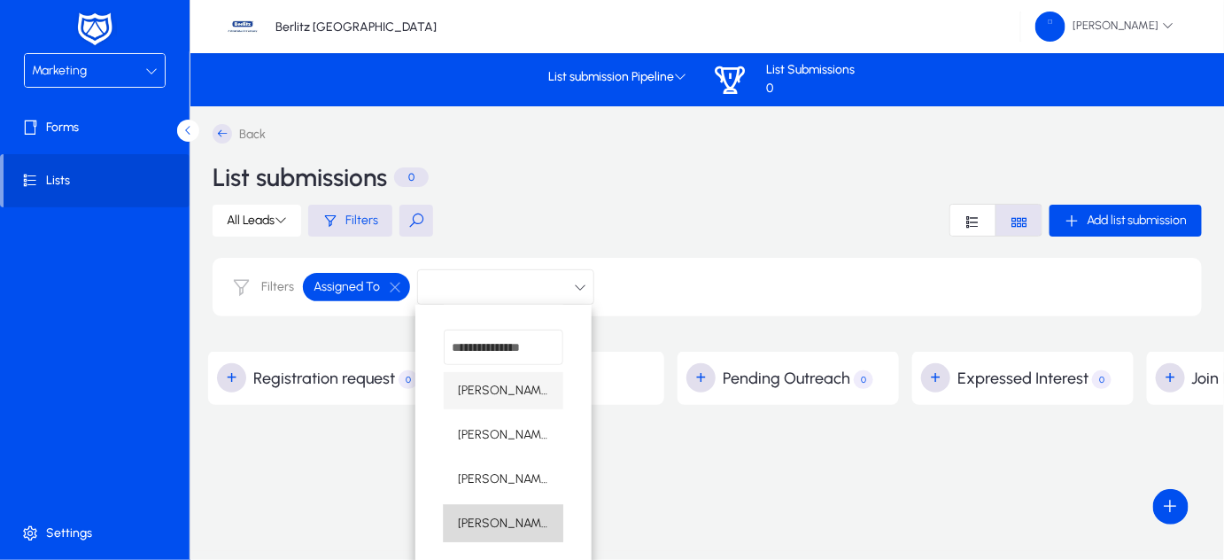
click at [503, 520] on span "[PERSON_NAME]" at bounding box center [503, 523] width 91 height 21
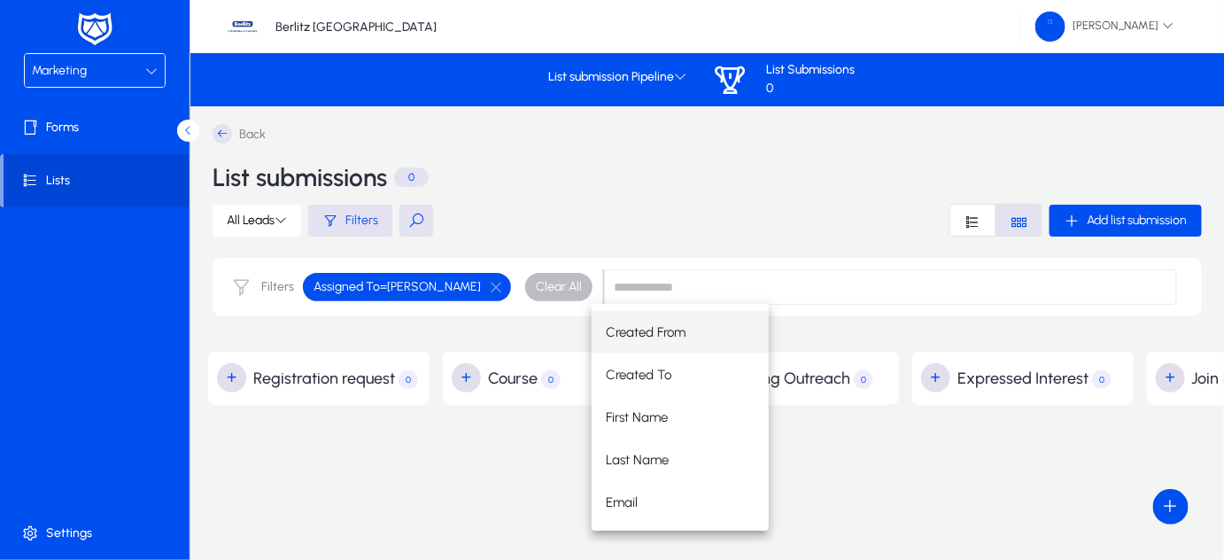
click at [429, 494] on div "Back List submissions 0 All Leads Filters Add list submission Filters Assigned …" at bounding box center [1029, 328] width 1678 height 445
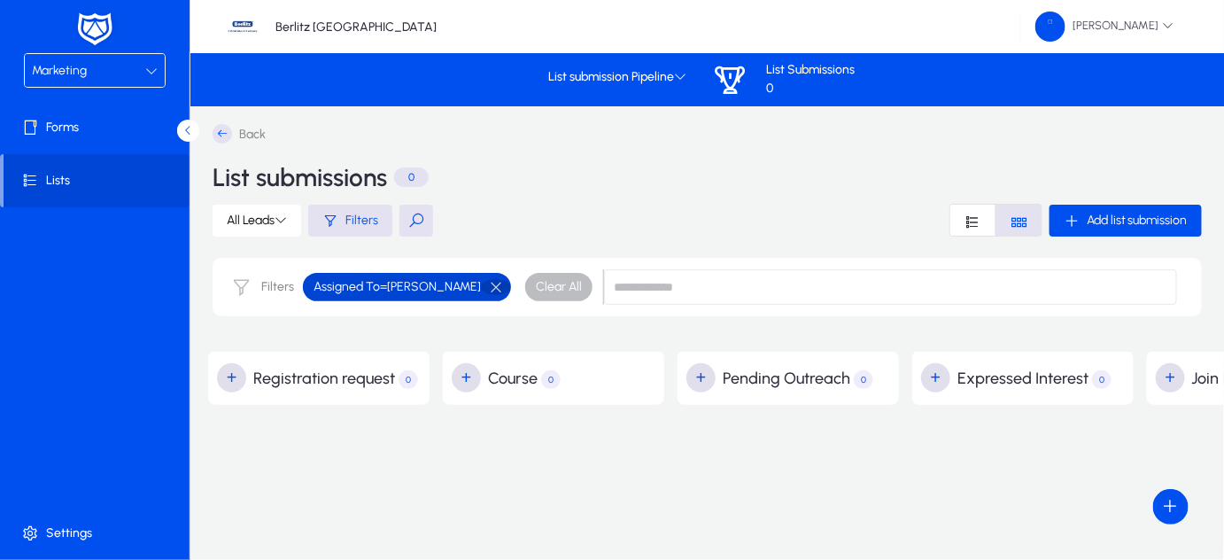
click at [481, 283] on button "button" at bounding box center [496, 287] width 30 height 16
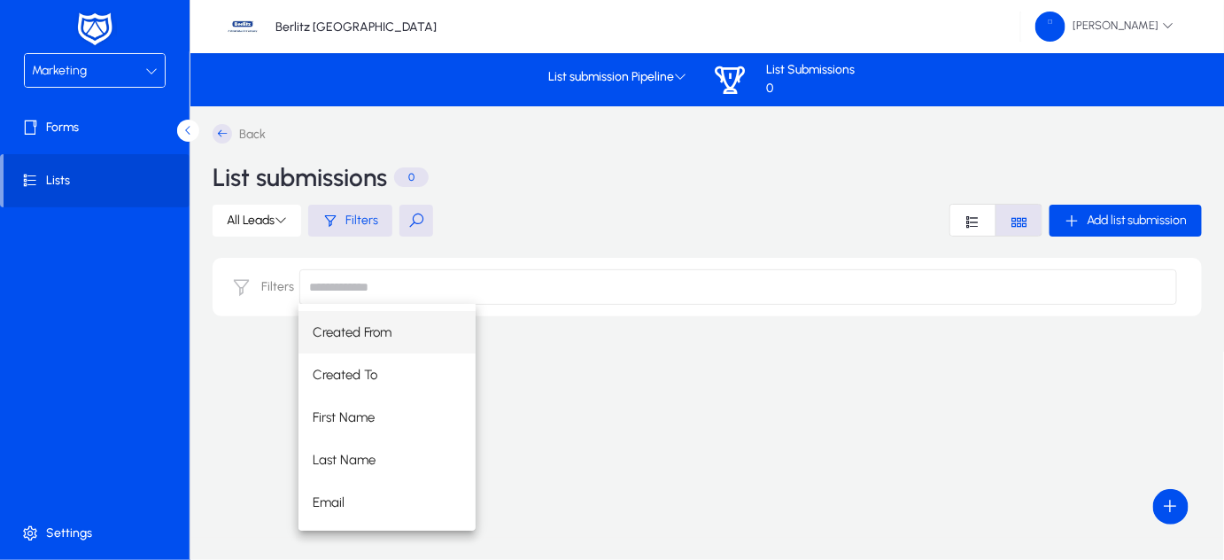
click at [476, 283] on input at bounding box center [738, 286] width 878 height 35
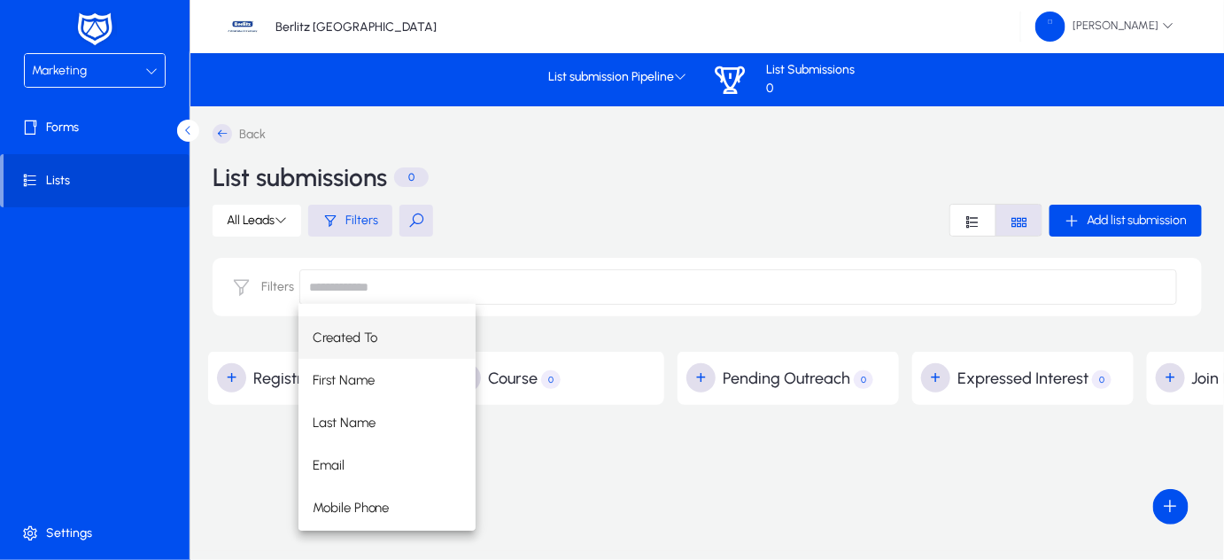
scroll to position [85, 0]
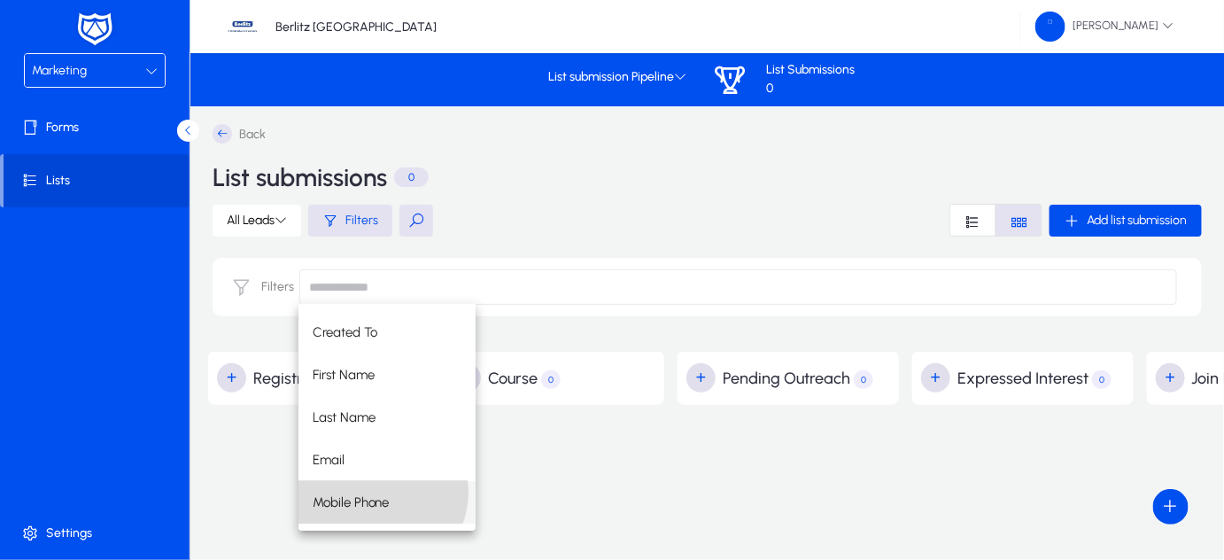
click at [378, 492] on span "Mobile Phone" at bounding box center [351, 502] width 77 height 21
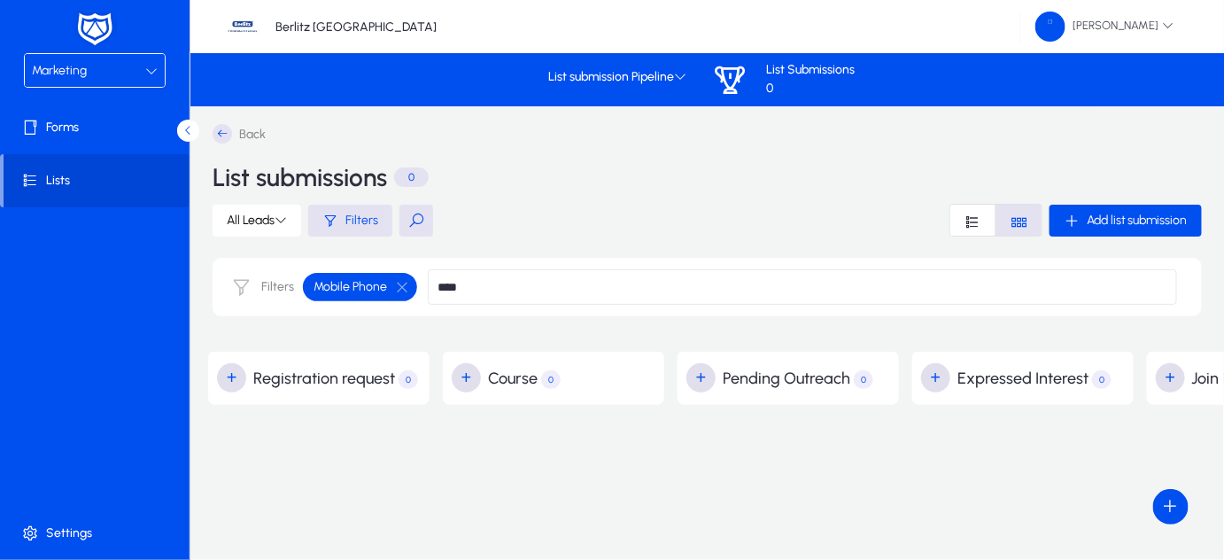
type input "****"
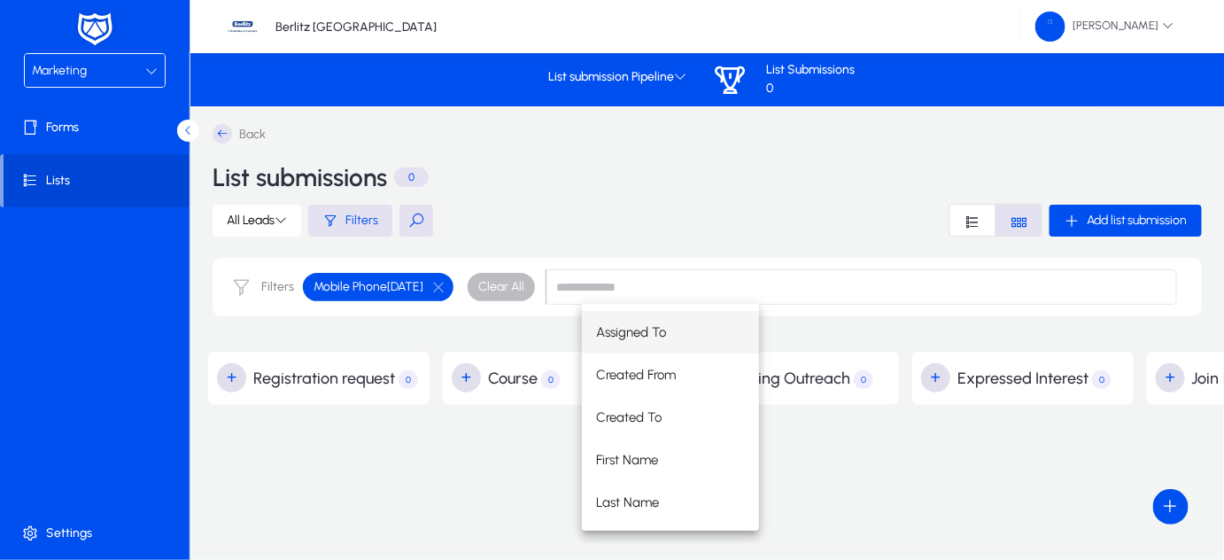
click at [458, 476] on div "Back List submissions 0 All Leads Filters Add list submission Filters Mobile Ph…" at bounding box center [1029, 328] width 1678 height 445
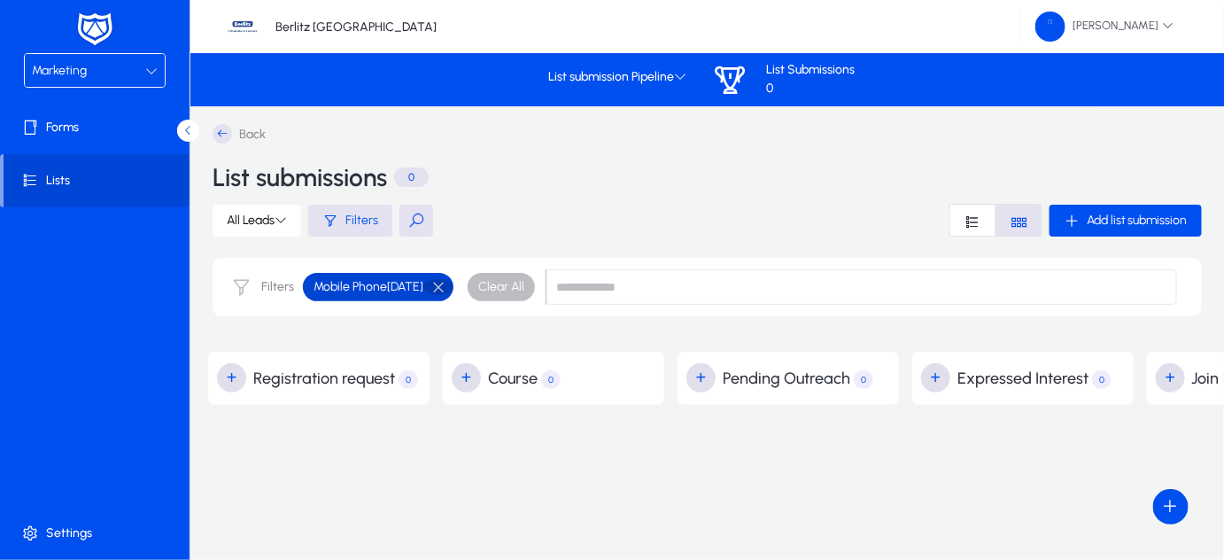
click at [453, 286] on button "button" at bounding box center [438, 287] width 30 height 16
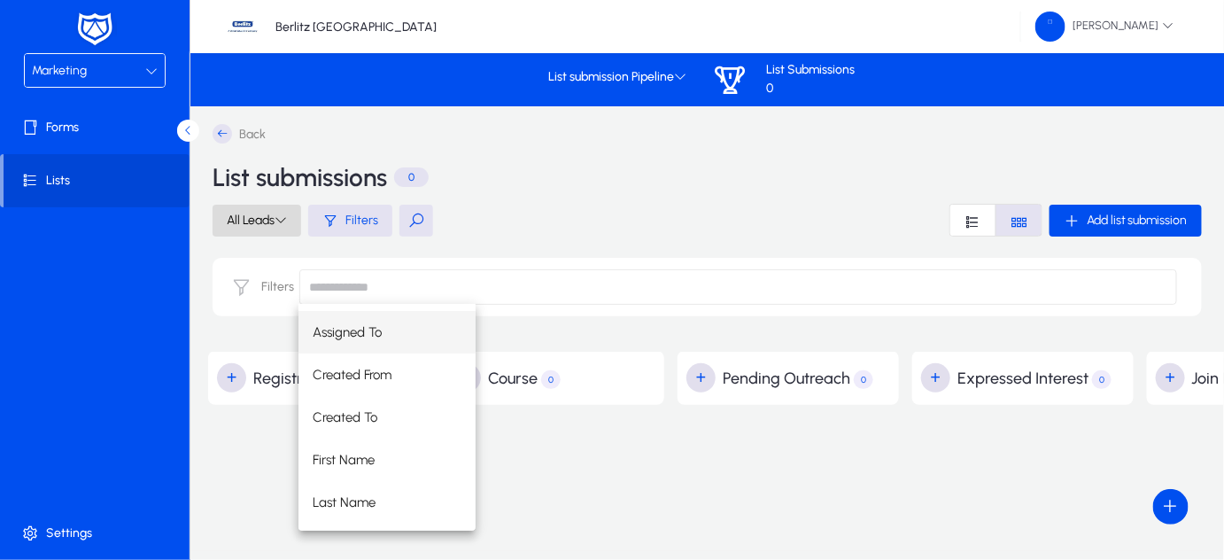
click at [278, 222] on icon at bounding box center [281, 219] width 12 height 12
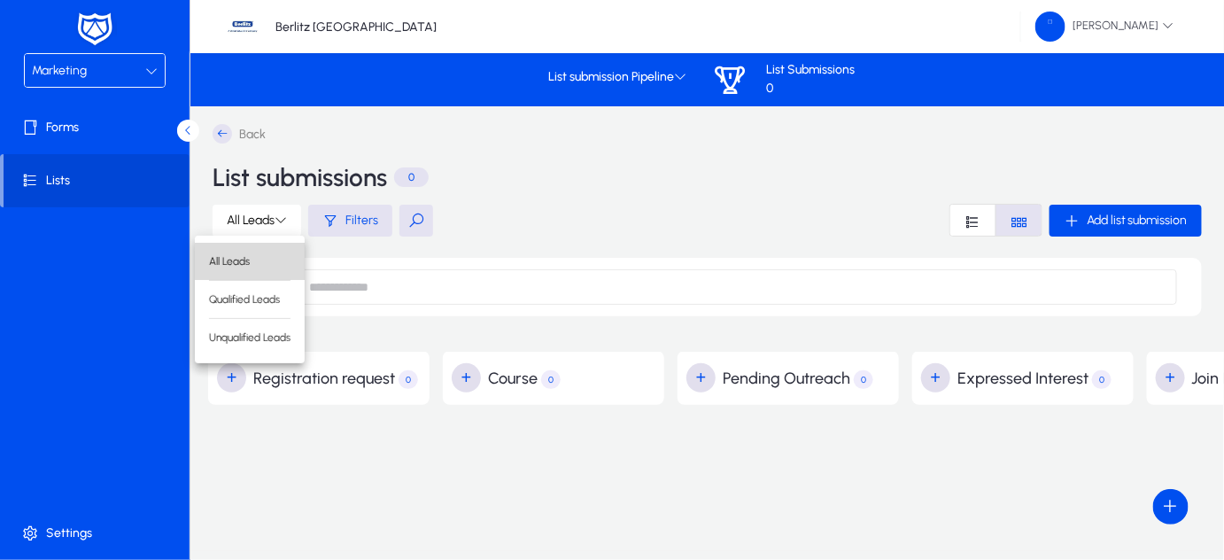
click at [238, 266] on span "All Leads" at bounding box center [249, 261] width 81 height 16
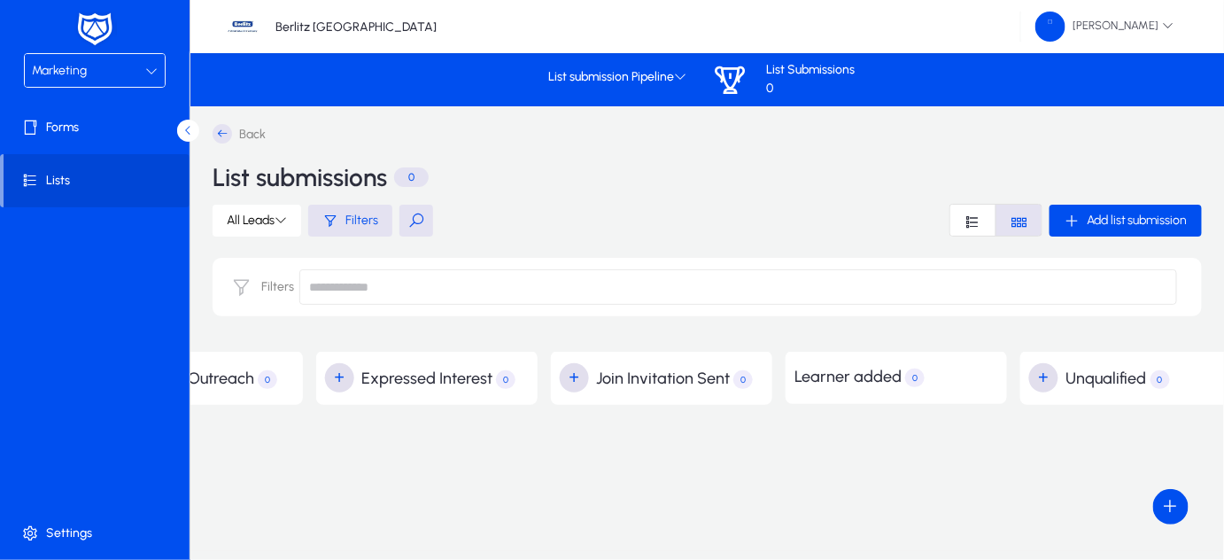
scroll to position [0, 644]
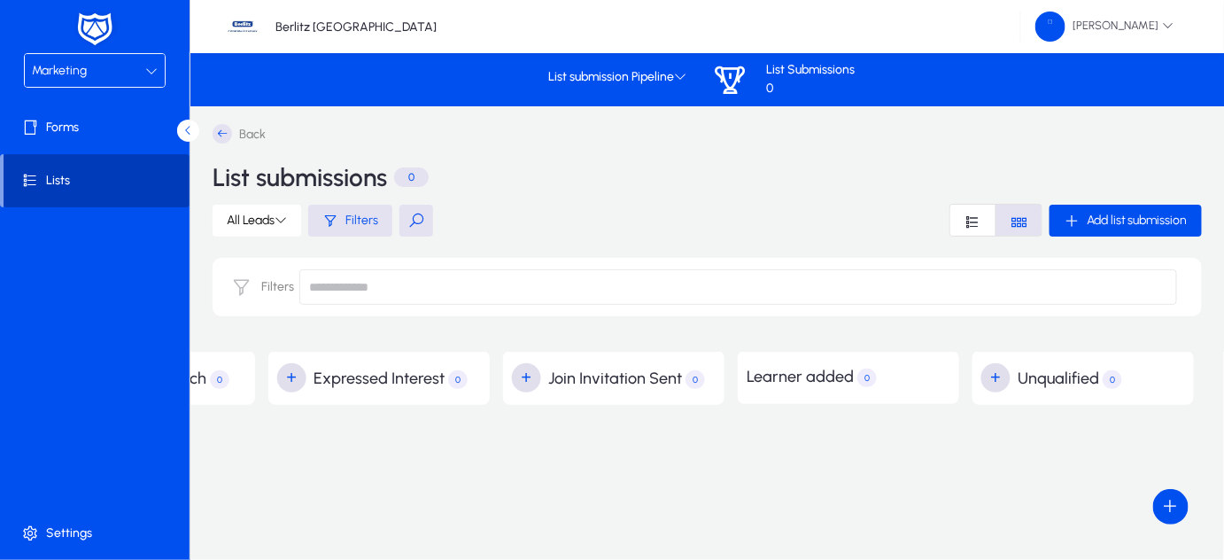
click at [74, 182] on span "Lists" at bounding box center [97, 181] width 186 height 18
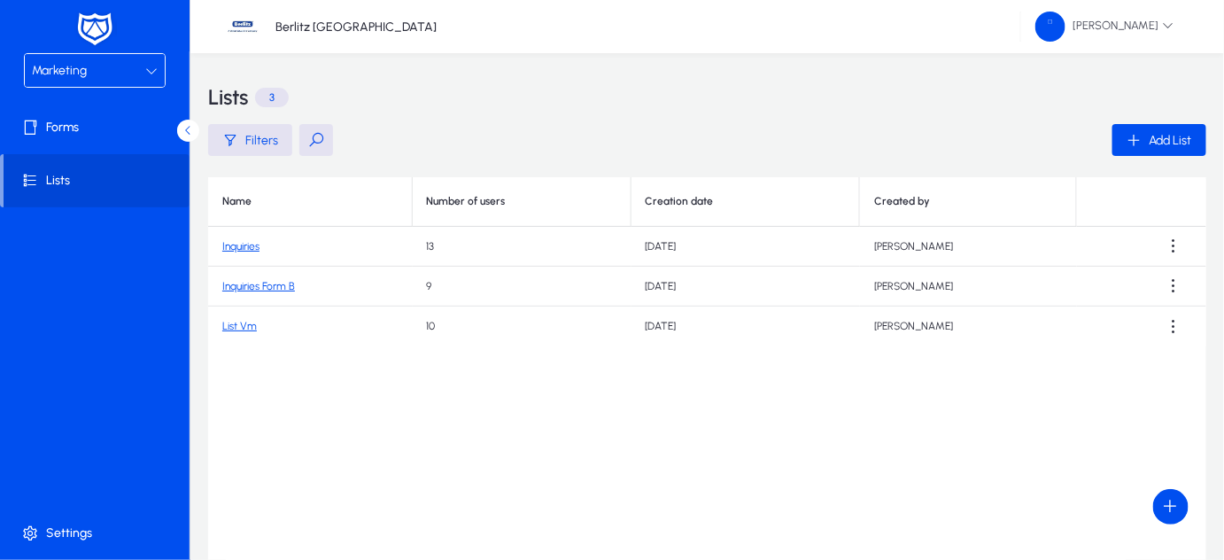
click at [281, 288] on link "Inquiries Form B" at bounding box center [258, 286] width 73 height 12
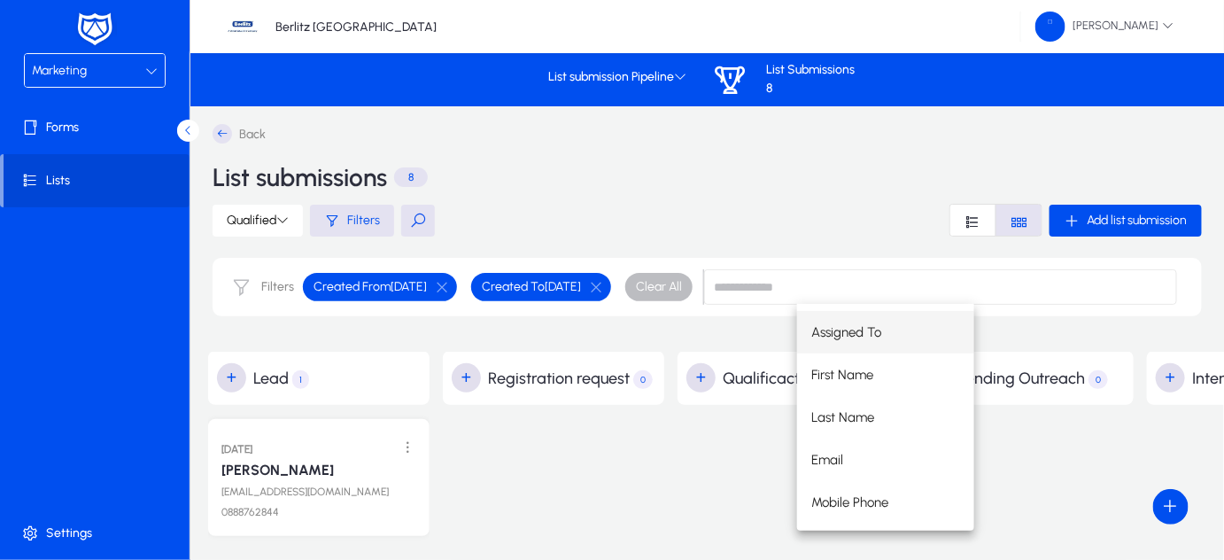
click at [430, 224] on button at bounding box center [418, 221] width 34 height 32
click at [822, 294] on input at bounding box center [940, 286] width 473 height 35
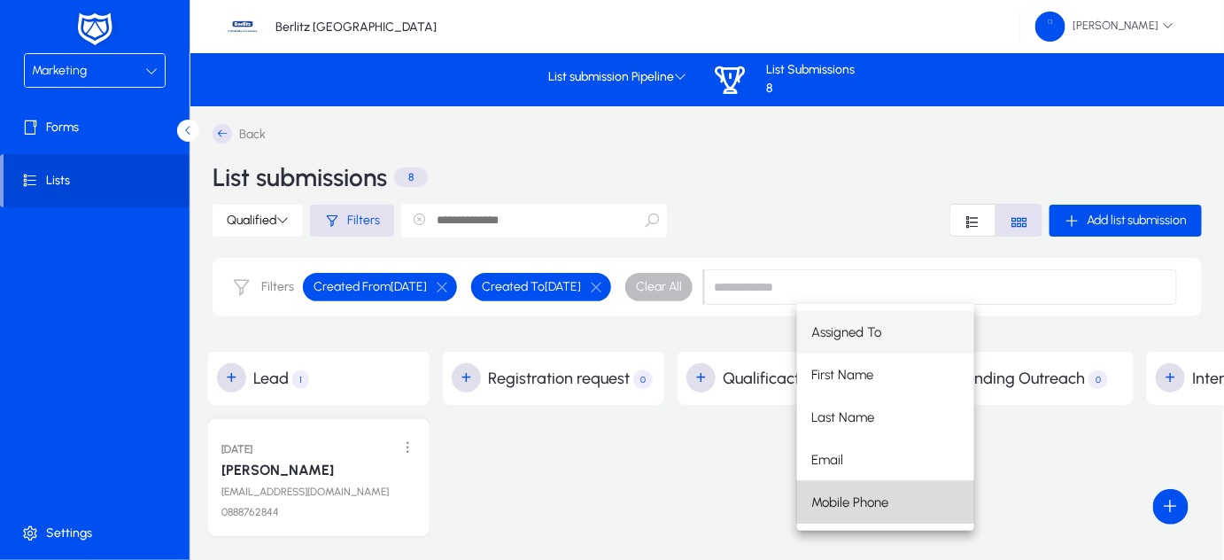
click at [836, 500] on span "Mobile Phone" at bounding box center [849, 502] width 77 height 21
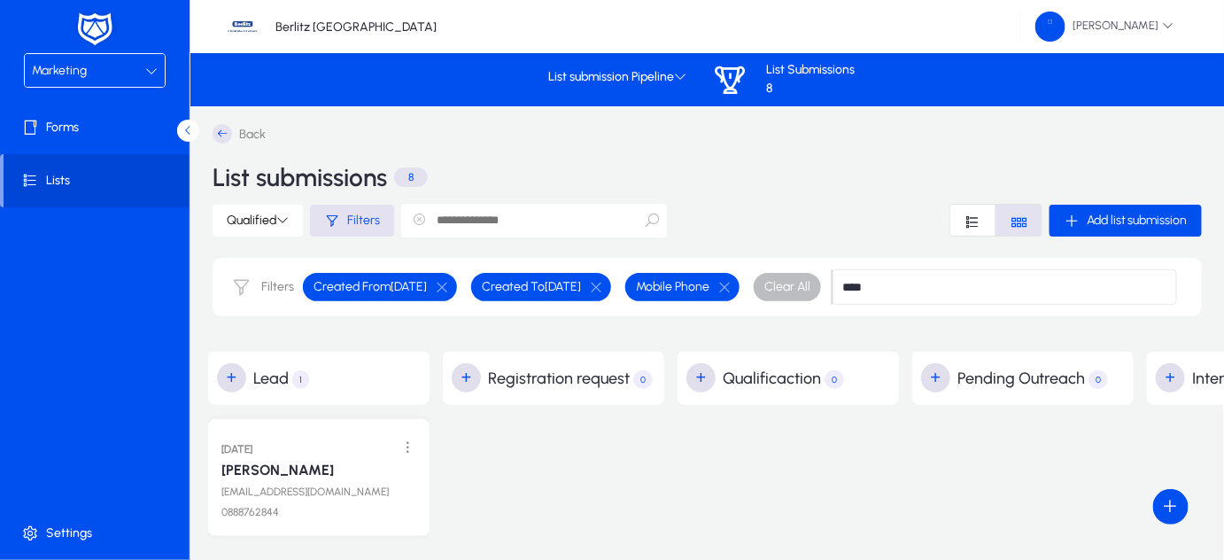
type input "****"
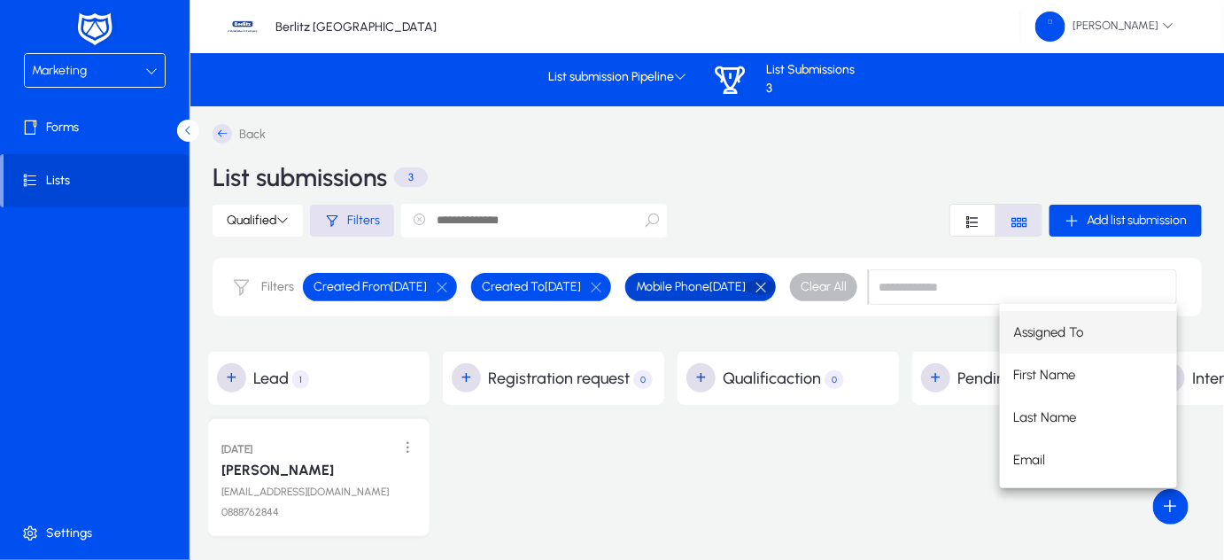
click at [776, 284] on button "button" at bounding box center [761, 287] width 30 height 16
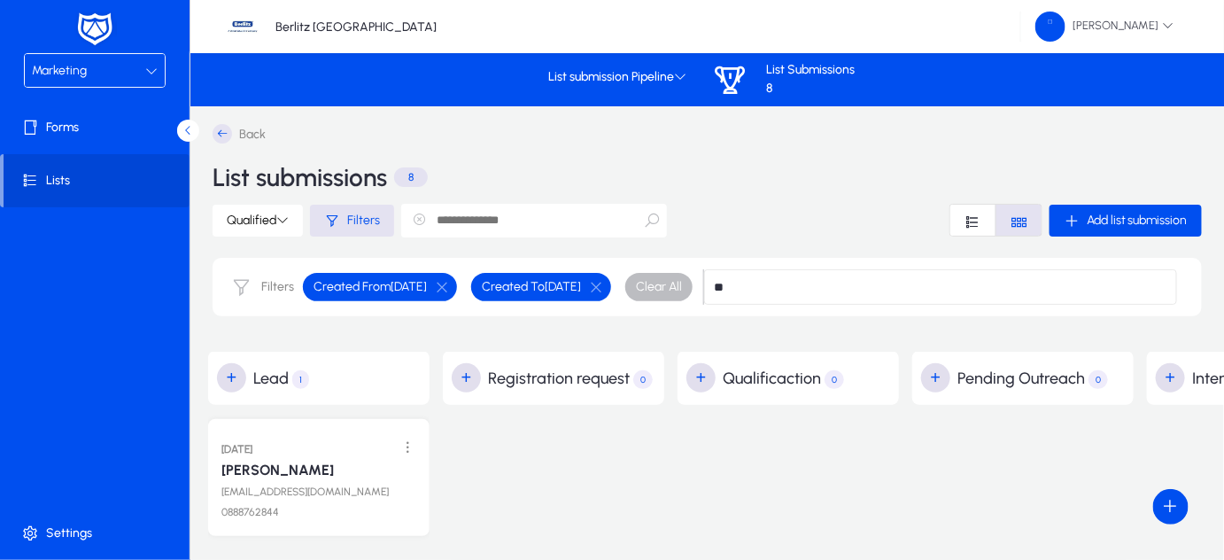
type input "*"
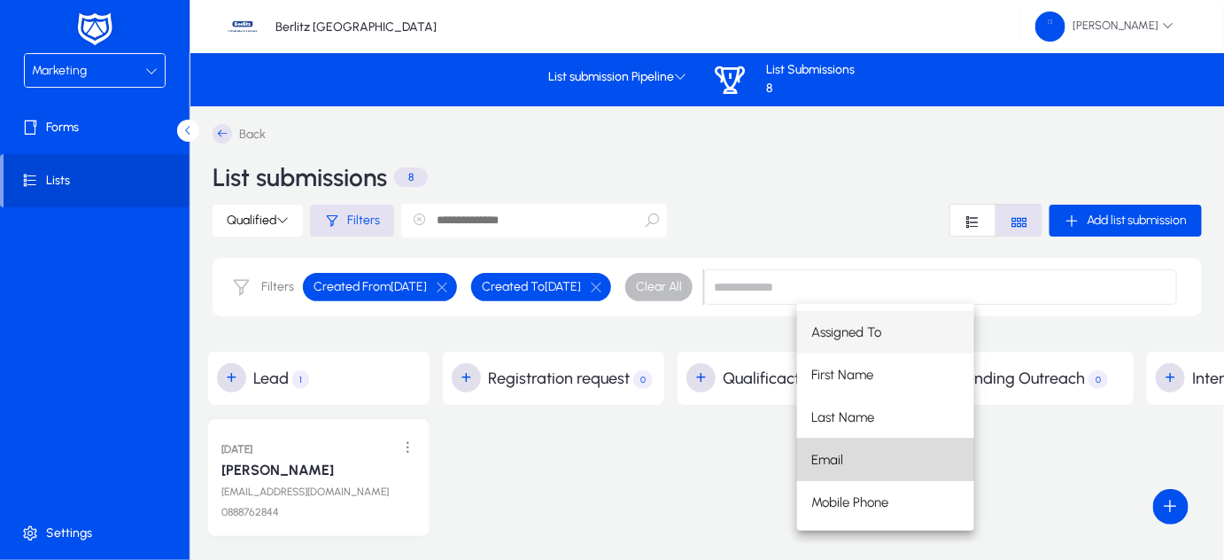
click at [835, 456] on span "Email" at bounding box center [827, 459] width 32 height 21
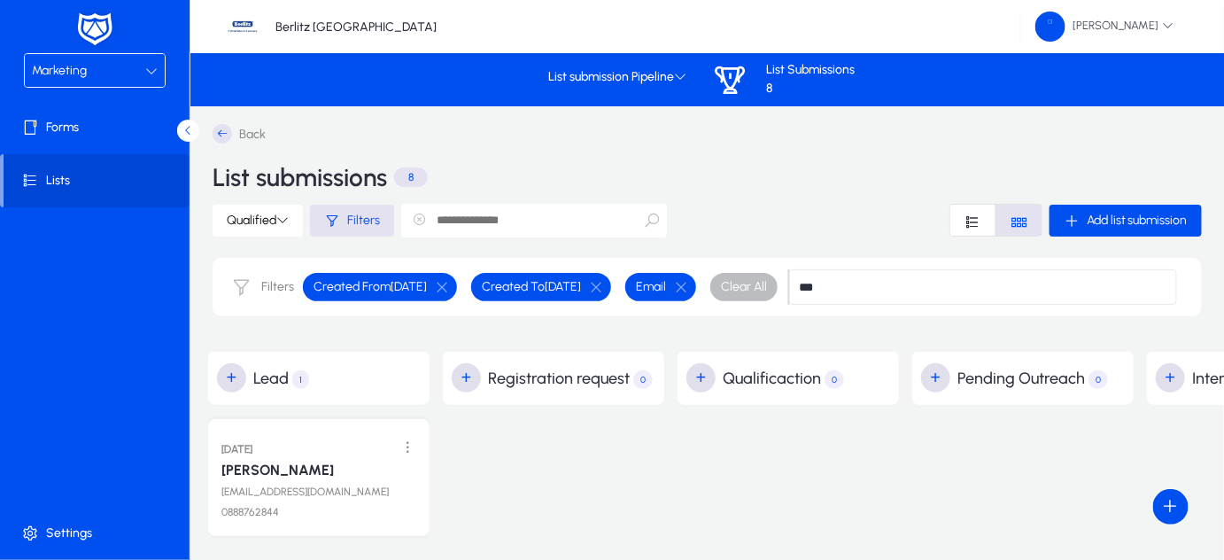
type input "***"
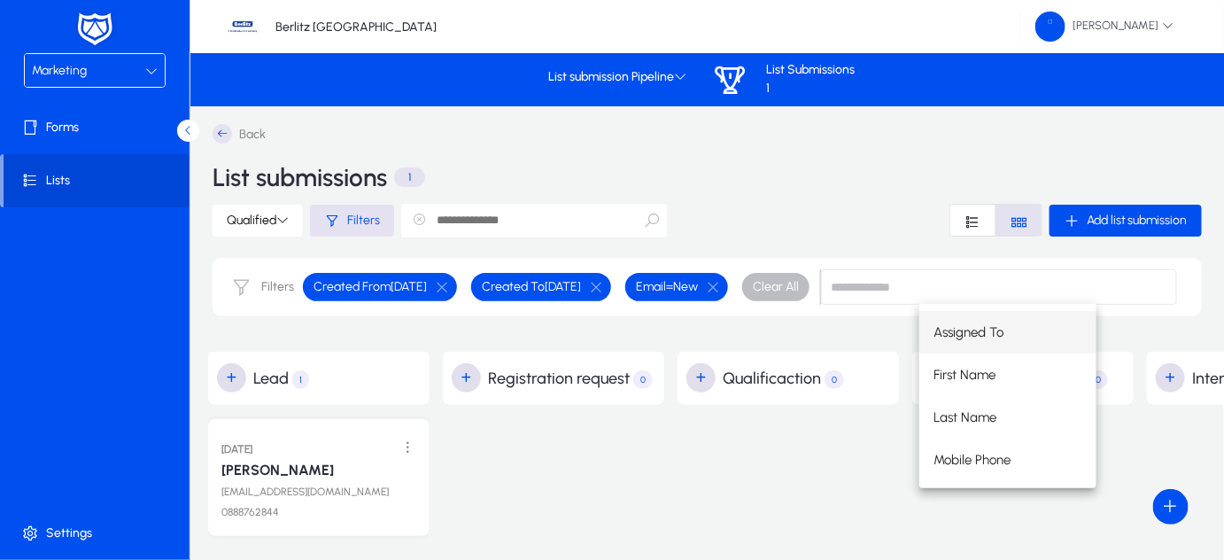
click at [687, 461] on div at bounding box center [788, 477] width 221 height 145
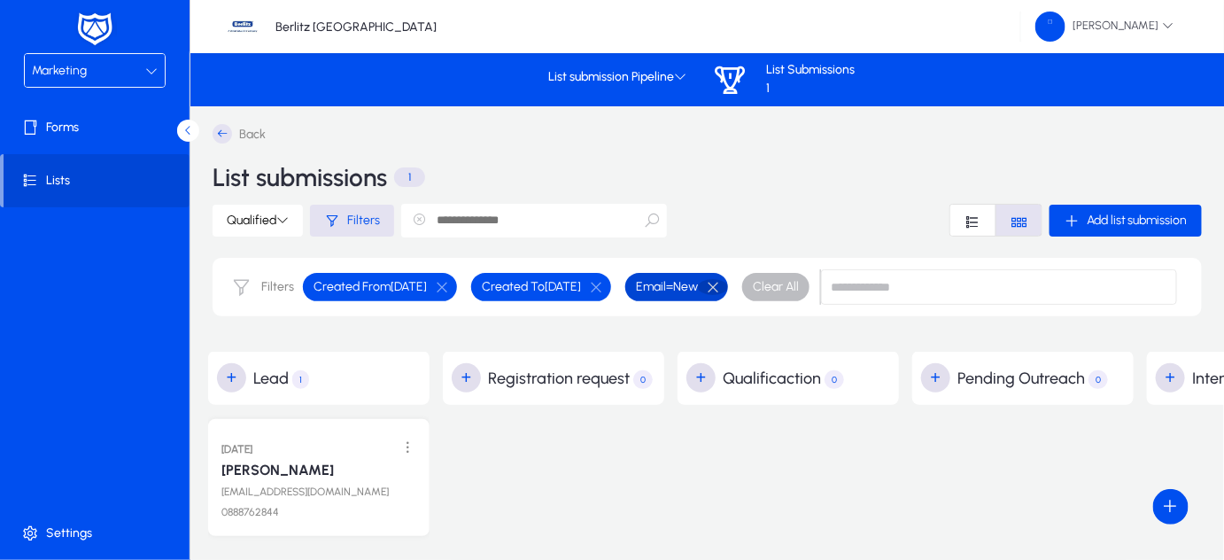
click at [728, 285] on button "button" at bounding box center [713, 287] width 30 height 16
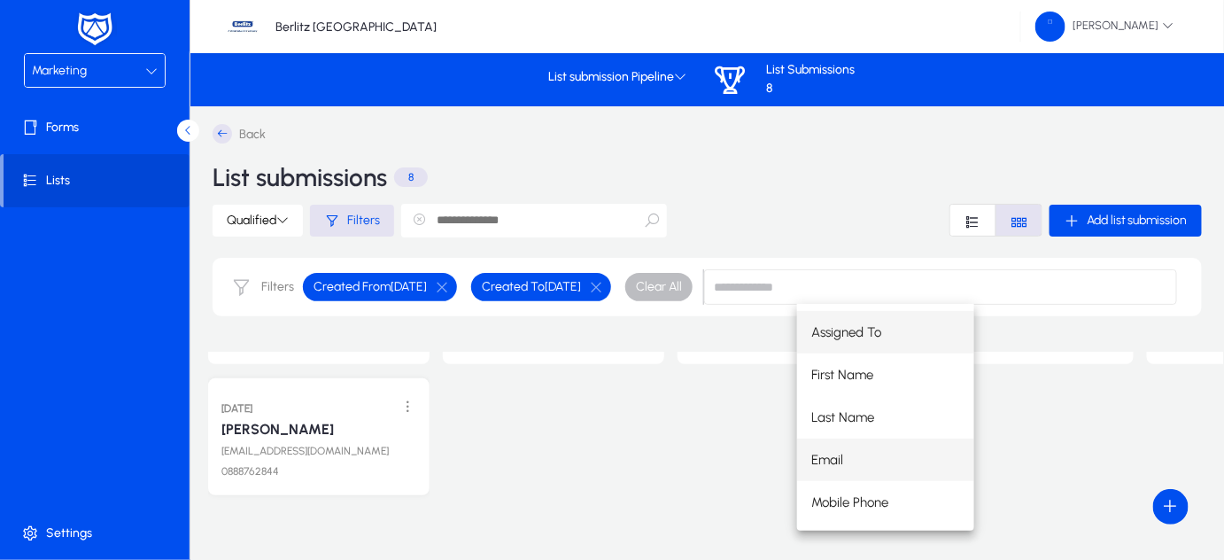
scroll to position [54, 0]
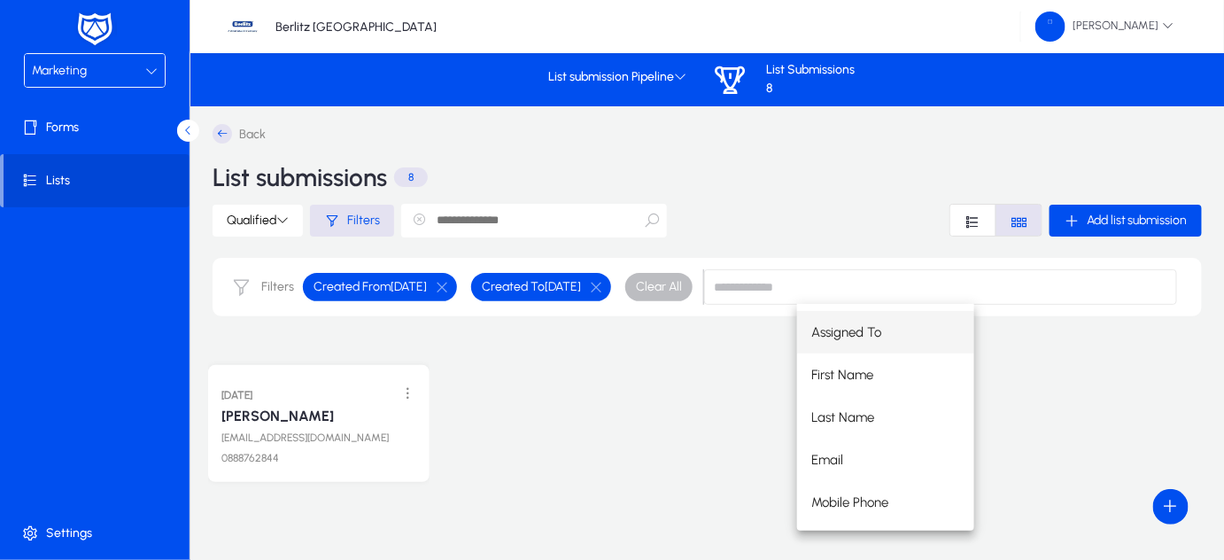
click at [409, 174] on p "8" at bounding box center [411, 176] width 34 height 19
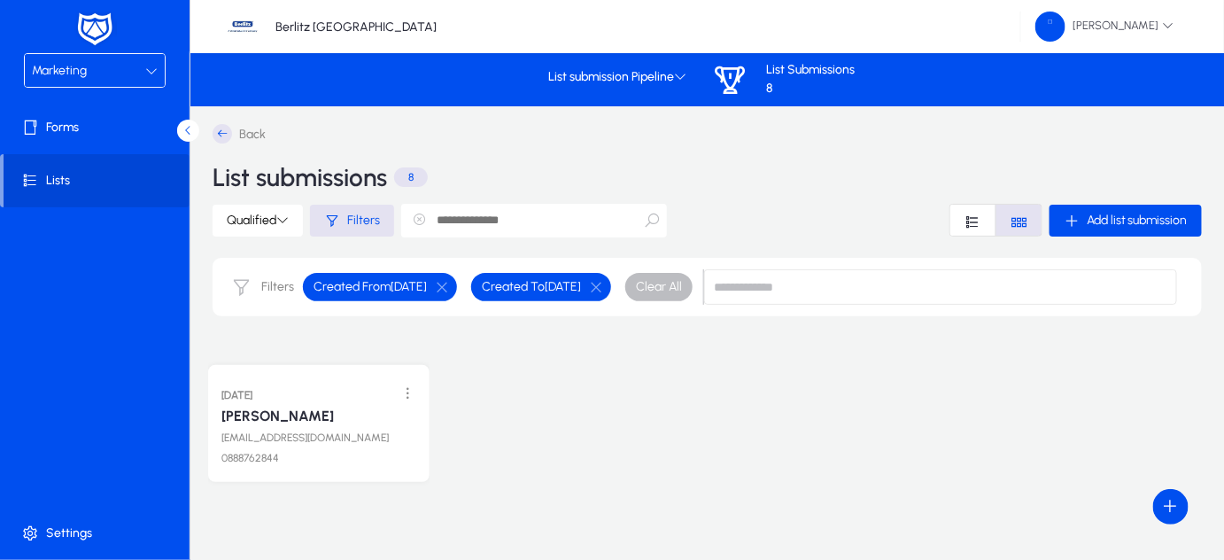
click at [409, 174] on p "8" at bounding box center [411, 176] width 34 height 19
click at [227, 134] on icon at bounding box center [222, 133] width 19 height 19
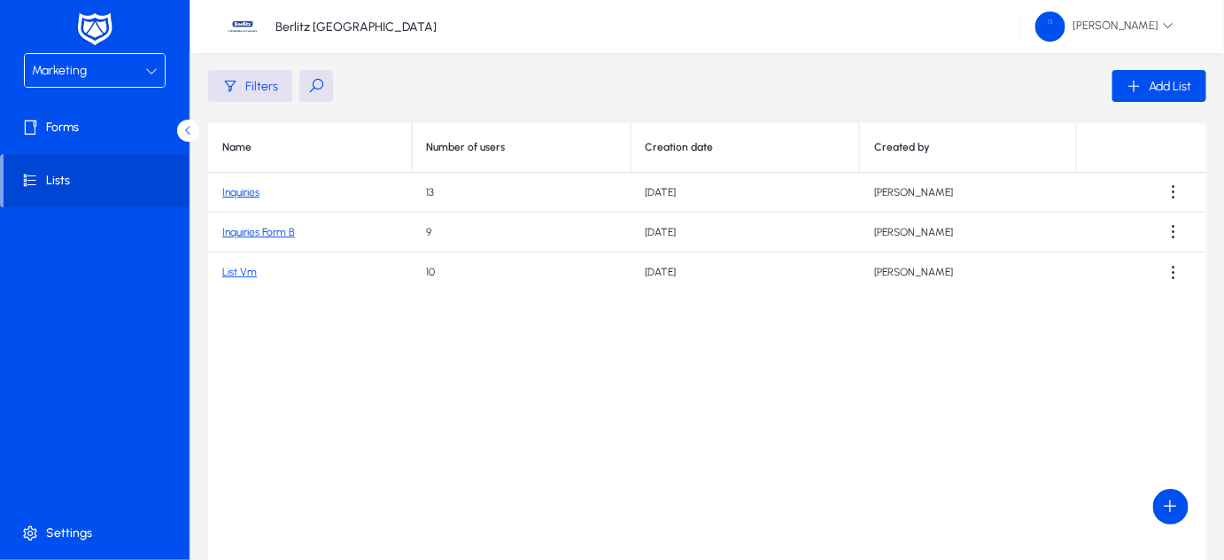
click at [287, 229] on link "Inquiries Form B" at bounding box center [258, 232] width 73 height 12
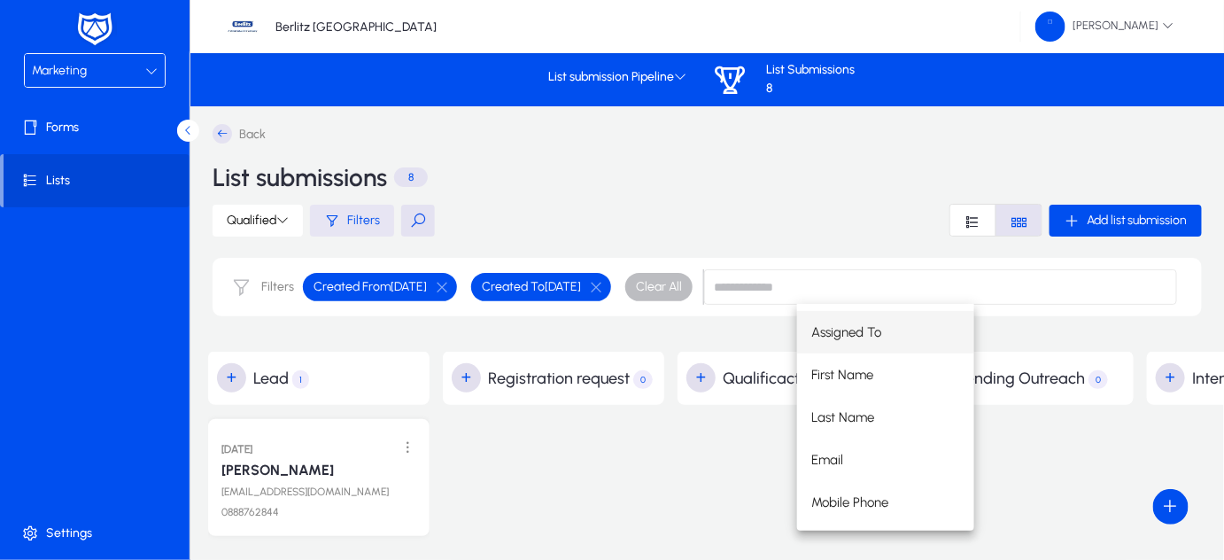
click at [363, 223] on span "Filters" at bounding box center [363, 220] width 33 height 15
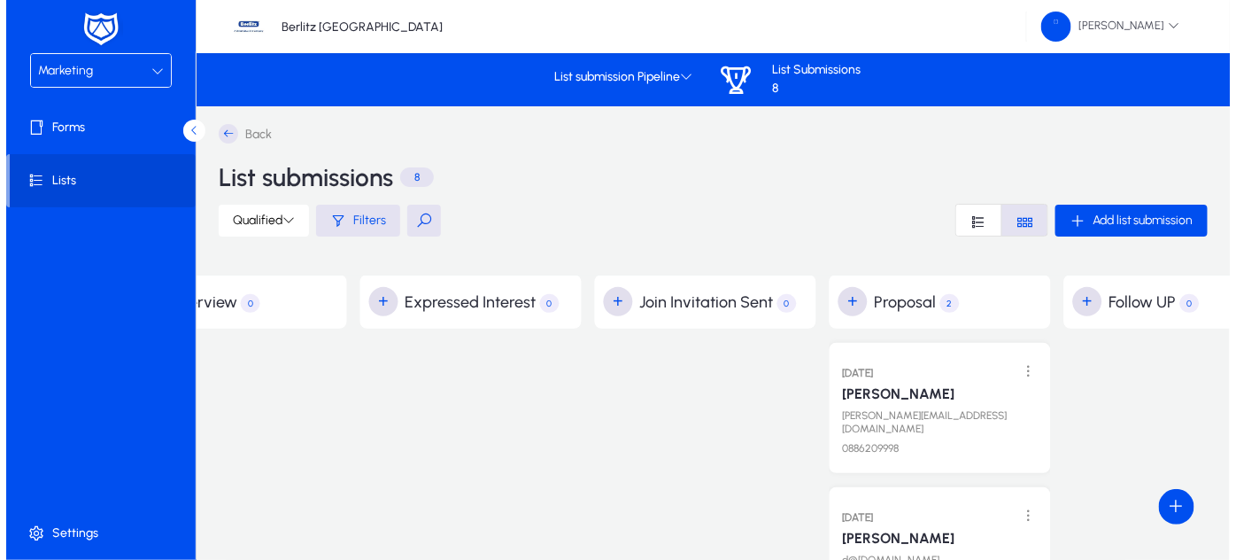
scroll to position [0, 1029]
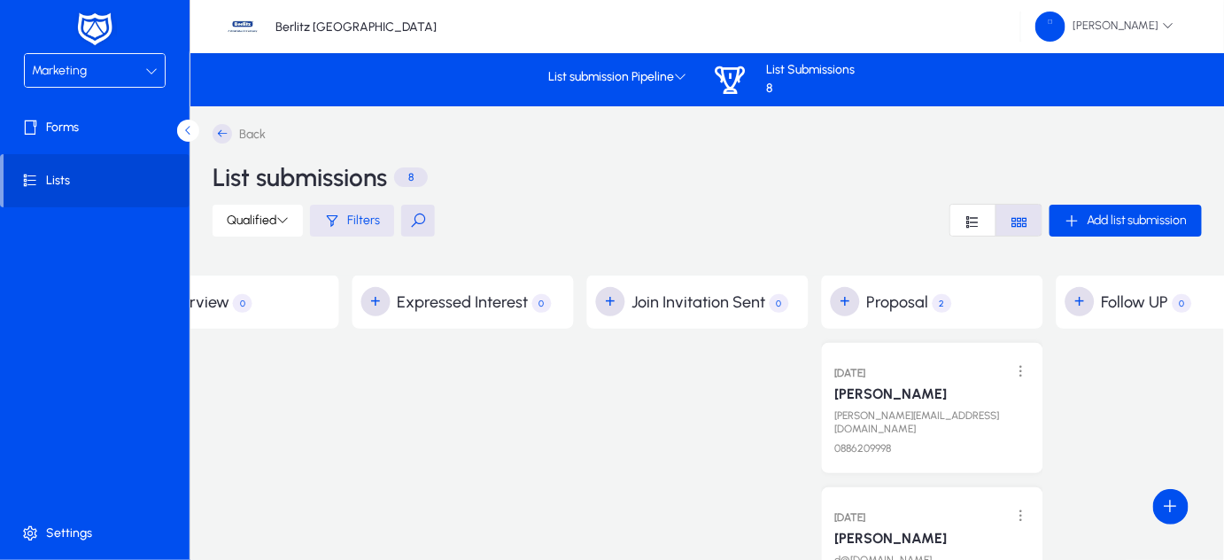
click at [358, 214] on span "Filters" at bounding box center [363, 220] width 33 height 15
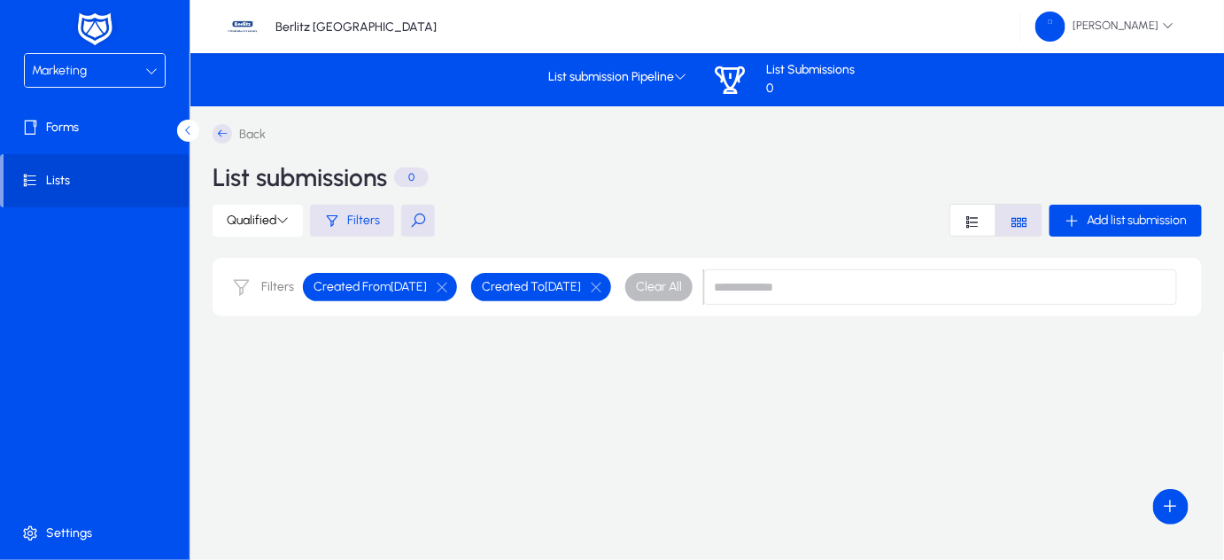
scroll to position [0, 0]
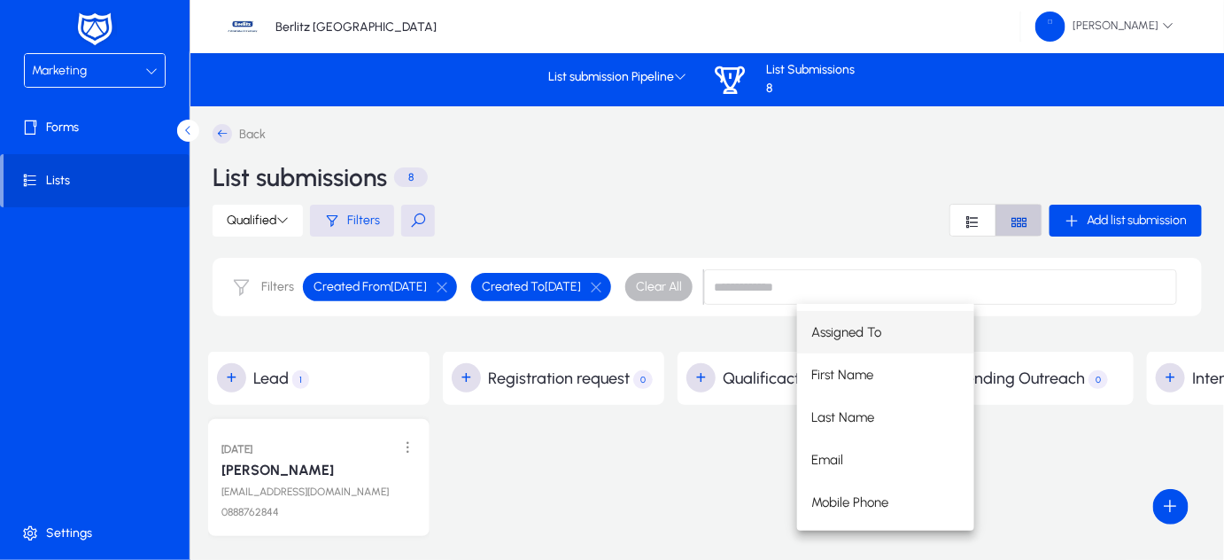
click at [1023, 225] on icon "Font Style" at bounding box center [1019, 221] width 17 height 17
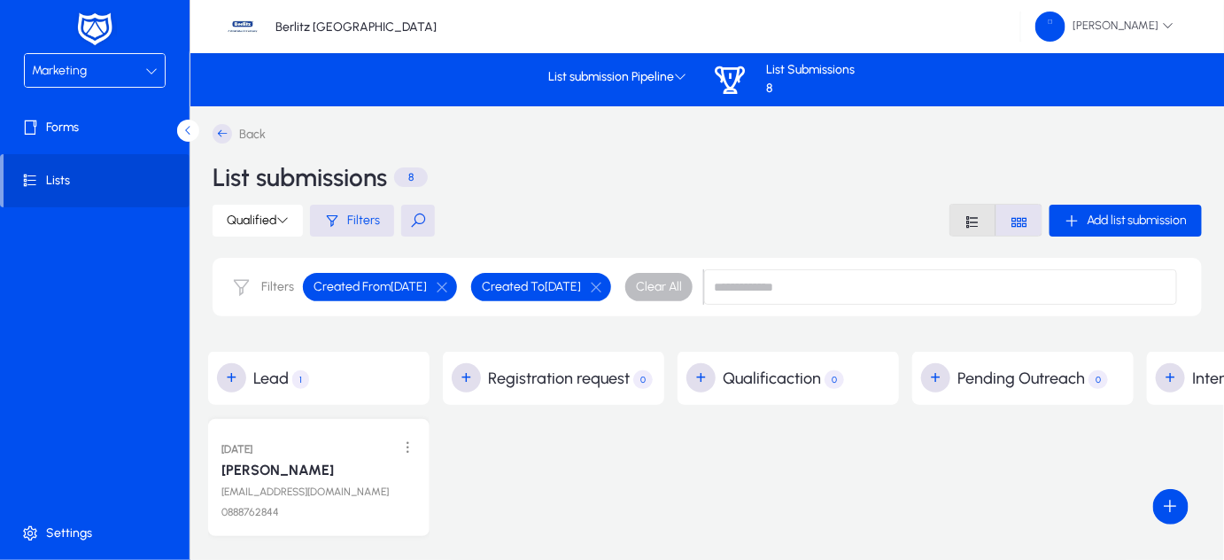
click at [956, 217] on span "Font Style" at bounding box center [972, 220] width 45 height 31
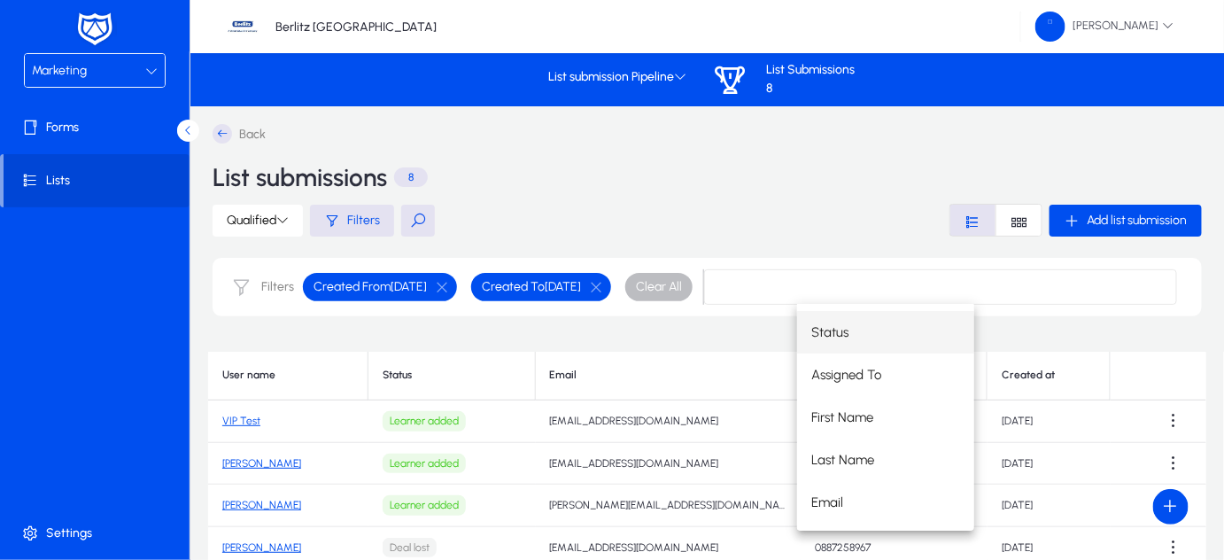
click at [430, 377] on th "Status" at bounding box center [451, 376] width 167 height 50
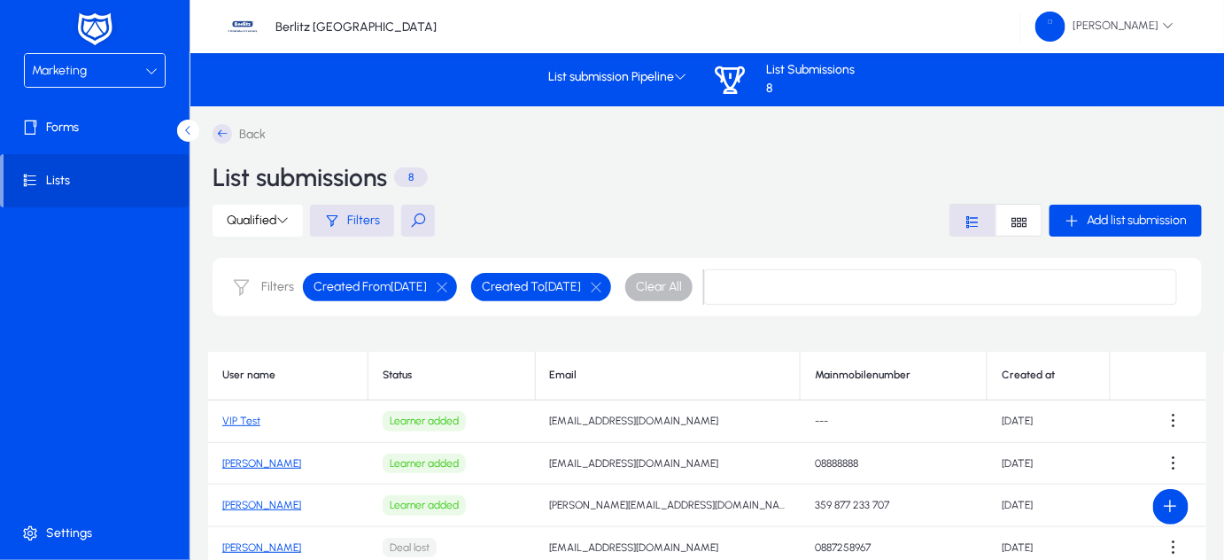
click at [400, 376] on th "Status" at bounding box center [451, 376] width 167 height 50
click at [444, 368] on th "Status" at bounding box center [451, 376] width 167 height 50
click at [484, 377] on th "Status" at bounding box center [451, 376] width 167 height 50
click at [410, 379] on th "Status" at bounding box center [451, 376] width 167 height 50
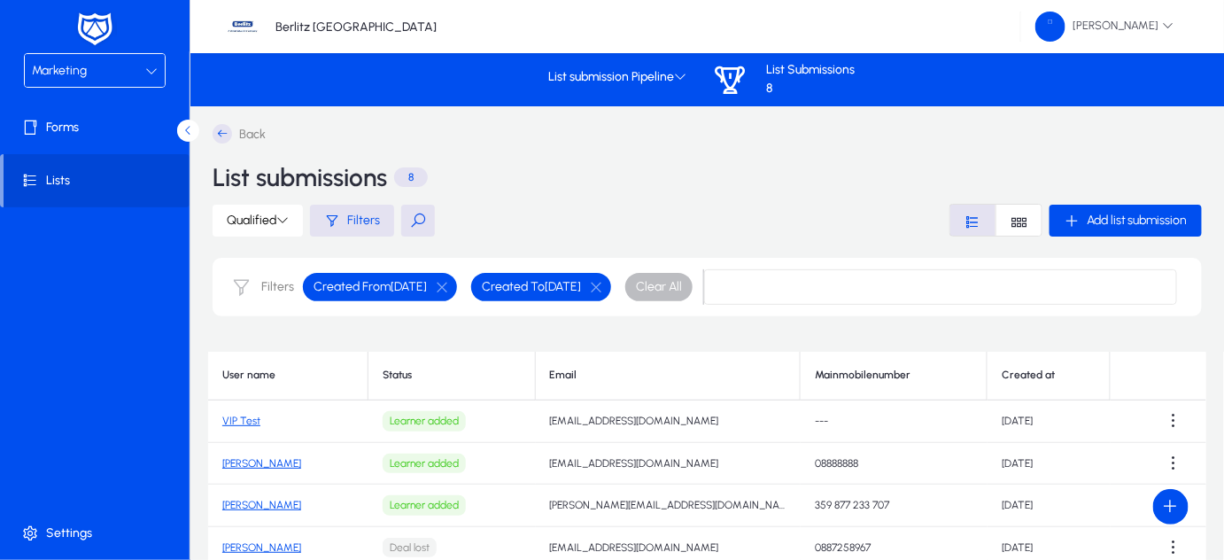
click at [886, 368] on th "Mainmobilenumber" at bounding box center [894, 376] width 187 height 50
click at [274, 387] on th "User name" at bounding box center [288, 376] width 160 height 50
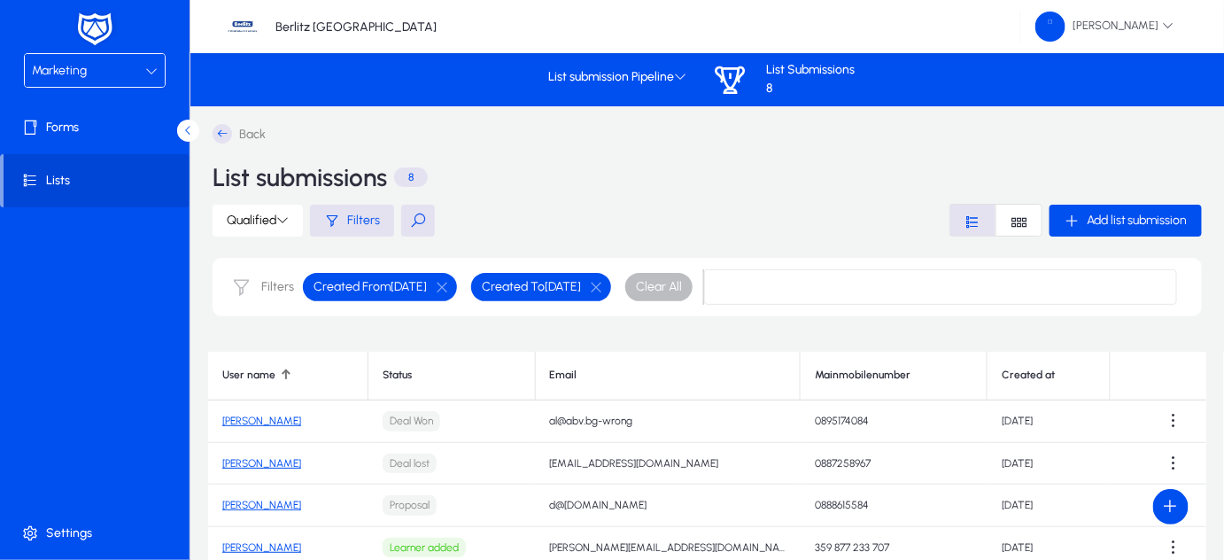
click at [432, 384] on th "Status" at bounding box center [451, 376] width 167 height 50
